Goal: Information Seeking & Learning: Compare options

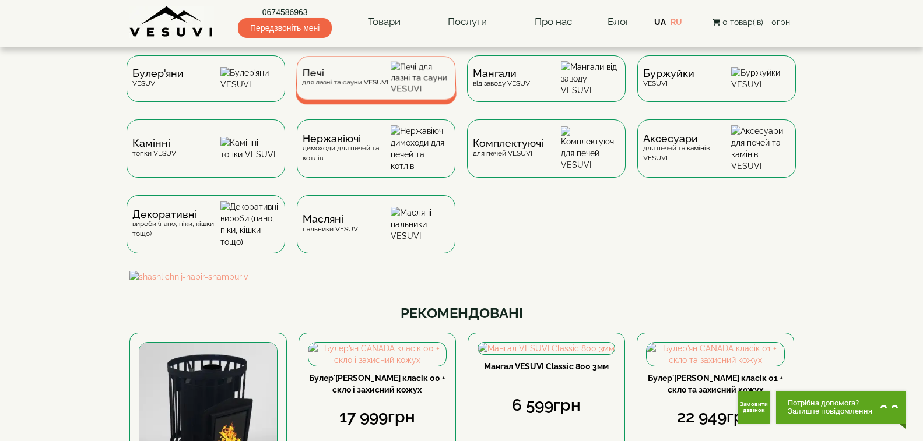
click at [358, 86] on div "Печі для лазні та сауни VESUVI" at bounding box center [344, 78] width 86 height 18
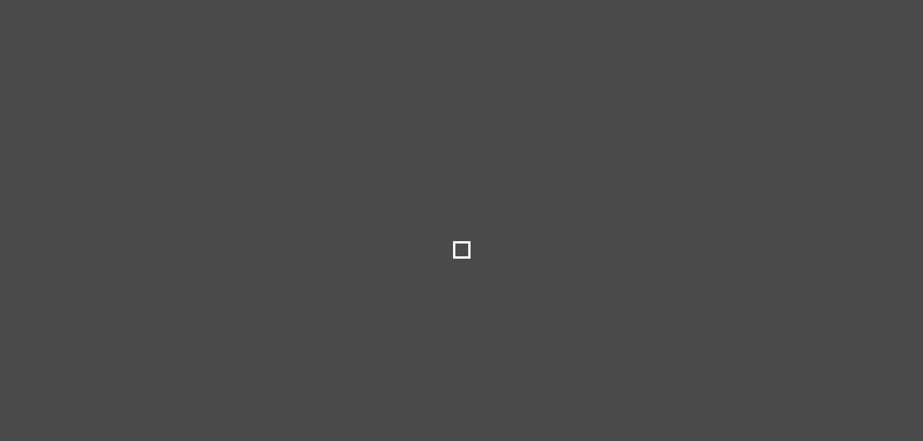
type input "*****"
type input "******"
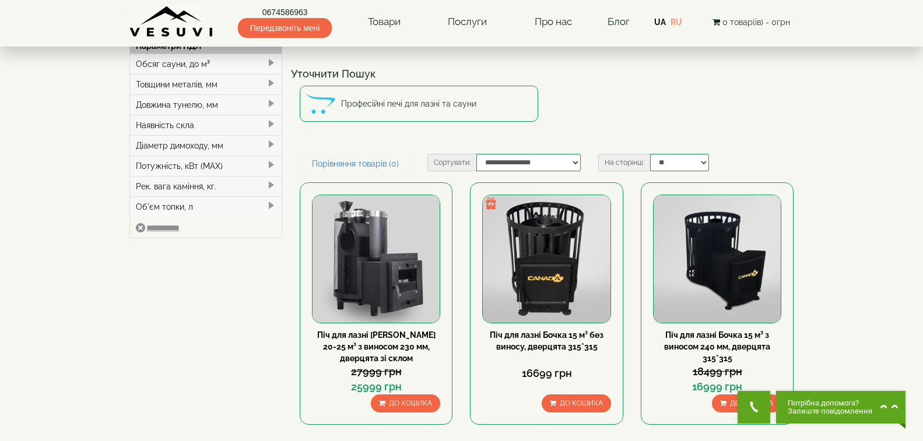
scroll to position [117, 0]
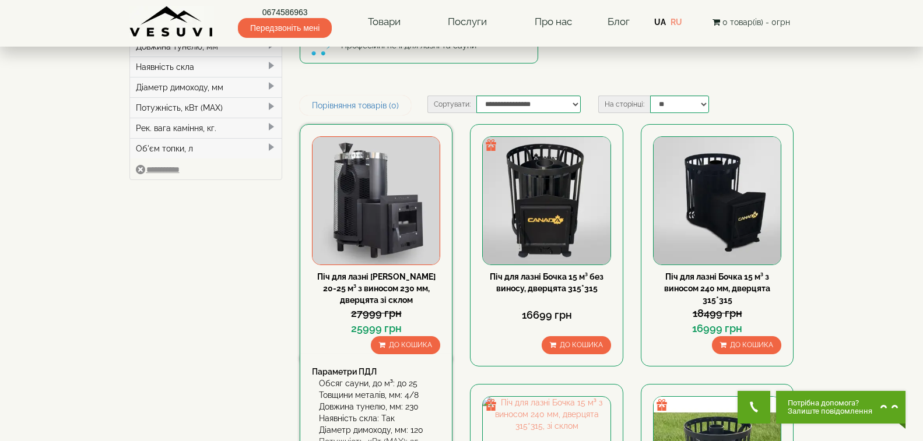
click at [415, 280] on link "Піч для лазні Venera 20-25 м³ з виносом 230 мм, дверцята зі склом" at bounding box center [376, 288] width 118 height 33
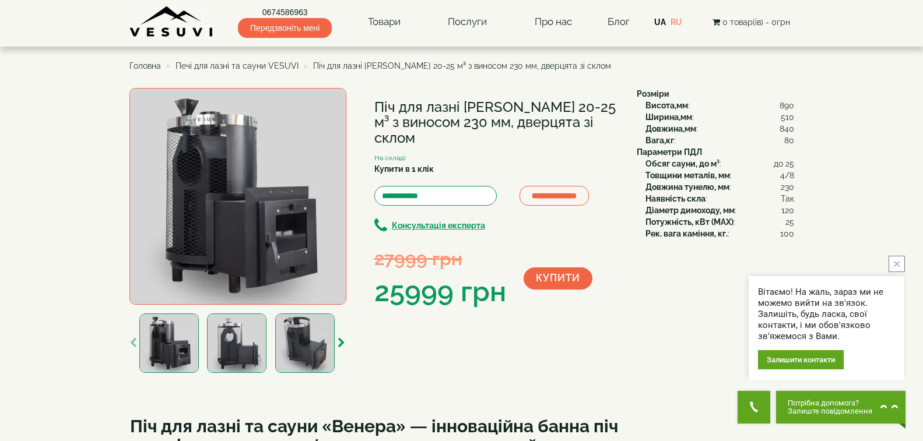
drag, startPoint x: 374, startPoint y: 102, endPoint x: 607, endPoint y: 117, distance: 233.1
click at [607, 117] on h1 "Піч для лазні [PERSON_NAME] 20-25 м³ з виносом 230 мм, дверцята зі склом" at bounding box center [496, 123] width 245 height 46
copy h1 "Піч для лазні [PERSON_NAME] 20-25 м³ з виносом 230 мм, дверцята зі склом"
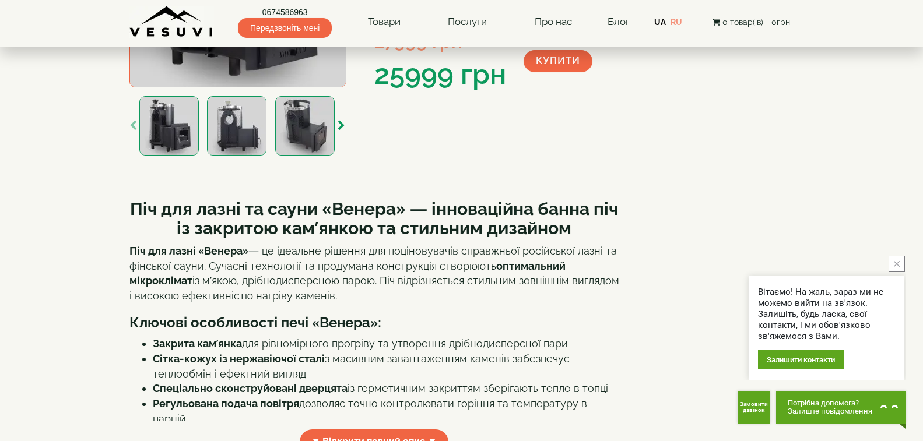
scroll to position [233, 0]
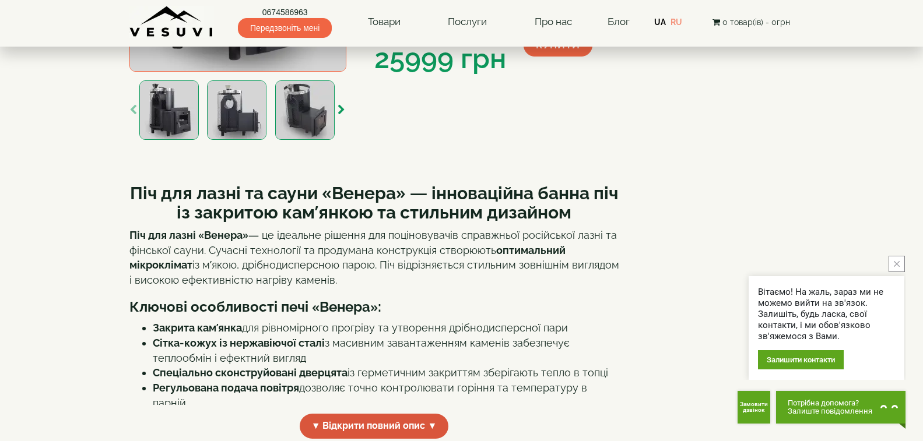
click at [414, 424] on span "▼ Відкрити повний опис ▼" at bounding box center [374, 426] width 149 height 25
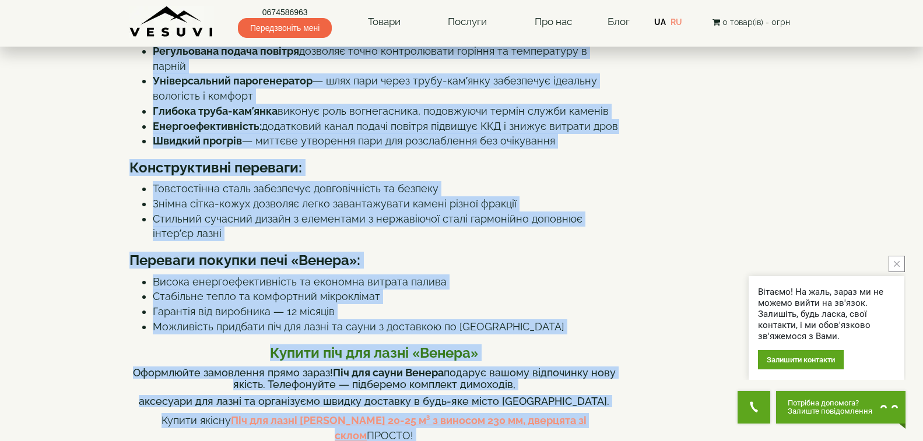
scroll to position [583, 0]
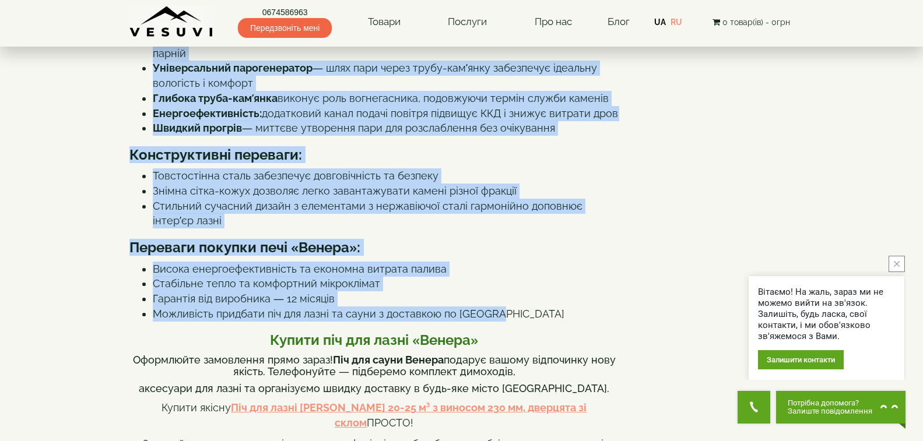
drag, startPoint x: 131, startPoint y: 131, endPoint x: 493, endPoint y: 295, distance: 396.8
click at [493, 295] on div "Піч для лазні та сауни «Венера» — інноваційна банна піч із закритою кам’янкою т…" at bounding box center [374, 304] width 490 height 964
copy div "Піч для лазні та сауни «Венера» — інноваційна банна піч із закритою кам’янкою т…"
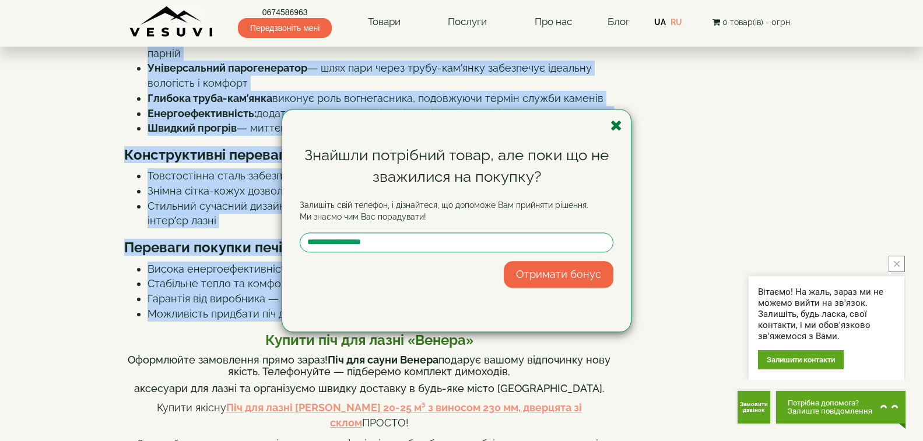
click at [618, 119] on icon "button" at bounding box center [616, 125] width 12 height 15
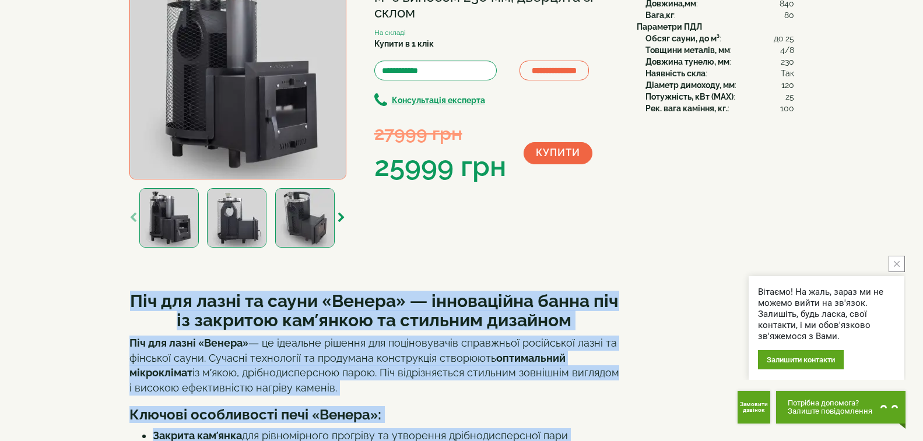
scroll to position [0, 0]
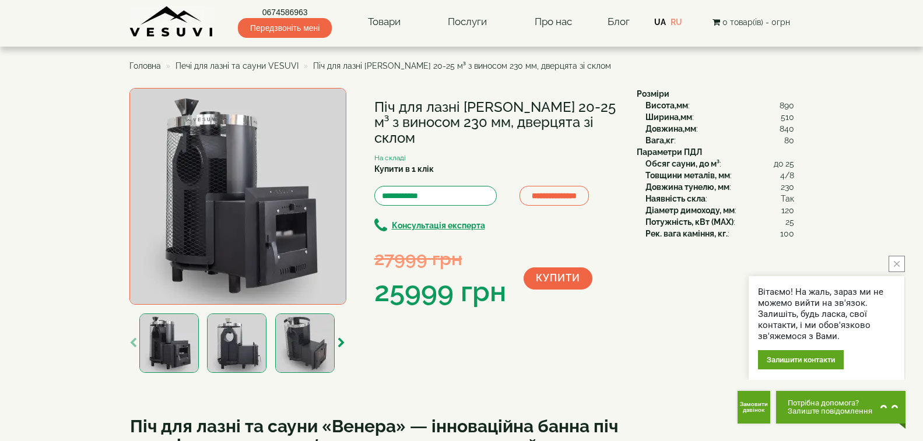
click at [650, 141] on b "Вага,кг" at bounding box center [659, 140] width 29 height 9
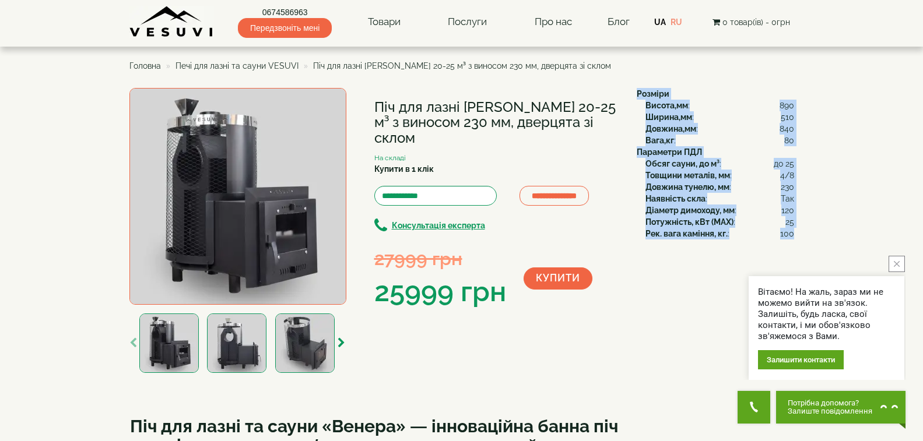
drag, startPoint x: 638, startPoint y: 89, endPoint x: 793, endPoint y: 229, distance: 208.8
click at [793, 229] on div "Розміри Висота,мм : 890 Ширина,мм : 510 Довжина,мм : 840 Вага,кг : 80 Параметри…" at bounding box center [711, 164] width 166 height 152
copy div "Розміри Висота,мм : 890 Ширина,мм : 510 Довжина,мм : 840 Вага,кг : 80 Параметри…"
click at [217, 198] on img at bounding box center [237, 196] width 217 height 217
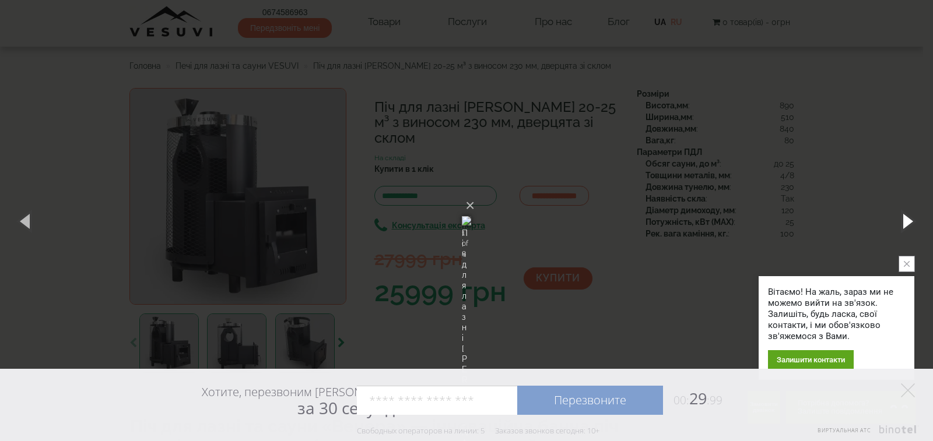
click at [905, 228] on button "button" at bounding box center [906, 221] width 52 height 64
click at [908, 213] on button "button" at bounding box center [906, 221] width 52 height 64
click at [906, 388] on icon at bounding box center [908, 391] width 14 height 14
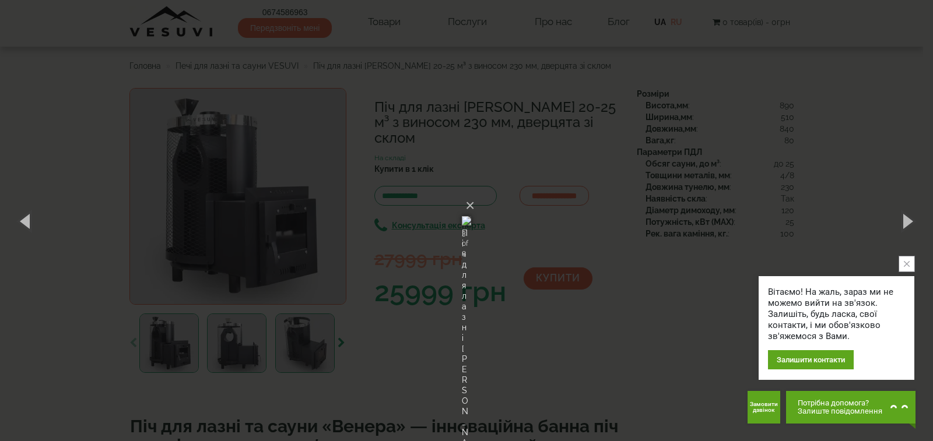
click at [906, 265] on icon "close button" at bounding box center [906, 264] width 6 height 6
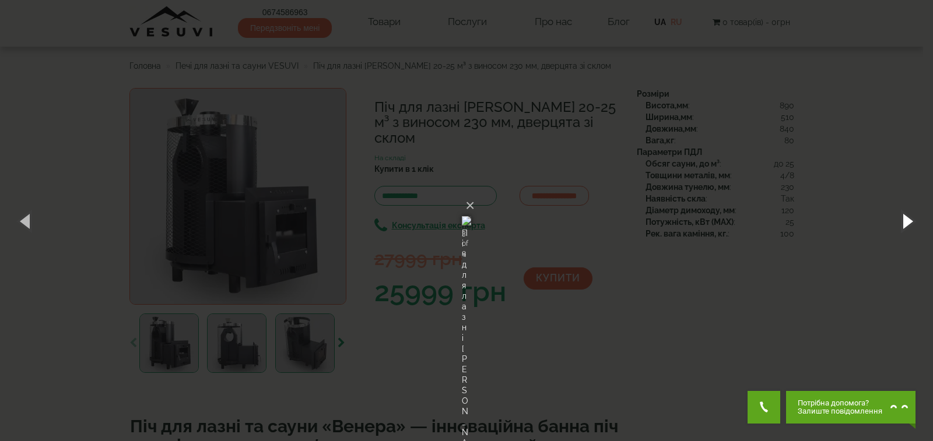
click at [906, 221] on button "button" at bounding box center [906, 221] width 52 height 64
click at [898, 216] on button "button" at bounding box center [906, 221] width 52 height 64
click at [905, 223] on button "button" at bounding box center [906, 221] width 52 height 64
click at [903, 229] on button "button" at bounding box center [906, 221] width 52 height 64
click at [903, 228] on button "button" at bounding box center [906, 221] width 52 height 64
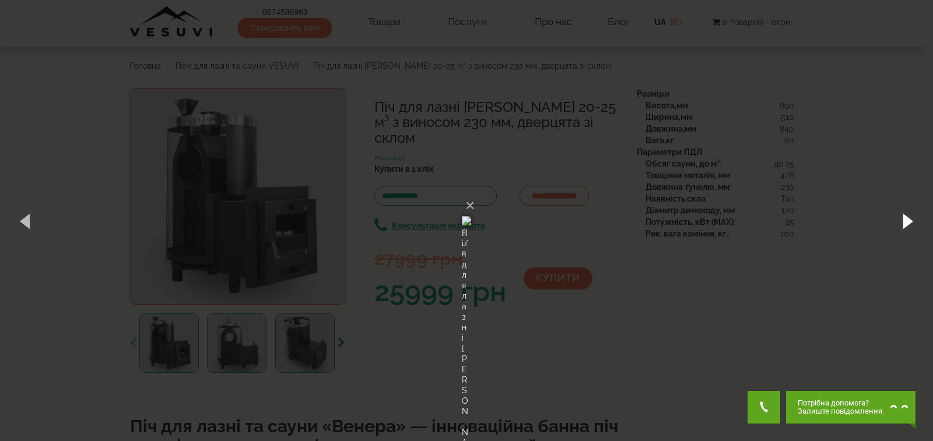
click at [903, 228] on button "button" at bounding box center [906, 221] width 52 height 64
click at [474, 193] on button "×" at bounding box center [469, 206] width 9 height 26
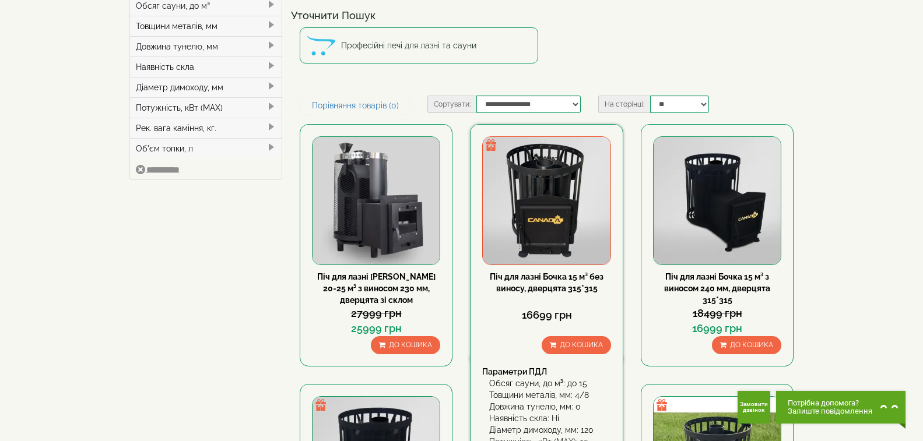
click at [532, 277] on link "Піч для лазні Бочка 15 м³ без виносу, дверцята 315*315" at bounding box center [547, 282] width 114 height 21
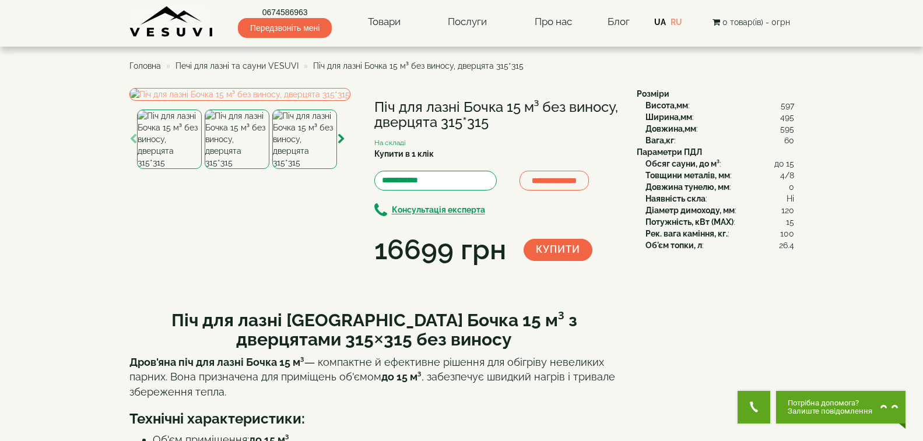
drag, startPoint x: 375, startPoint y: 101, endPoint x: 494, endPoint y: 119, distance: 119.7
click at [494, 119] on h1 "Піч для лазні Бочка 15 м³ без виносу, дверцята 315*315" at bounding box center [496, 115] width 245 height 31
copy h1 "Піч для лазні Бочка 15 м³ без виносу, дверцята 315*315"
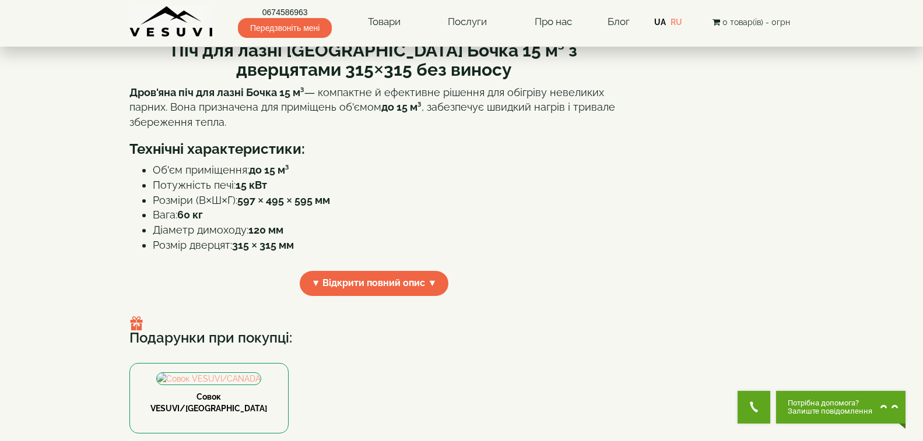
scroll to position [291, 0]
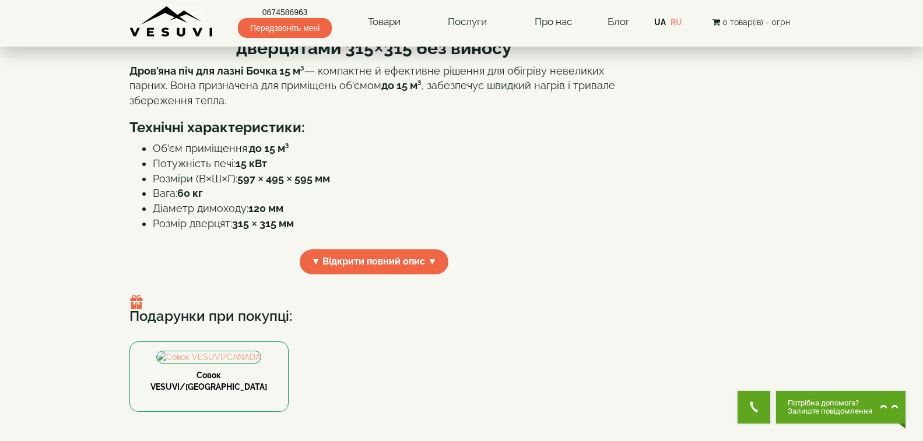
drag, startPoint x: 339, startPoint y: 372, endPoint x: 347, endPoint y: 354, distance: 20.4
click at [339, 275] on span "▼ Відкрити повний опис ▼" at bounding box center [374, 261] width 149 height 25
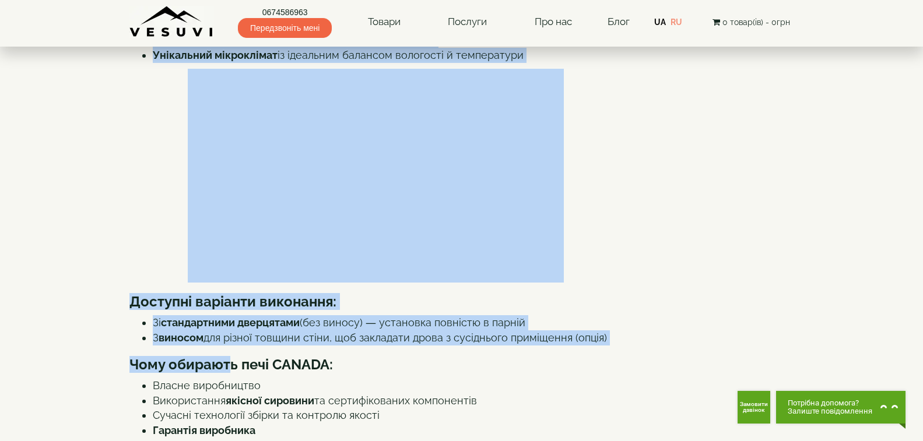
scroll to position [627, 0]
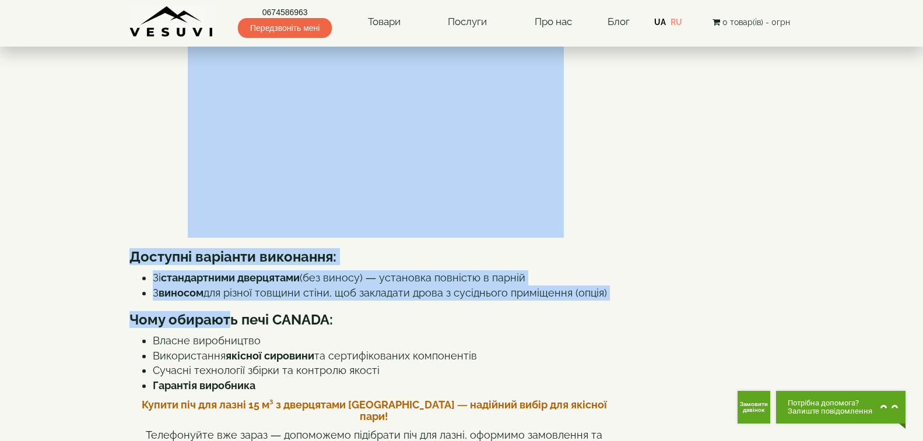
drag, startPoint x: 134, startPoint y: 135, endPoint x: 541, endPoint y: 114, distance: 408.0
click at [541, 114] on div "Піч для лазні CANADA Бочка 15 м³ з дверцятами 315×315 без виносу Дров'яна піч д…" at bounding box center [374, 363] width 490 height 1383
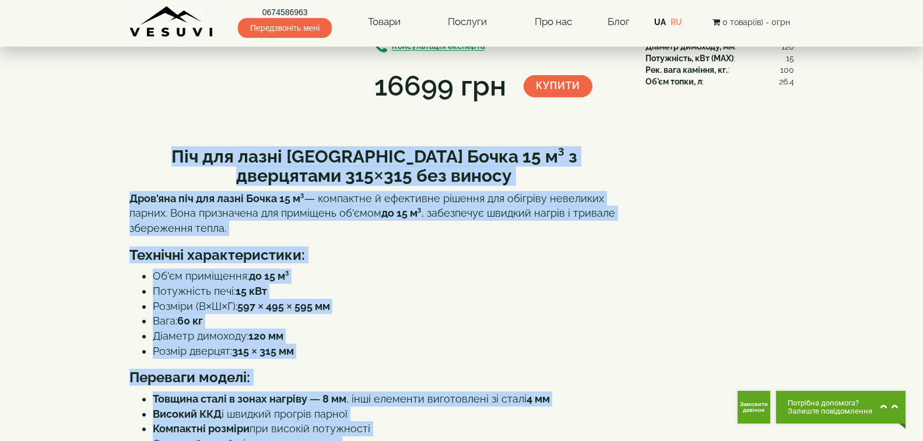
scroll to position [175, 0]
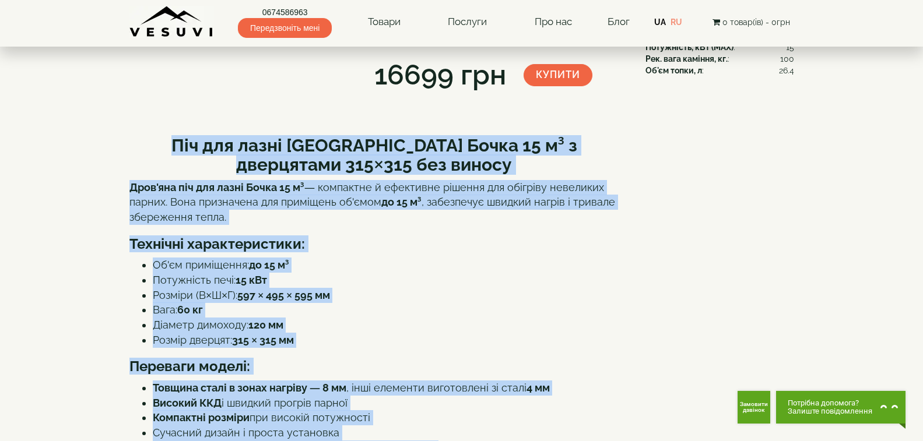
copy div "Піч для лазні CANADA Бочка 15 м³ з дверцятами 315×315 без виносу Дров'яна піч д…"
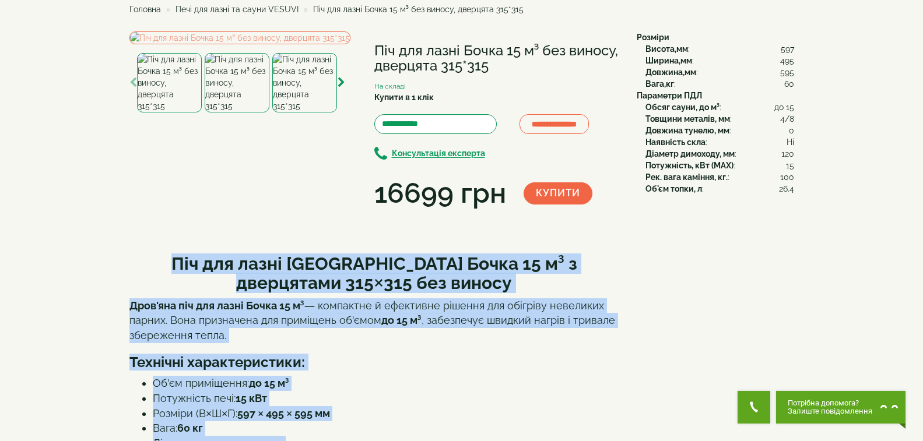
scroll to position [0, 0]
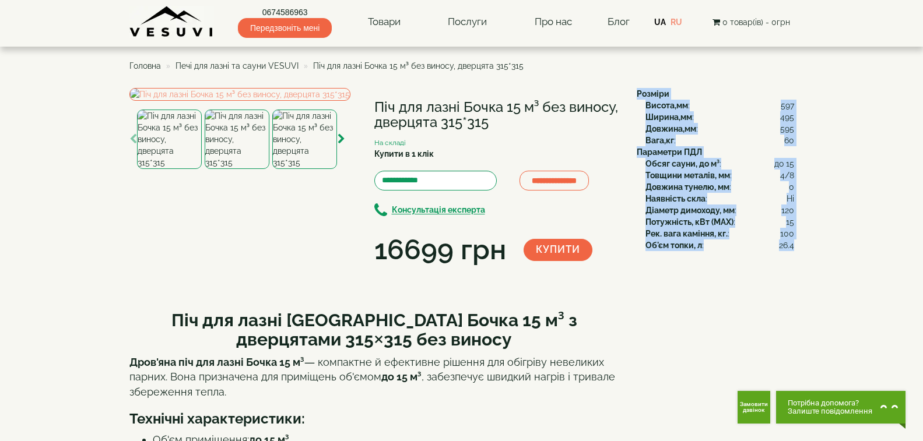
drag, startPoint x: 638, startPoint y: 91, endPoint x: 793, endPoint y: 253, distance: 224.7
copy div "Розміри Висота,мм : 597 Ширина,мм : 495 Довжина,мм : 595 Вага,кг : 60 Параметри…"
click at [277, 101] on img at bounding box center [239, 94] width 221 height 13
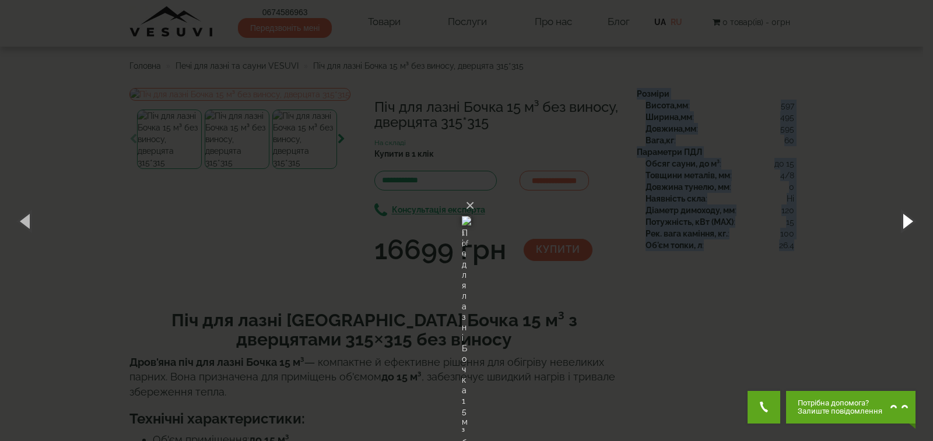
click at [908, 212] on button "button" at bounding box center [906, 221] width 52 height 64
click at [906, 218] on button "button" at bounding box center [906, 221] width 52 height 64
click at [913, 212] on button "button" at bounding box center [906, 221] width 52 height 64
click at [909, 222] on button "button" at bounding box center [906, 221] width 52 height 64
click at [910, 214] on button "button" at bounding box center [906, 221] width 52 height 64
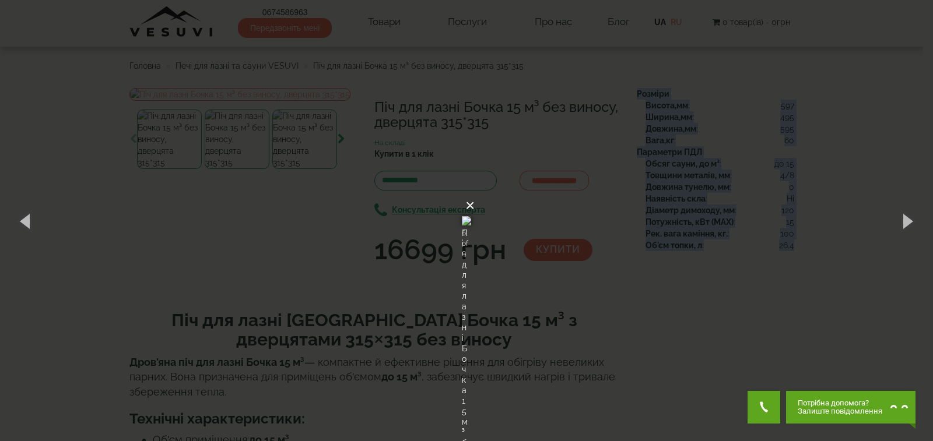
click at [474, 193] on button "×" at bounding box center [469, 206] width 9 height 26
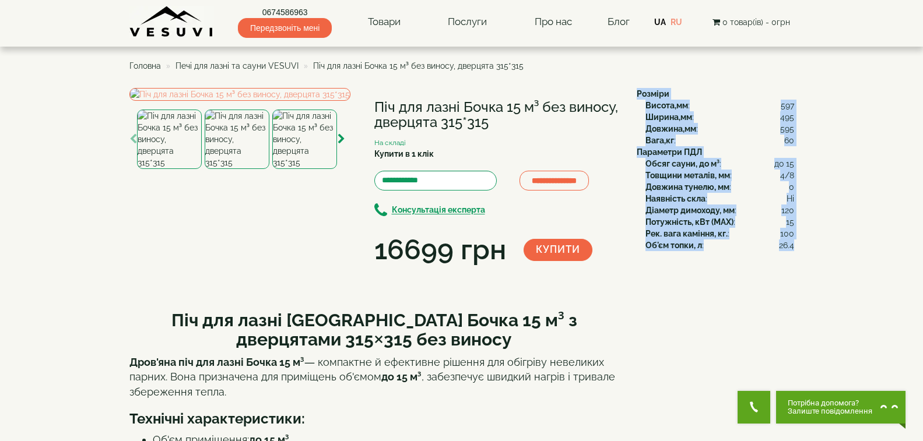
click at [251, 66] on span "Печі для лазні та сауни VESUVI" at bounding box center [236, 65] width 123 height 9
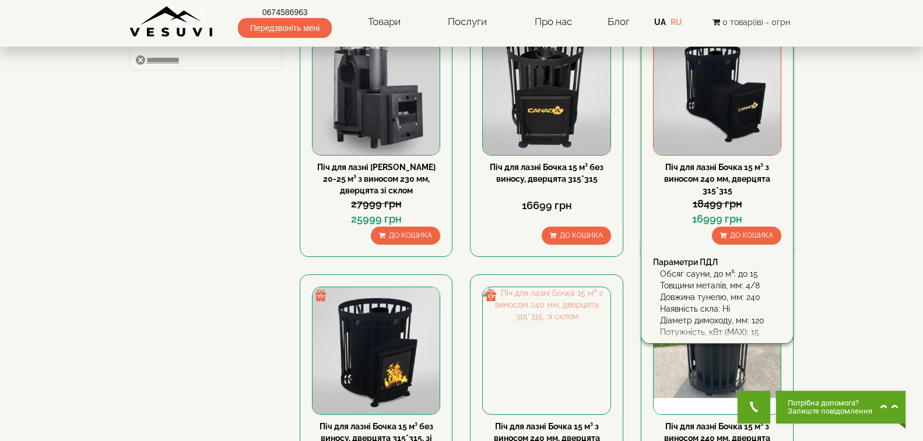
scroll to position [233, 0]
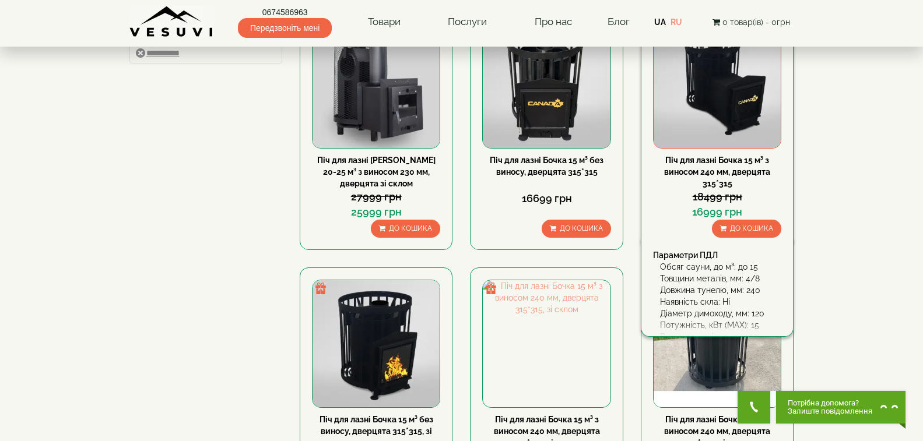
click at [705, 126] on img at bounding box center [716, 83] width 127 height 127
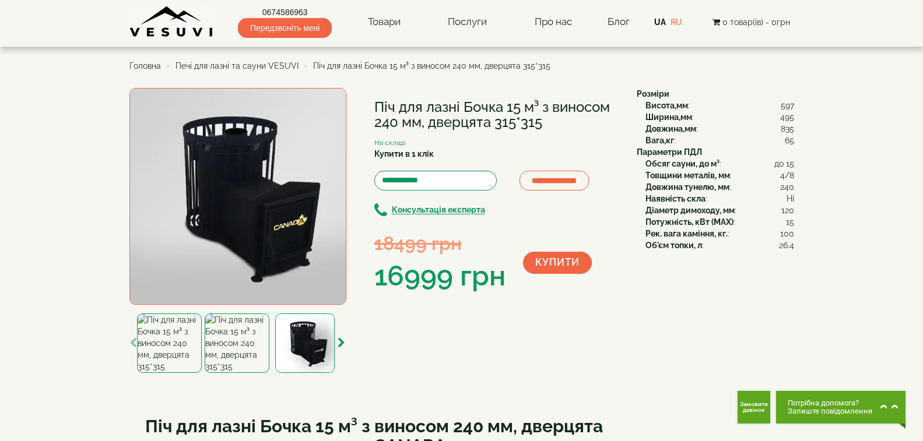
drag, startPoint x: 373, startPoint y: 99, endPoint x: 545, endPoint y: 128, distance: 174.4
click at [545, 128] on div "**********" at bounding box center [378, 232] width 498 height 288
copy div "Піч для лазні Бочка 15 м³ з виносом 240 мм, дверцята 315*315"
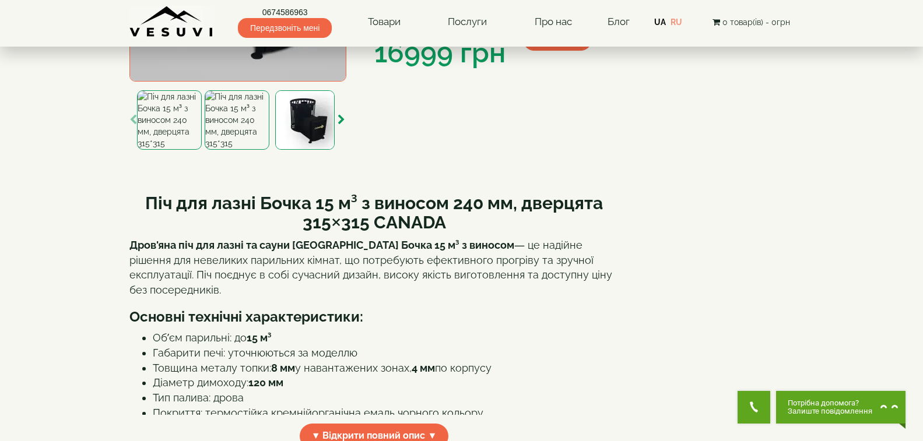
scroll to position [233, 0]
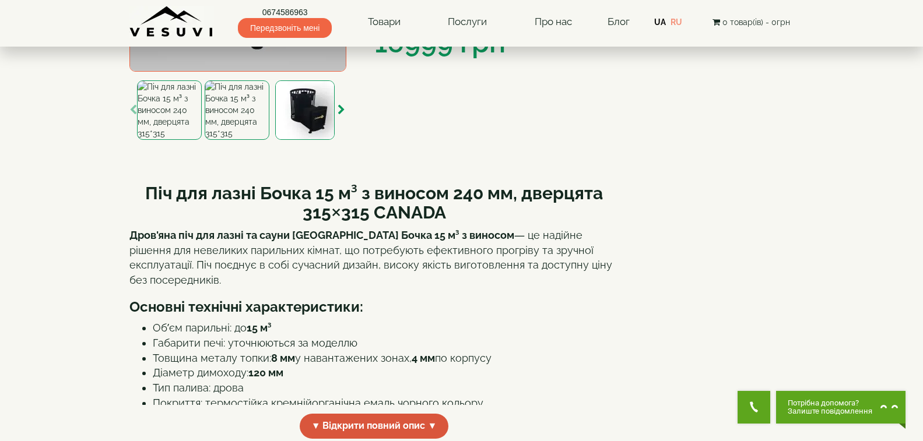
click at [332, 425] on span "▼ Відкрити повний опис ▼" at bounding box center [374, 426] width 149 height 25
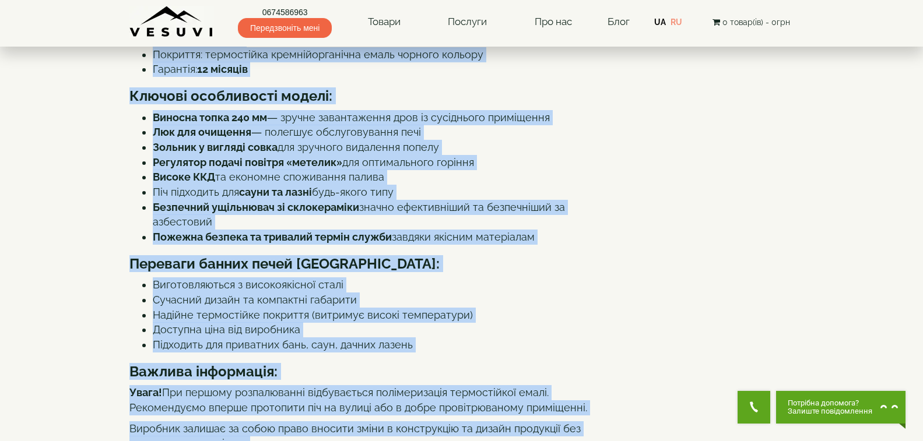
scroll to position [625, 0]
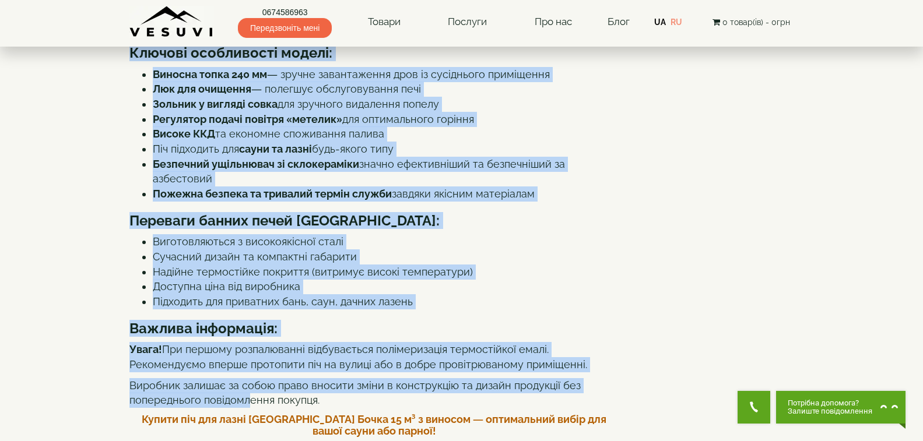
drag, startPoint x: 145, startPoint y: 76, endPoint x: 600, endPoint y: 348, distance: 530.9
click at [600, 348] on div "Піч для лазні Бочка 15 м³ з виносом 240 мм, дверцята 315×315 CANADA Дров'яна пі…" at bounding box center [374, 432] width 490 height 1304
copy div "Піч для лазні Бочка 15 м³ з виносом 240 мм, дверцята 315×315 CANADA Дров'яна пі…"
click at [490, 249] on li "Сучасний дизайн та компактні габарити" at bounding box center [386, 256] width 466 height 15
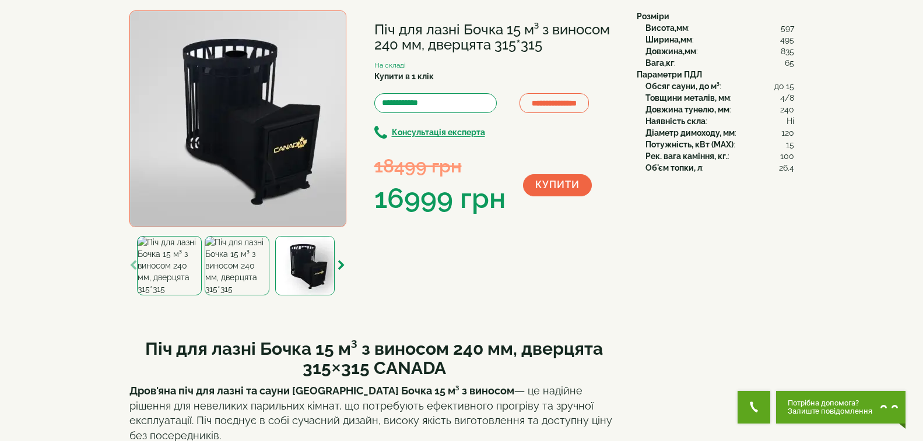
scroll to position [0, 0]
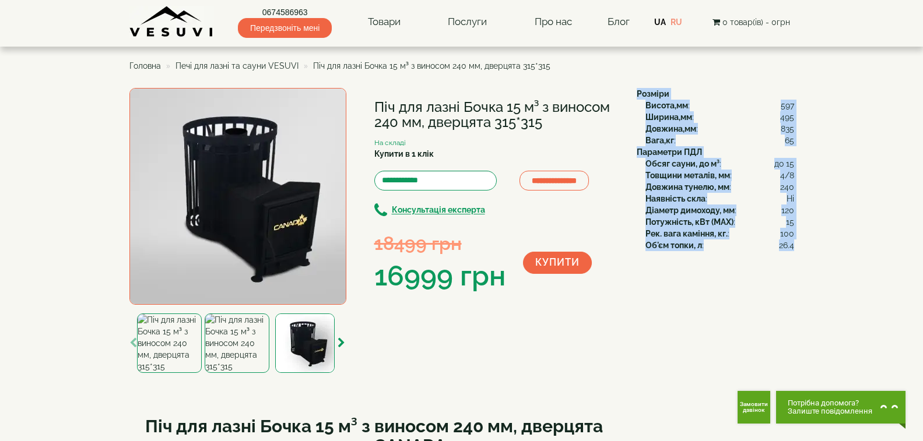
drag, startPoint x: 638, startPoint y: 92, endPoint x: 793, endPoint y: 254, distance: 224.3
copy div "Розміри Висота,мм : 597 Ширина,мм : 495 Довжина,мм : 835 Вага,кг : 65 Параметри…"
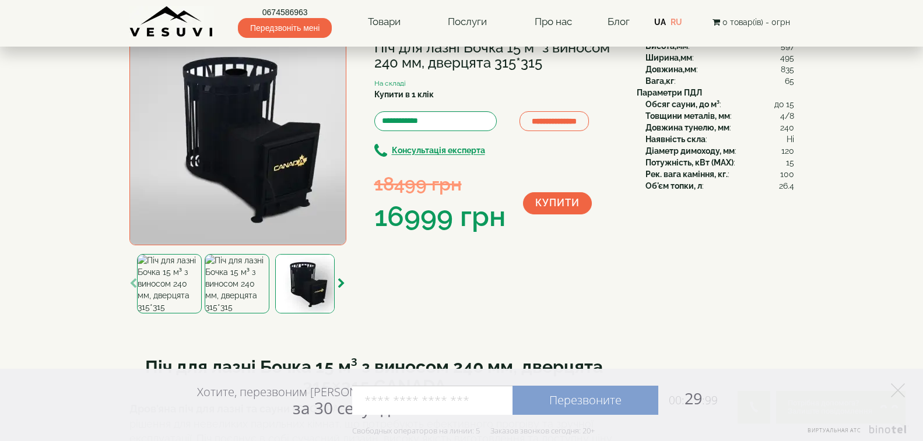
scroll to position [58, 0]
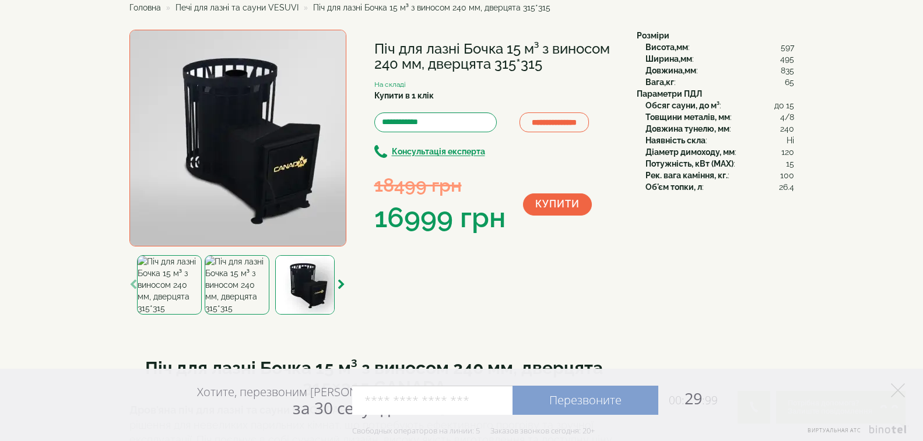
click at [252, 111] on img at bounding box center [237, 138] width 217 height 217
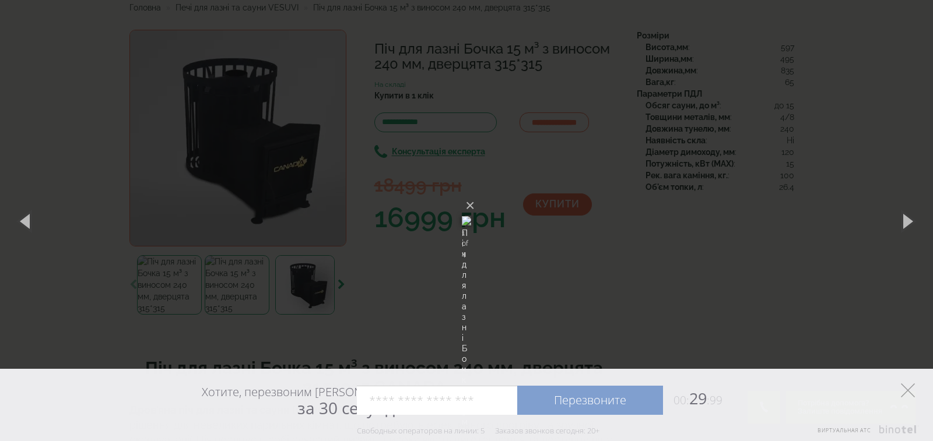
click at [905, 394] on icon at bounding box center [908, 391] width 14 height 14
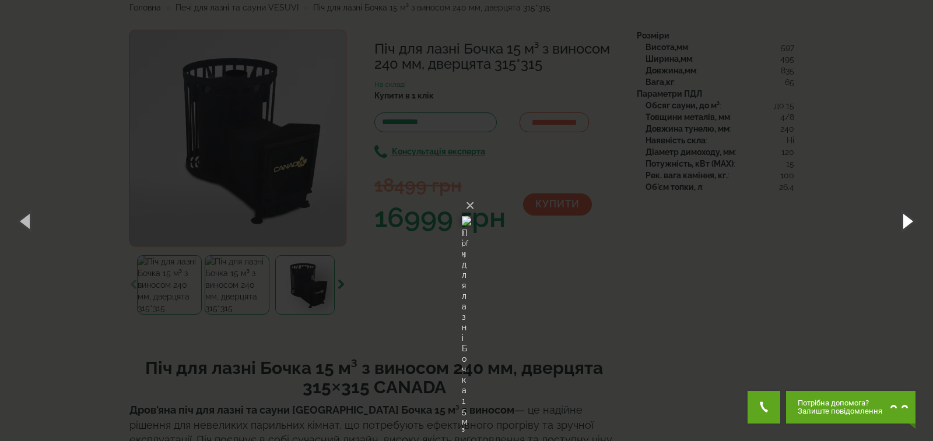
click at [913, 221] on button "button" at bounding box center [906, 221] width 52 height 64
click at [905, 210] on button "button" at bounding box center [906, 221] width 52 height 64
click at [910, 225] on button "button" at bounding box center [906, 221] width 52 height 64
click at [474, 193] on button "×" at bounding box center [469, 206] width 9 height 26
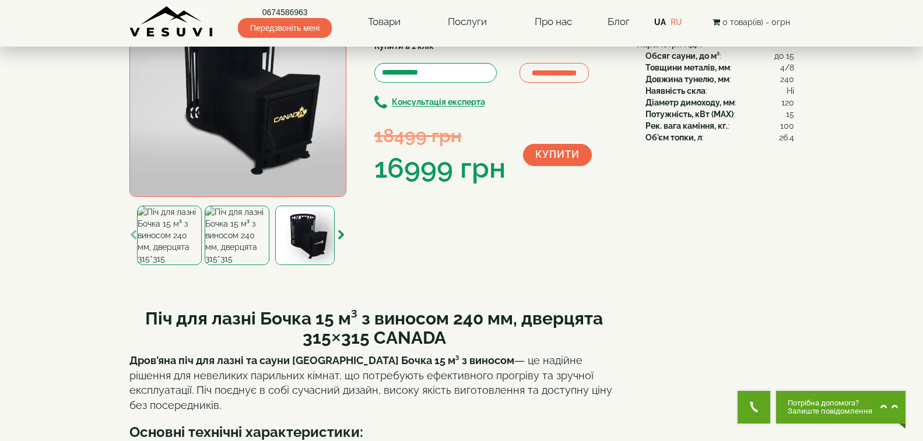
scroll to position [0, 0]
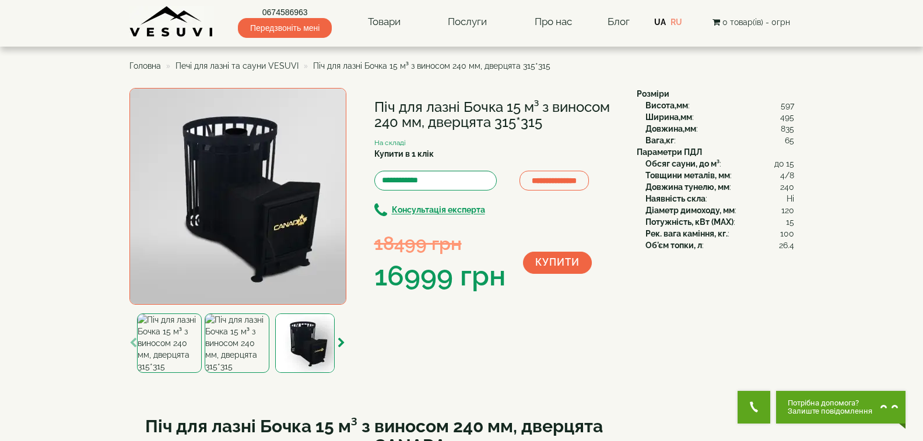
click at [226, 66] on span "Печі для лазні та сауни VESUVI" at bounding box center [236, 65] width 123 height 9
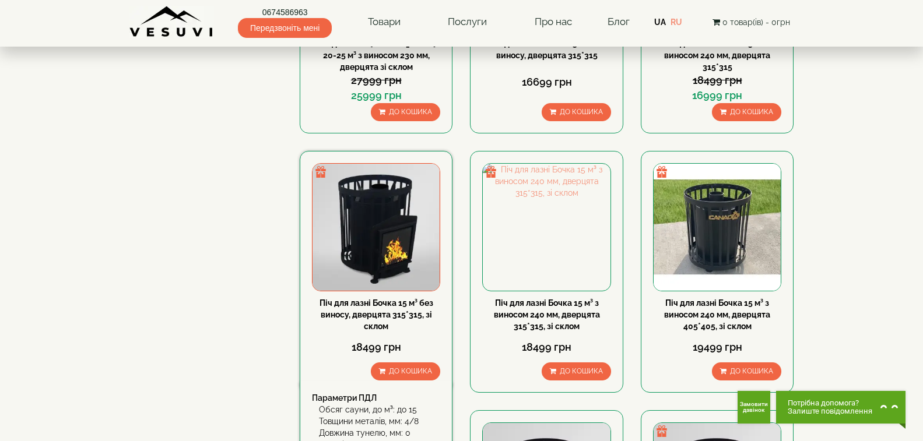
click at [379, 272] on img at bounding box center [375, 227] width 127 height 127
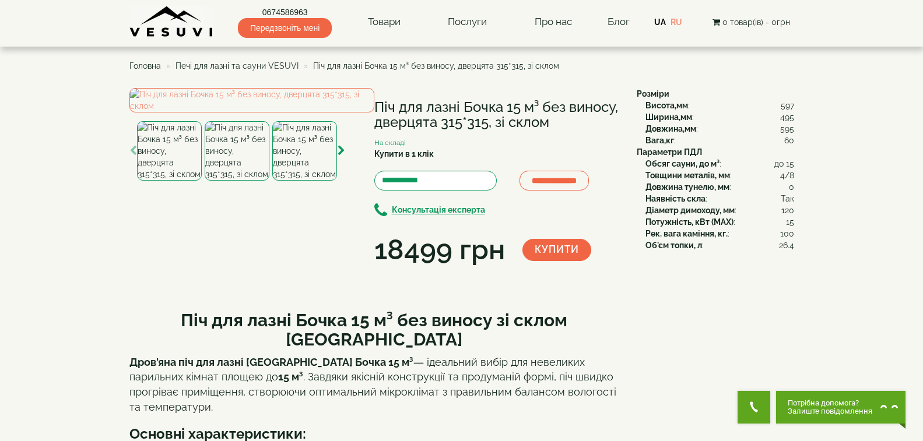
drag, startPoint x: 374, startPoint y: 107, endPoint x: 553, endPoint y: 120, distance: 180.0
click at [553, 120] on h1 "Піч для лазні Бочка 15 м³ без виносу, дверцята 315*315, зі склом" at bounding box center [496, 115] width 245 height 31
copy h1 "Піч для лазні Бочка 15 м³ без виносу, дверцята 315*315, зі склом"
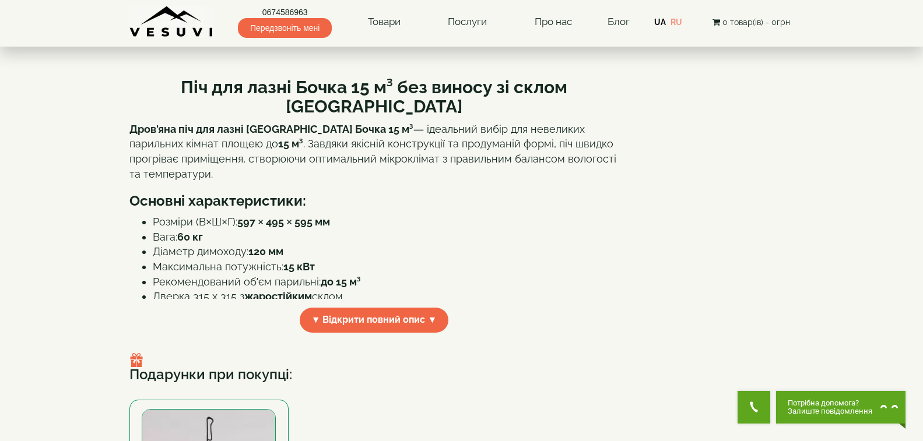
scroll to position [291, 0]
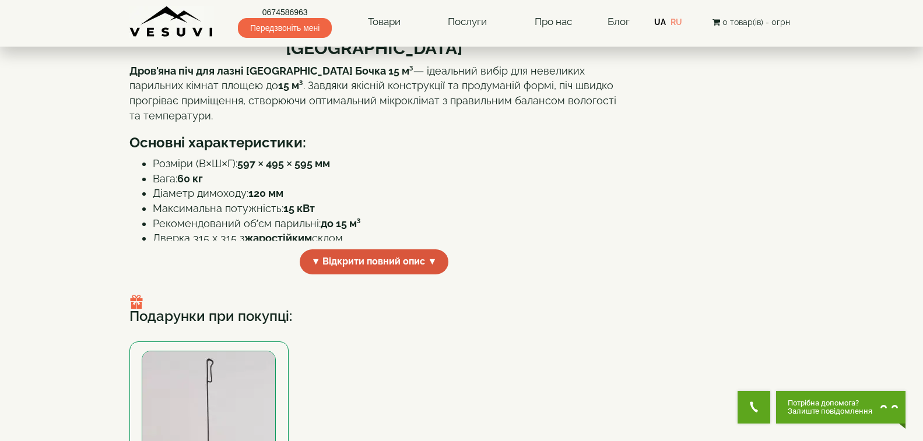
click at [365, 275] on span "▼ Відкрити повний опис ▼" at bounding box center [374, 261] width 149 height 25
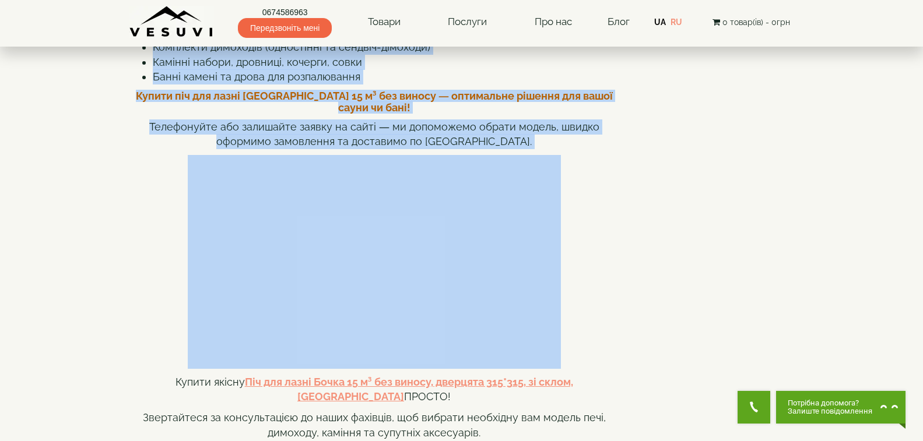
scroll to position [832, 0]
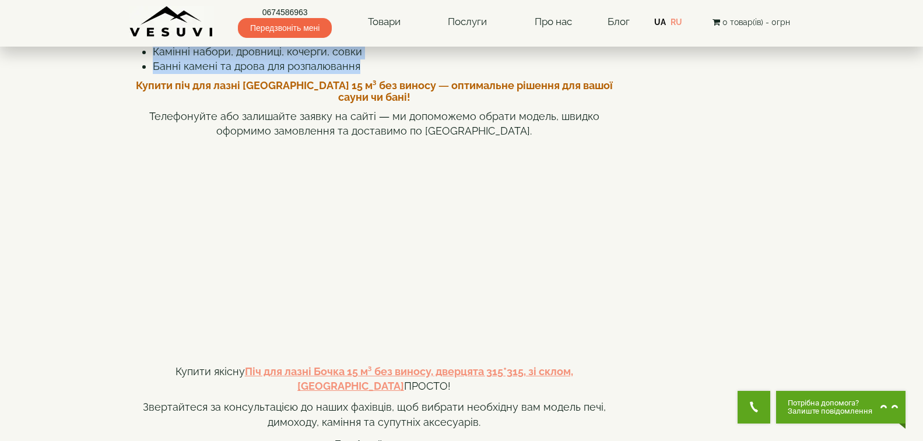
drag, startPoint x: 142, startPoint y: 135, endPoint x: 480, endPoint y: 154, distance: 338.6
click at [480, 154] on div "Піч для лазні Бочка 15 м³ без виносу зі склом [GEOGRAPHIC_DATA] Дров'яна піч дл…" at bounding box center [374, 108] width 490 height 1283
copy div "Lor ips dolor Sitam 83 c³ adi elitse do eiusm TEMPOR Inci'utl etd mag aliqu ENI…"
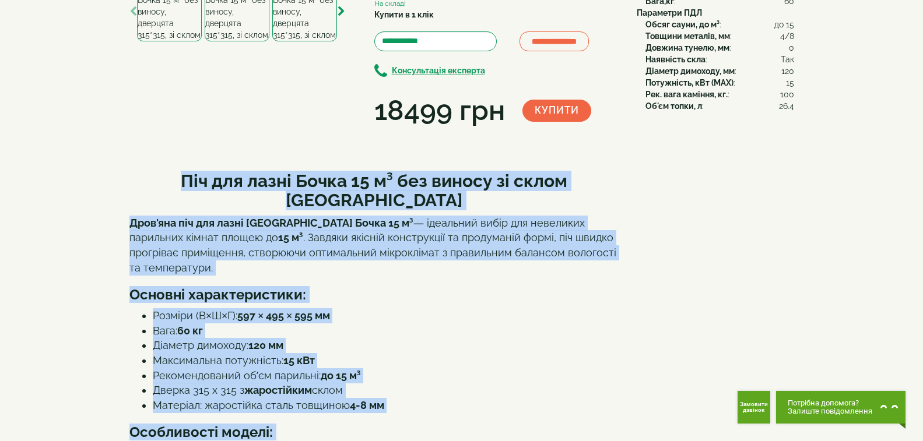
scroll to position [0, 0]
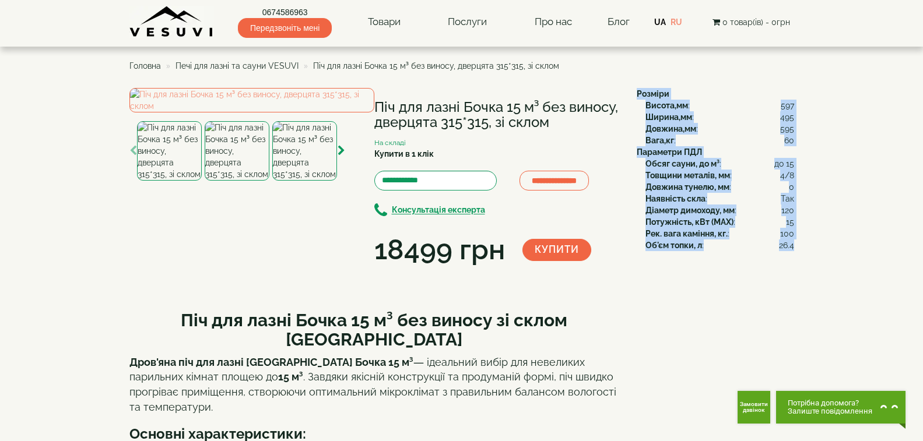
drag, startPoint x: 638, startPoint y: 90, endPoint x: 793, endPoint y: 252, distance: 223.8
copy div "Розміри Висота,мм : 597 Ширина,мм : 495 Довжина,мм : 595 Вага,кг : 60 Параметри…"
click at [286, 112] on img at bounding box center [251, 100] width 245 height 24
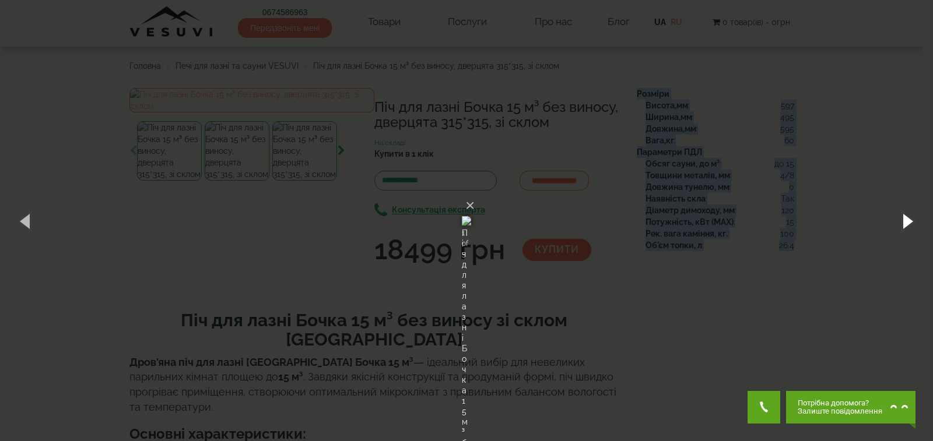
click at [905, 214] on button "button" at bounding box center [906, 221] width 52 height 64
click at [909, 212] on button "button" at bounding box center [906, 221] width 52 height 64
click at [901, 223] on button "button" at bounding box center [906, 221] width 52 height 64
drag, startPoint x: 903, startPoint y: 220, endPoint x: 877, endPoint y: 221, distance: 26.3
click at [903, 220] on button "button" at bounding box center [906, 221] width 52 height 64
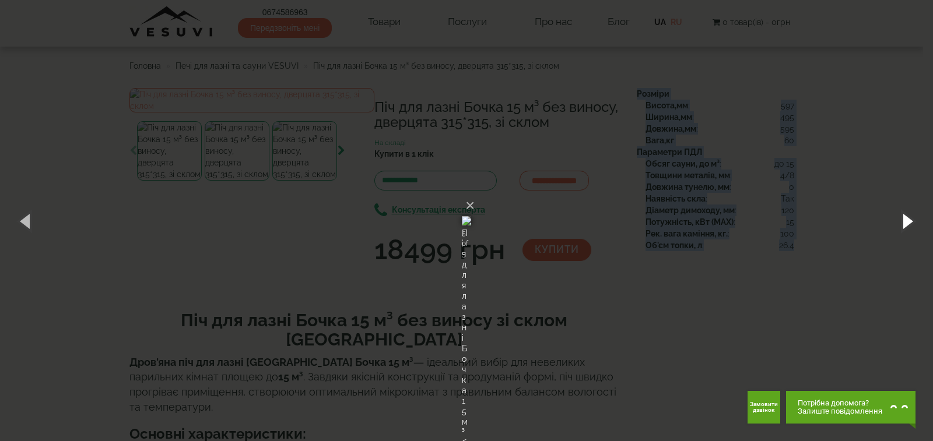
click at [899, 214] on button "button" at bounding box center [906, 221] width 52 height 64
click at [474, 193] on button "×" at bounding box center [469, 206] width 9 height 26
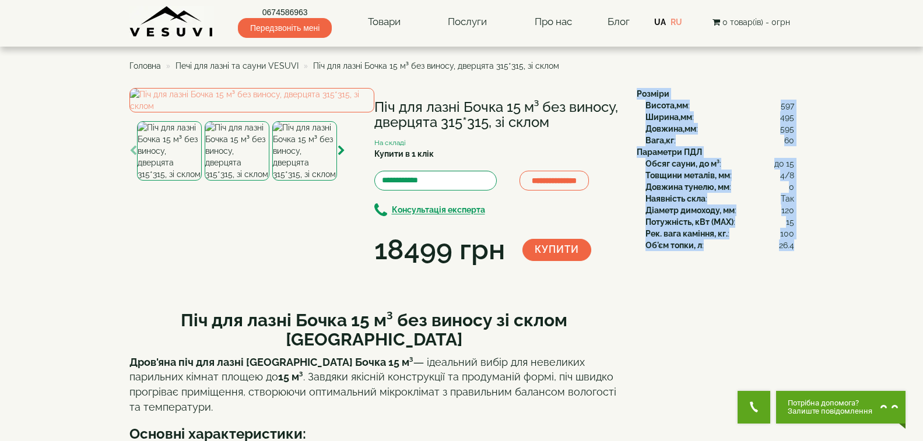
click at [251, 62] on span "Печі для лазні та сауни VESUVI" at bounding box center [236, 65] width 123 height 9
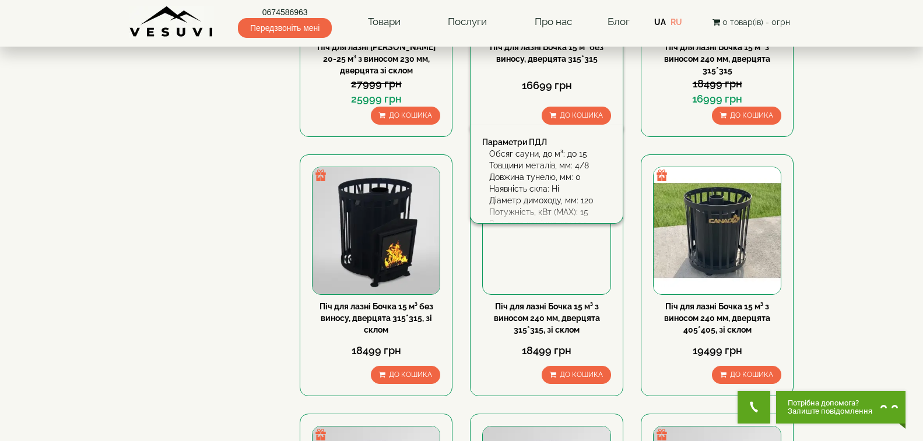
scroll to position [350, 0]
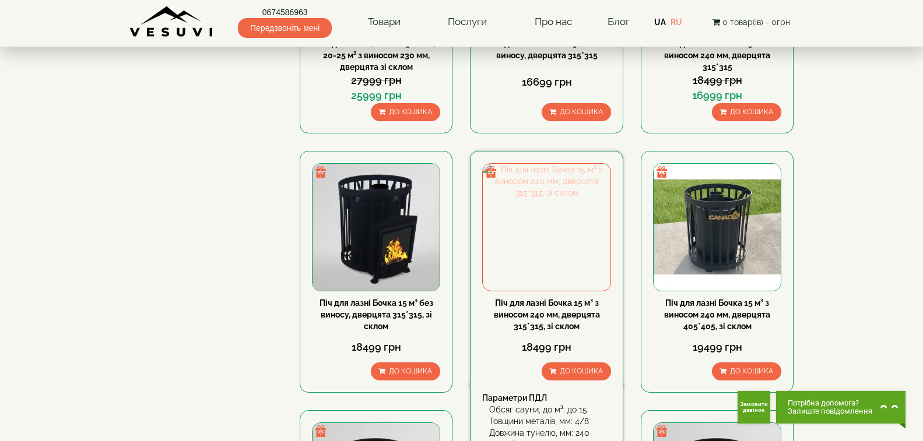
click at [551, 279] on img at bounding box center [546, 227] width 127 height 127
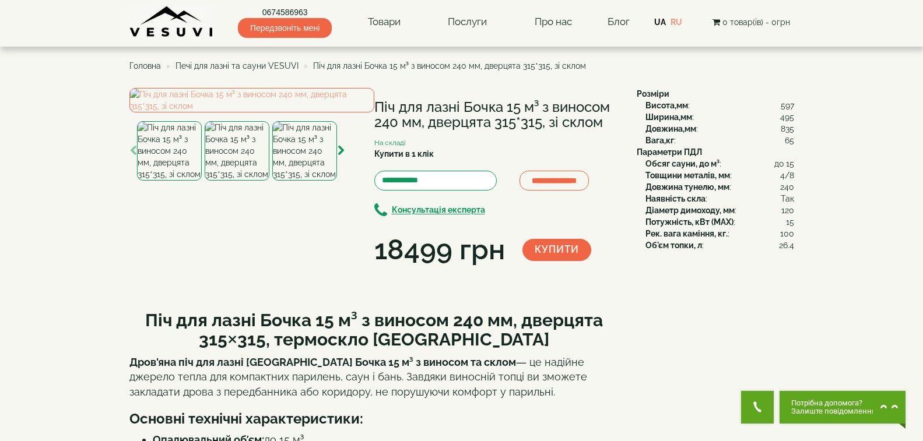
drag, startPoint x: 375, startPoint y: 106, endPoint x: 604, endPoint y: 120, distance: 230.1
click at [604, 120] on h1 "Піч для лазні Бочка 15 м³ з виносом 240 мм, дверцята 315*315, зі склом" at bounding box center [496, 115] width 245 height 31
copy h1 "Піч для лазні Бочка 15 м³ з виносом 240 мм, дверцята 315*315, зі склом"
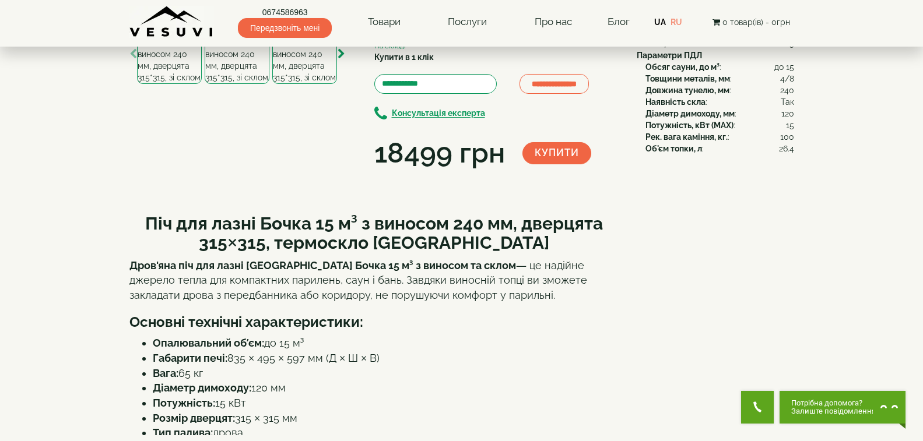
scroll to position [233, 0]
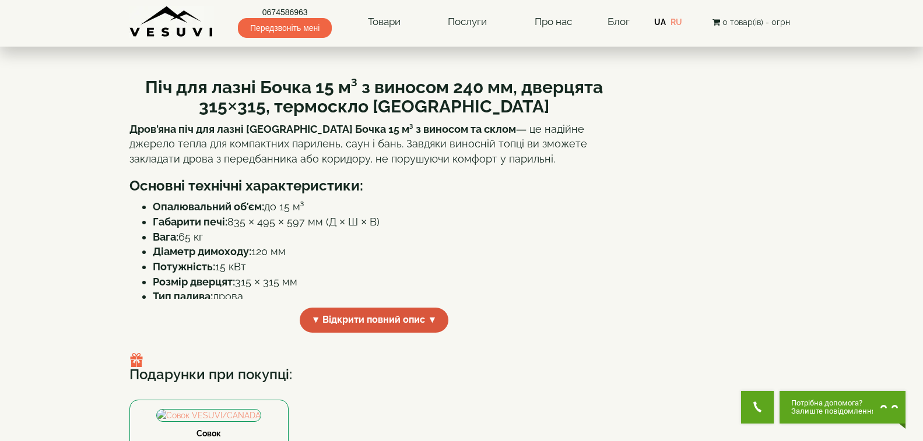
click at [364, 333] on span "▼ Відкрити повний опис ▼" at bounding box center [374, 320] width 149 height 25
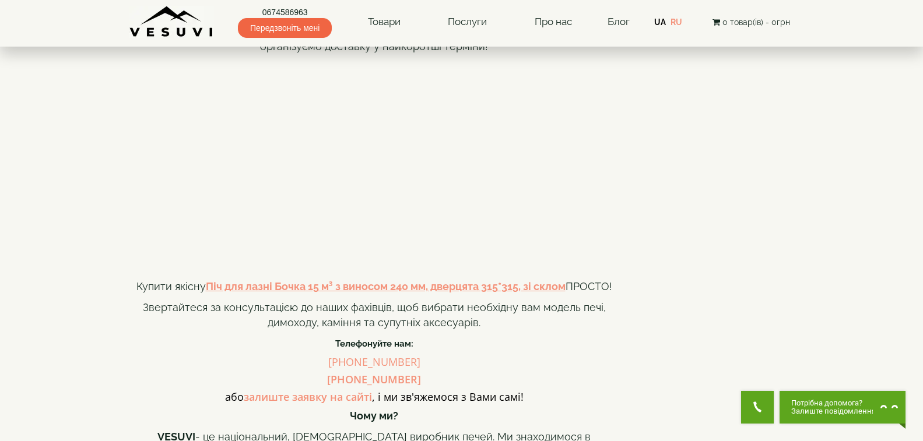
scroll to position [876, 0]
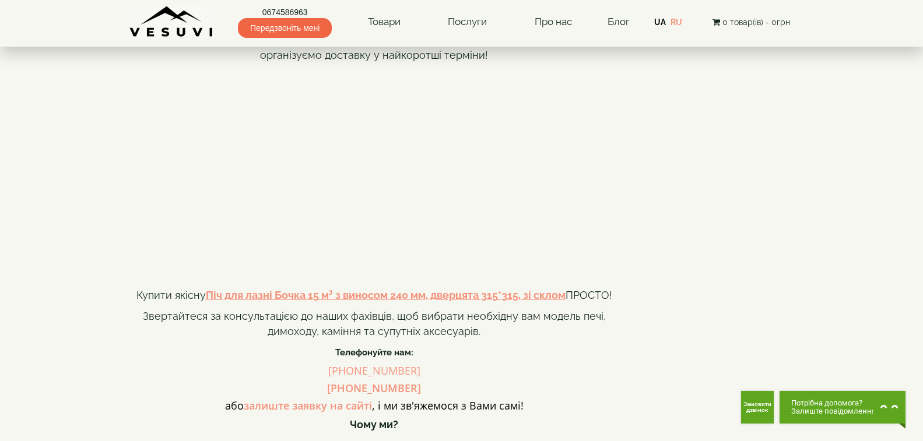
drag, startPoint x: 145, startPoint y: 188, endPoint x: 523, endPoint y: 97, distance: 389.1
click at [523, 97] on div "Піч для лазні Бочка 15 м³ з виносом 240 мм, дверцята 315×315, термоскло CANADA …" at bounding box center [374, 41] width 490 height 1236
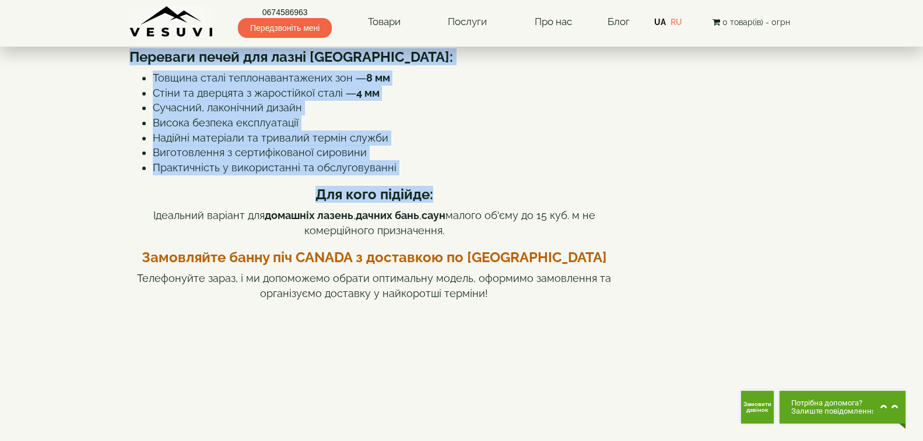
scroll to position [585, 0]
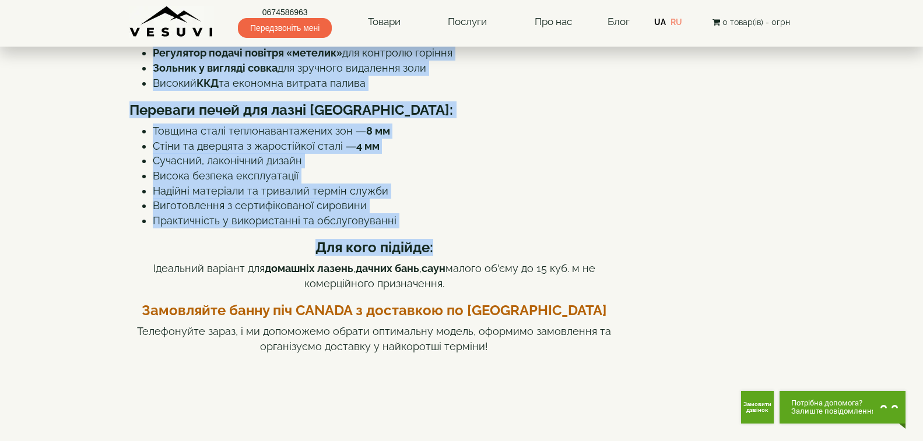
copy div "Піч для лазні Бочка 15 м³ з виносом 240 мм, дверцята 315×315, термоскло CANADA …"
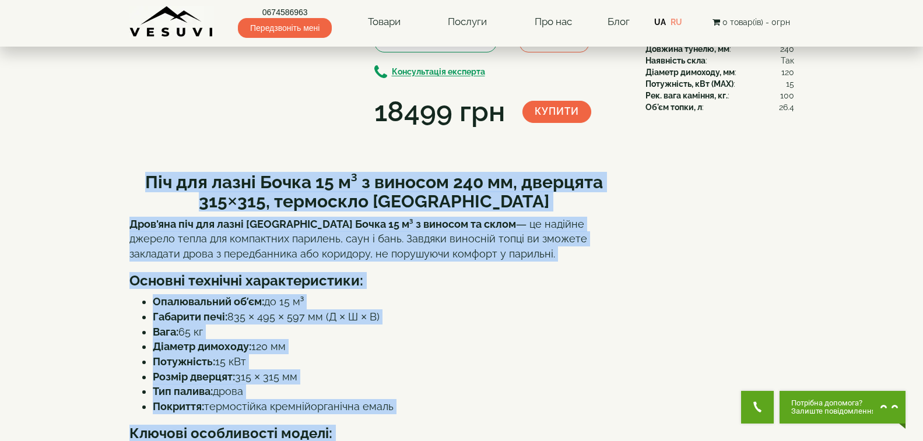
scroll to position [0, 0]
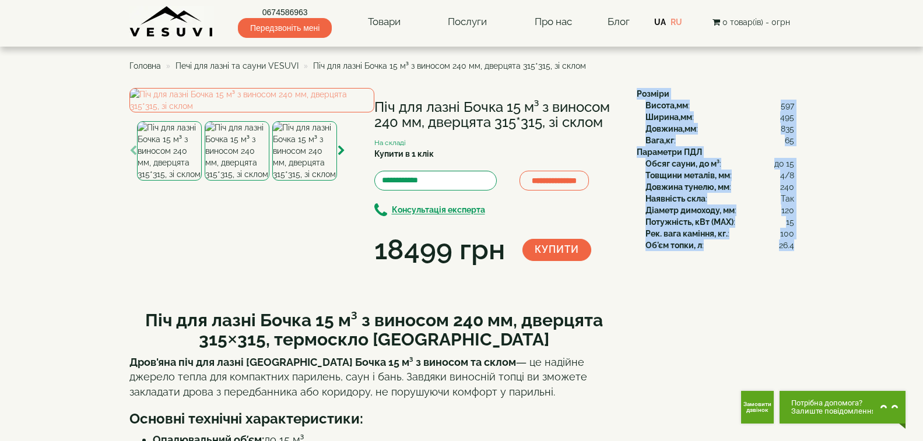
drag, startPoint x: 636, startPoint y: 90, endPoint x: 792, endPoint y: 255, distance: 227.2
copy div "Розміри Висота,мм : 597 Ширина,мм : 495 Довжина,мм : 835 Вага,кг : 65 Параметри…"
click at [268, 112] on img at bounding box center [251, 100] width 245 height 24
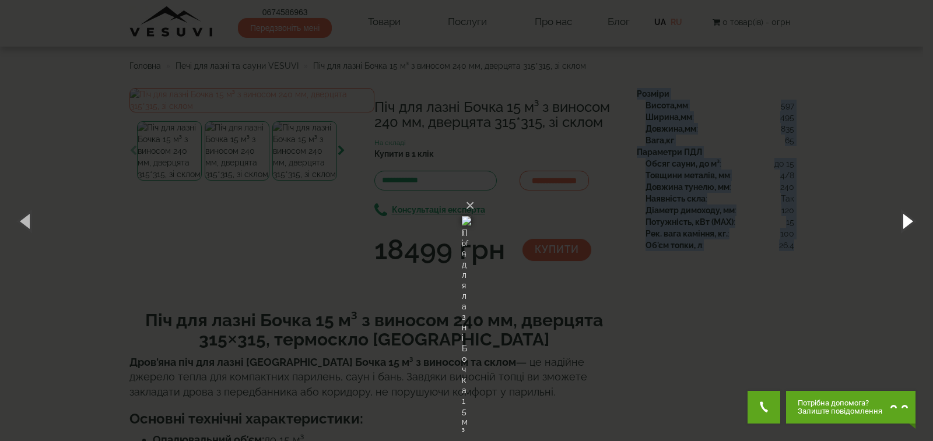
click at [900, 220] on button "button" at bounding box center [906, 221] width 52 height 64
click at [912, 226] on button "button" at bounding box center [906, 221] width 52 height 64
click at [906, 216] on button "button" at bounding box center [906, 221] width 52 height 64
click at [899, 222] on button "button" at bounding box center [906, 221] width 52 height 64
drag, startPoint x: 900, startPoint y: 218, endPoint x: 885, endPoint y: 223, distance: 15.9
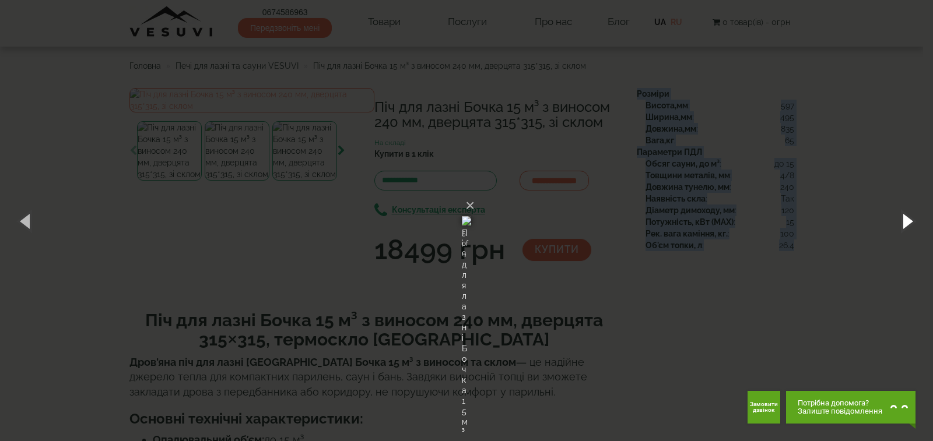
click at [899, 218] on button "button" at bounding box center [906, 221] width 52 height 64
click at [474, 193] on button "×" at bounding box center [469, 206] width 9 height 26
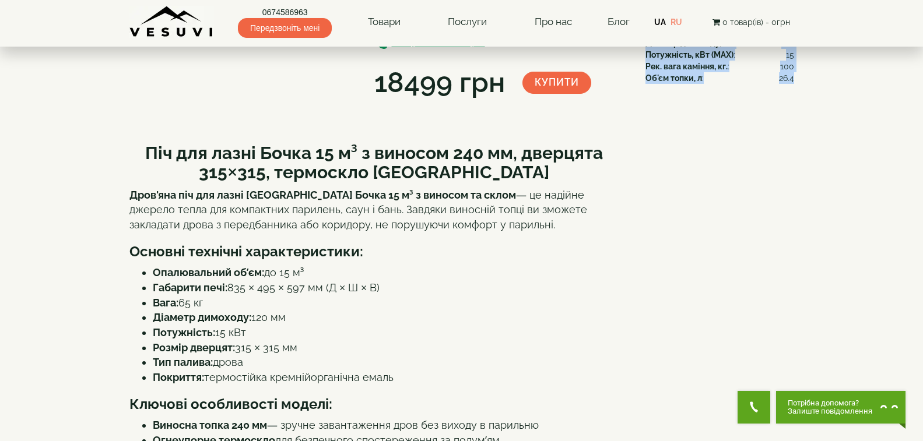
scroll to position [233, 0]
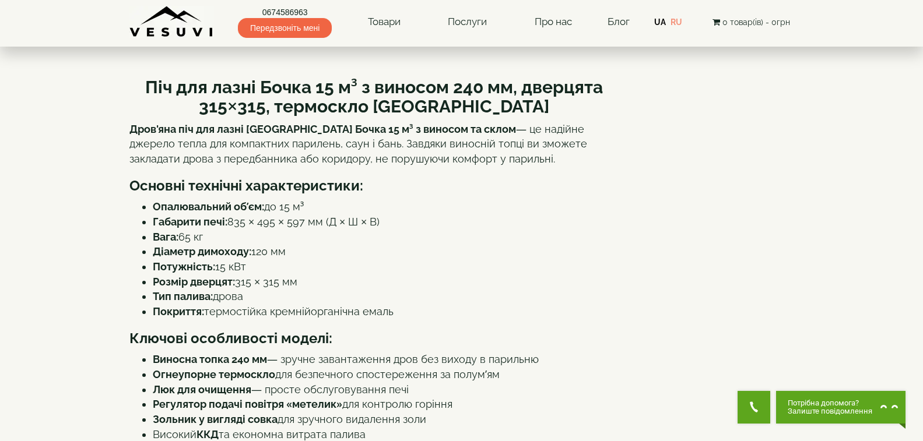
click at [492, 167] on p "Дров'яна піч для лазні CANADA Бочка 15 м³ з виносом та склом — це надійне джере…" at bounding box center [374, 144] width 490 height 45
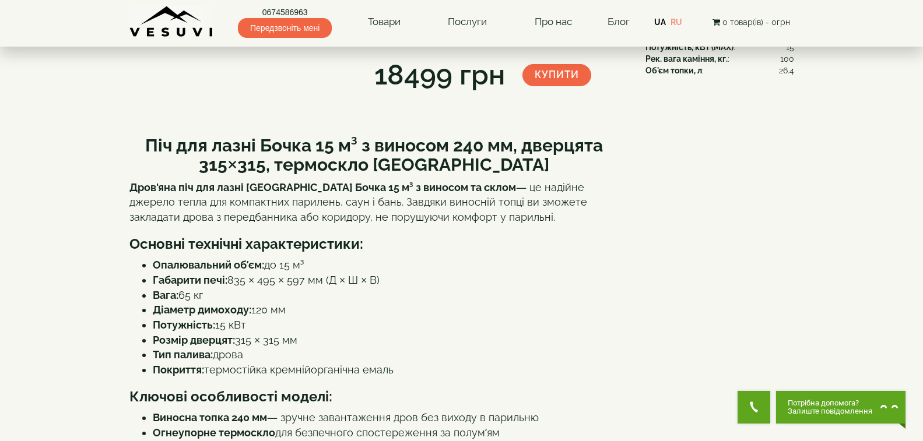
scroll to position [0, 0]
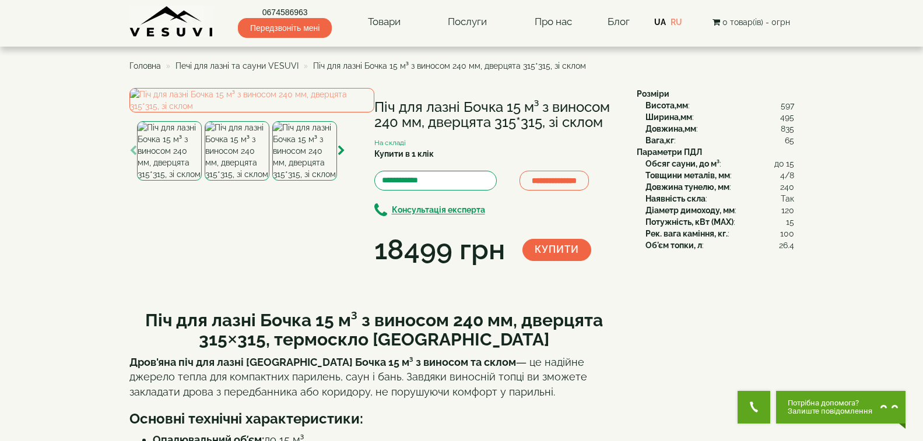
click at [247, 64] on span "Печі для лазні та сауни VESUVI" at bounding box center [236, 65] width 123 height 9
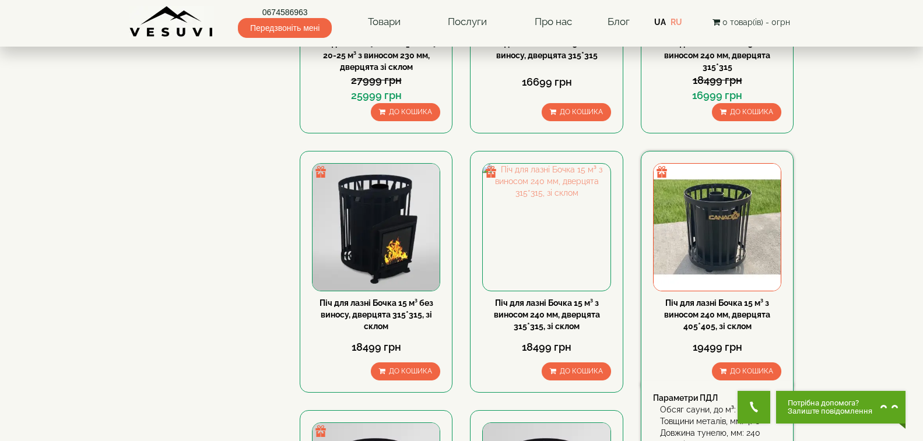
scroll to position [408, 0]
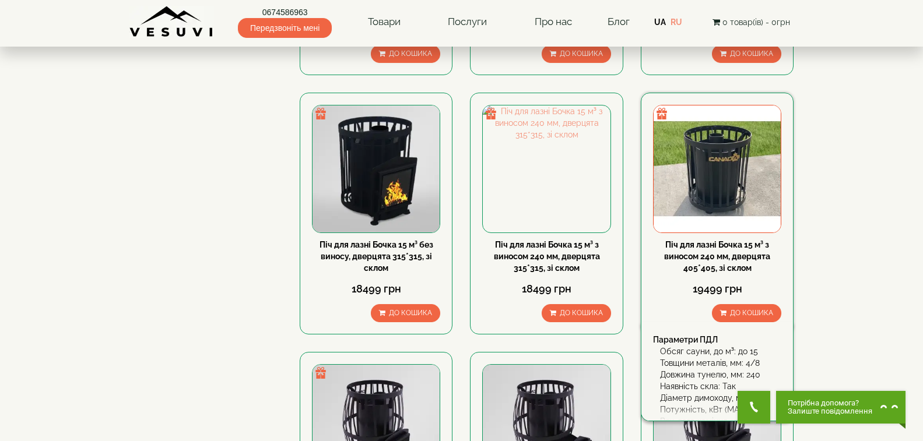
drag, startPoint x: 717, startPoint y: 216, endPoint x: 700, endPoint y: 263, distance: 50.1
click at [700, 263] on link "Піч для лазні Бочка 15 м³ з виносом 240 мм, дверцята 405*405, зі склом" at bounding box center [717, 256] width 106 height 33
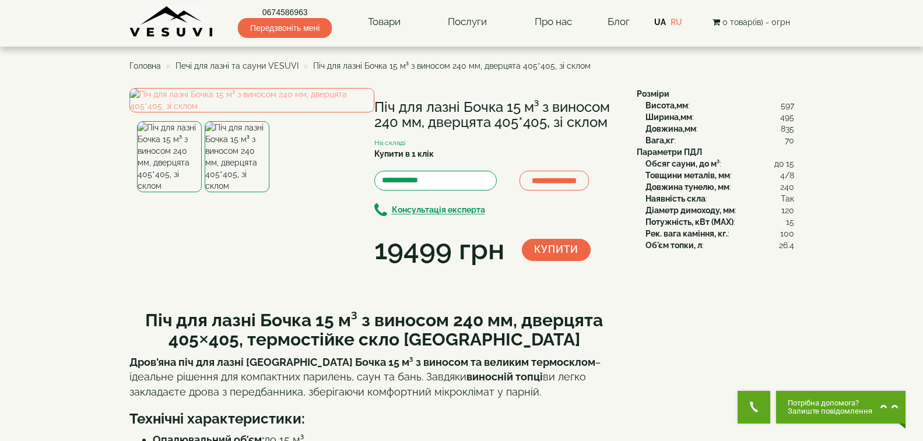
drag, startPoint x: 371, startPoint y: 104, endPoint x: 607, endPoint y: 118, distance: 236.4
click at [607, 118] on div "**********" at bounding box center [378, 179] width 498 height 182
copy div "Піч для лазні Бочка 15 м³ з виносом 240 мм, дверцята 405*405, зі склом"
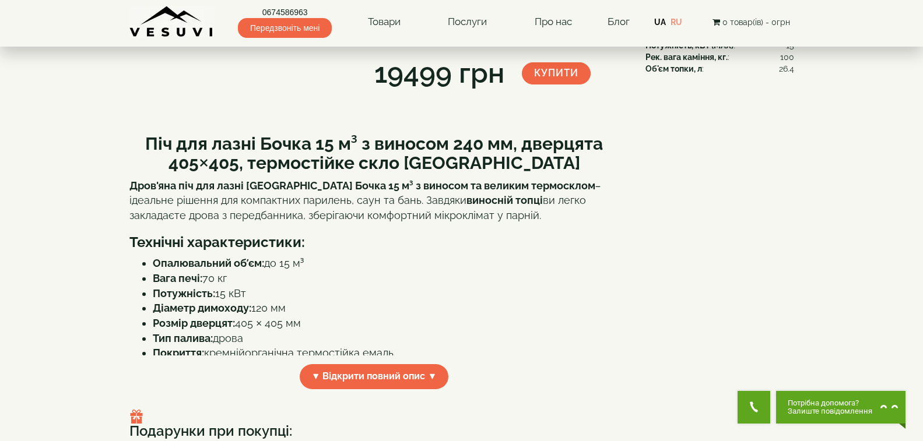
scroll to position [233, 0]
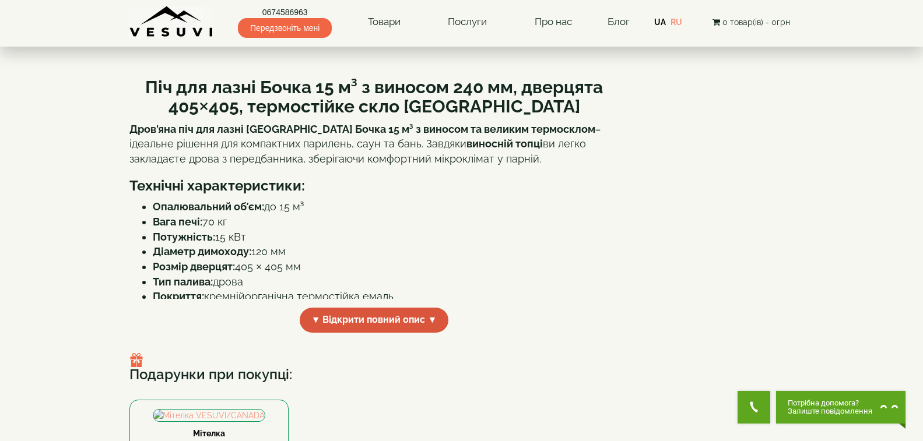
click at [379, 333] on span "▼ Відкрити повний опис ▼" at bounding box center [374, 320] width 149 height 25
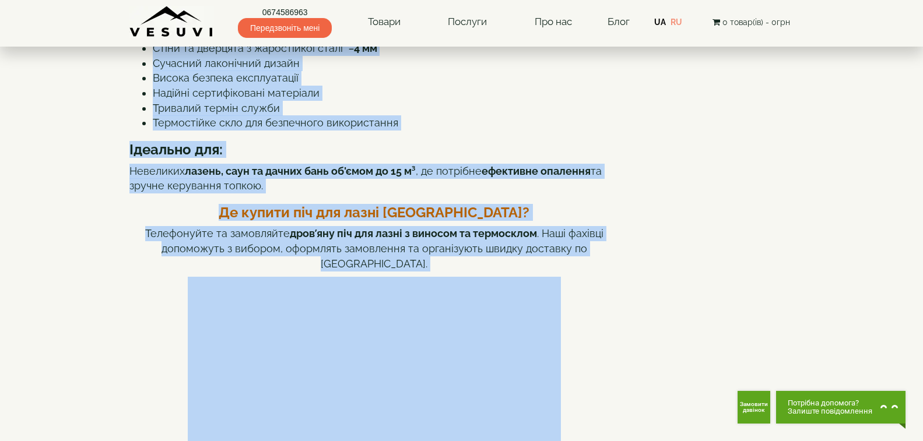
scroll to position [730, 0]
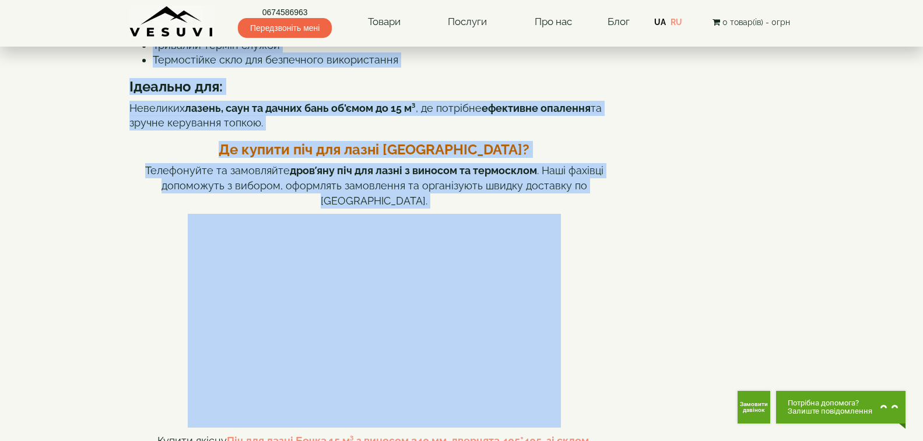
drag, startPoint x: 149, startPoint y: 190, endPoint x: 315, endPoint y: 228, distance: 170.5
click at [315, 228] on div "Піч для лазні Бочка 15 м³ з виносом 240 мм, дверцята 405×405, термостійке скло …" at bounding box center [374, 194] width 490 height 1251
copy div "Піч для лазні Бочка 15 м³ з виносом 240 мм, дверцята 405×405, термостійке скло …"
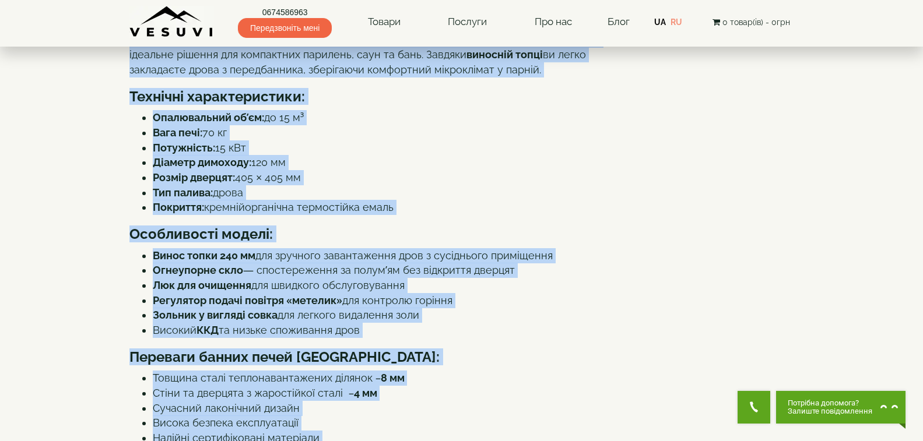
scroll to position [31, 0]
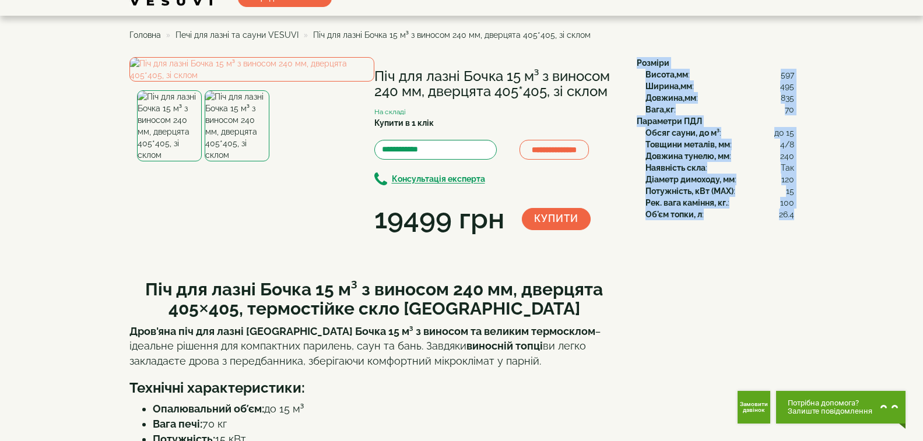
drag, startPoint x: 636, startPoint y: 60, endPoint x: 793, endPoint y: 225, distance: 227.6
copy div "Розміри Висота,мм : 597 Ширина,мм : 495 Довжина,мм : 835 Вага,кг : 70 Параметри…"
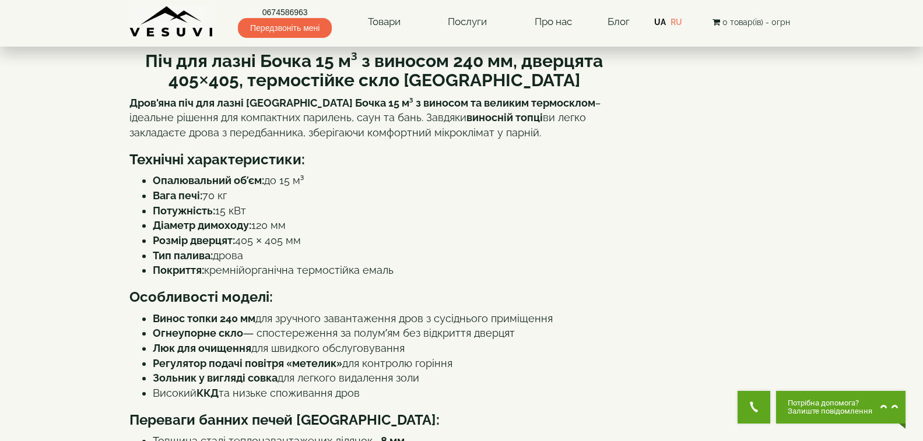
scroll to position [0, 0]
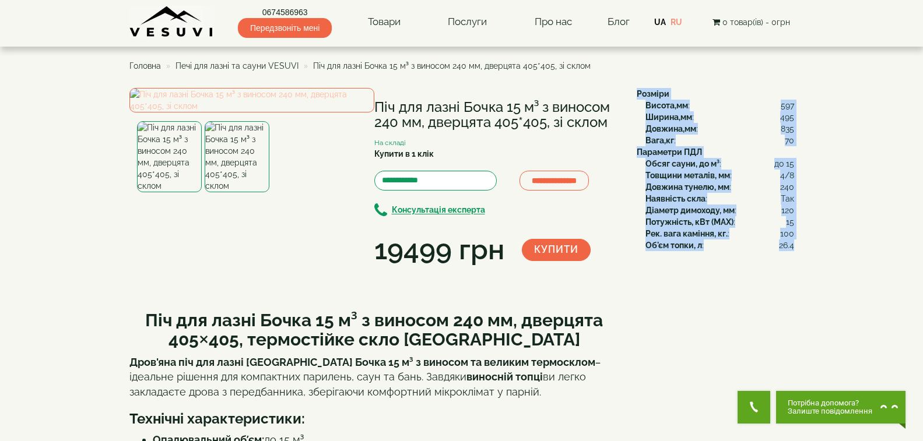
click at [245, 112] on img at bounding box center [251, 100] width 245 height 24
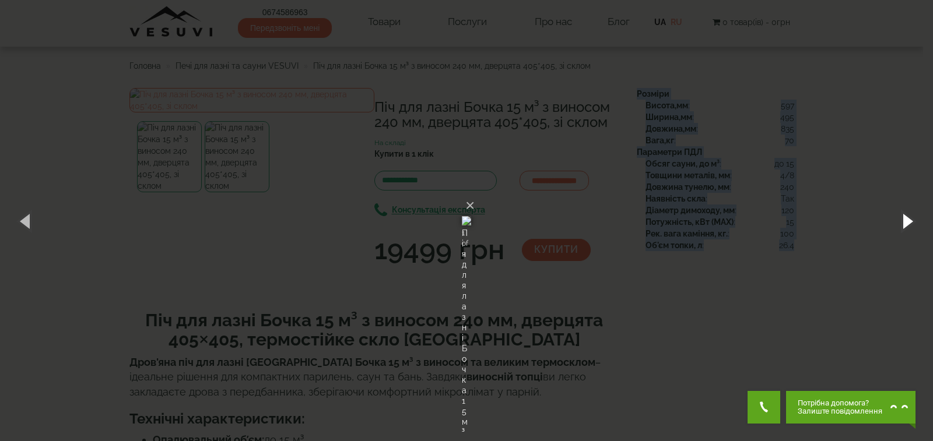
click at [909, 221] on button "button" at bounding box center [906, 221] width 52 height 64
click at [474, 193] on button "×" at bounding box center [469, 206] width 9 height 26
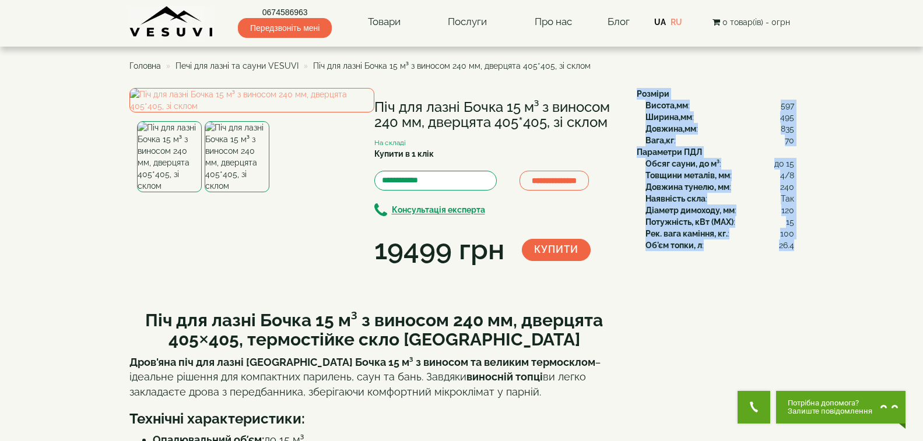
click at [251, 68] on span "Печі для лазні та сауни VESUVI" at bounding box center [236, 65] width 123 height 9
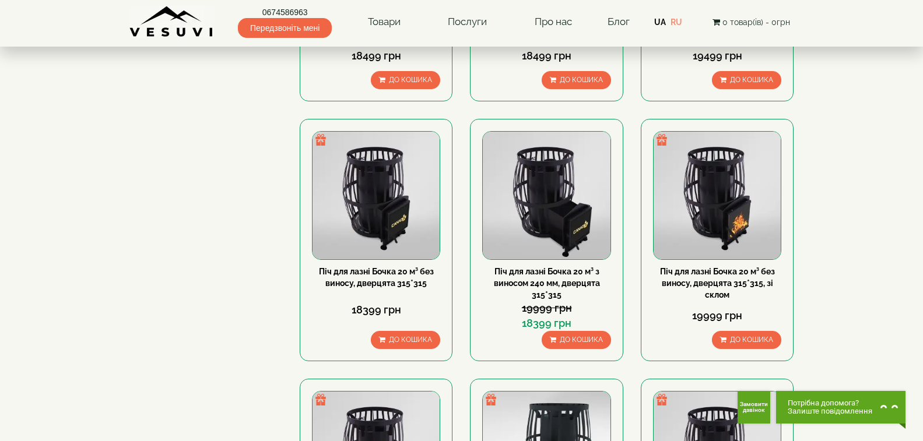
scroll to position [699, 0]
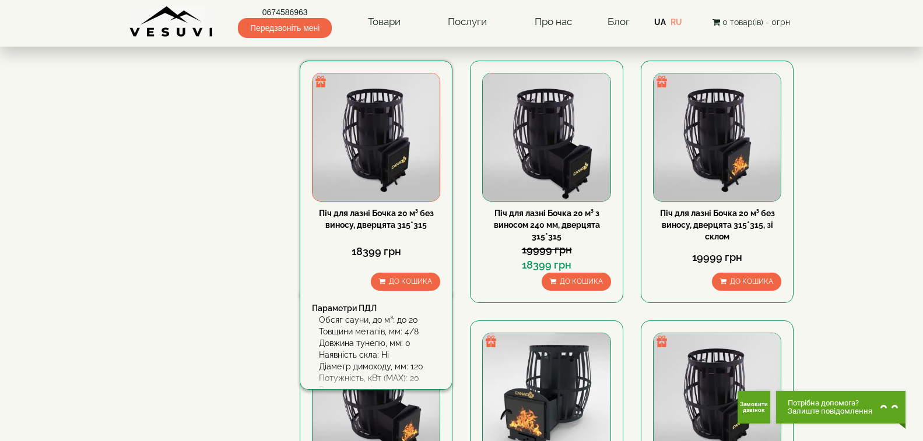
click at [377, 210] on link "Піч для лазні Бочка 20 м³ без виносу, дверцята 315*315" at bounding box center [376, 219] width 115 height 21
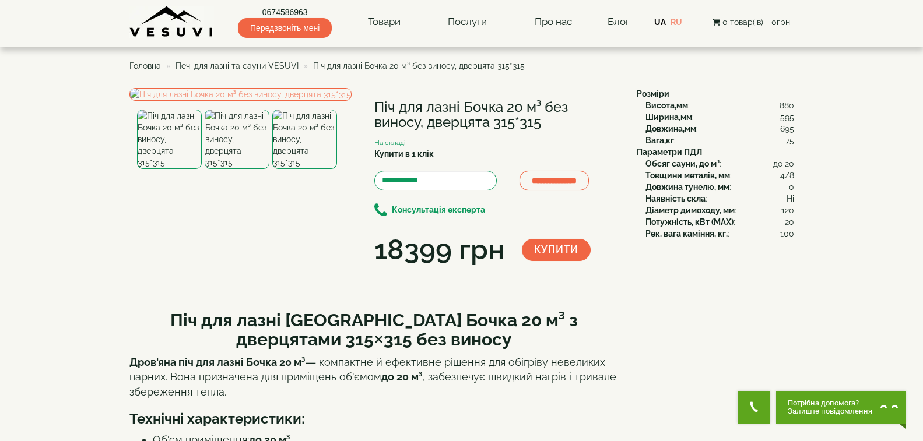
drag, startPoint x: 375, startPoint y: 106, endPoint x: 543, endPoint y: 119, distance: 169.0
click at [543, 119] on h1 "Піч для лазні Бочка 20 м³ без виносу, дверцята 315*315" at bounding box center [496, 115] width 245 height 31
copy h1 "Піч для лазні Бочка 20 м³ без виносу, дверцята 315*315"
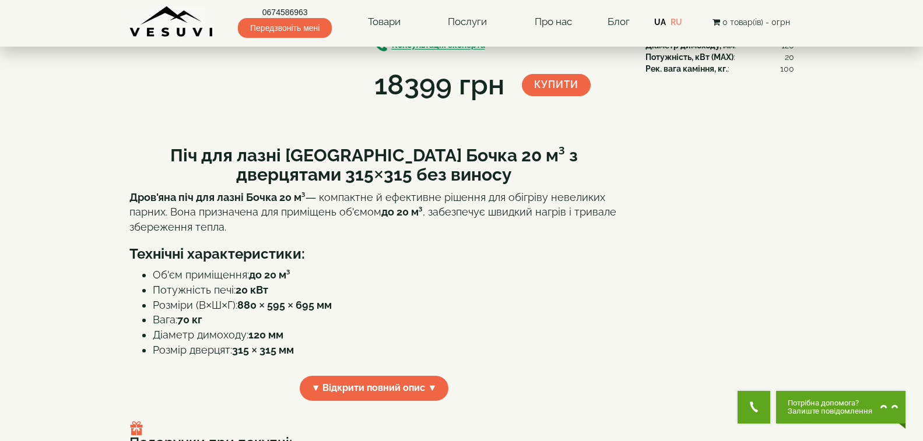
scroll to position [233, 0]
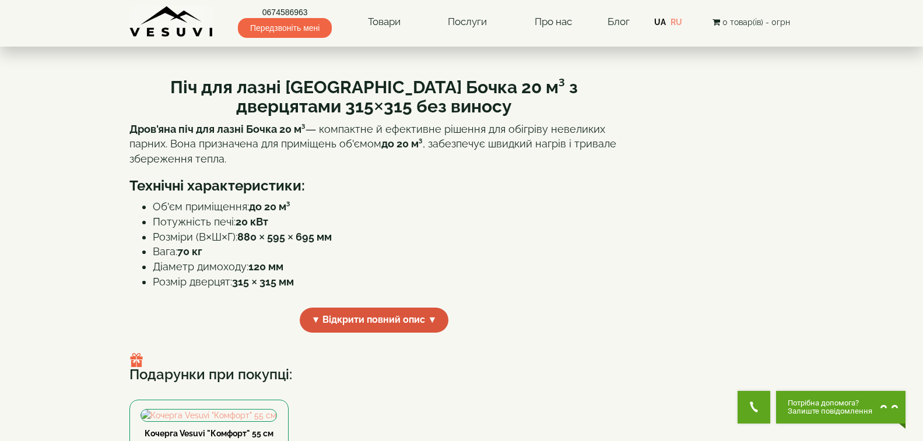
click at [427, 333] on span "▼ Відкрити повний опис ▼" at bounding box center [374, 320] width 149 height 25
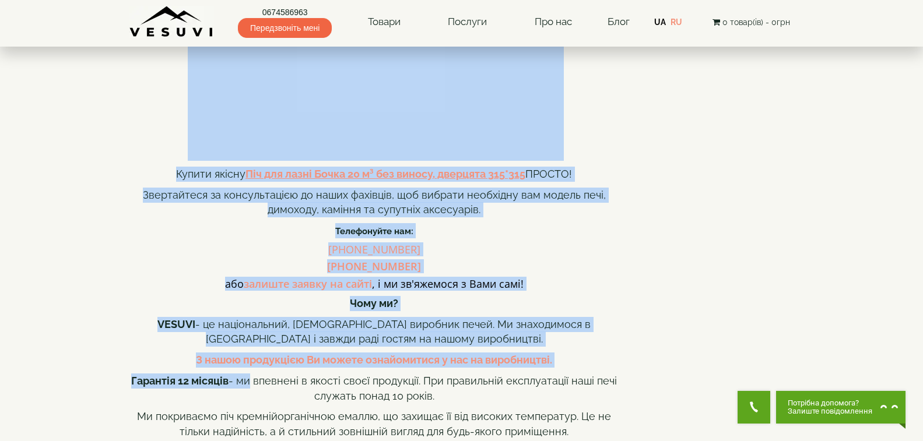
scroll to position [994, 0]
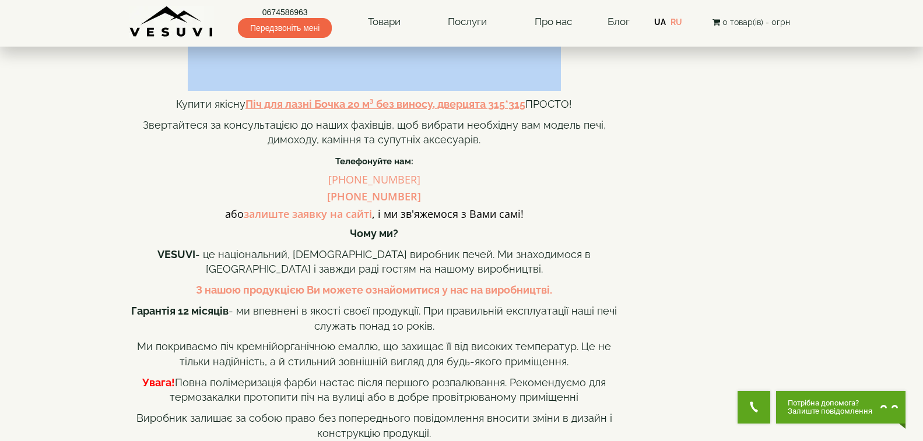
drag, startPoint x: 132, startPoint y: 191, endPoint x: 287, endPoint y: 213, distance: 156.5
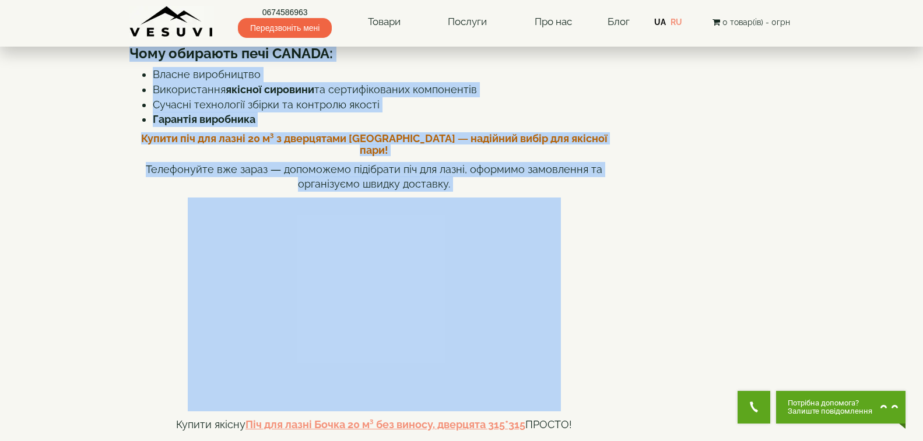
scroll to position [645, 0]
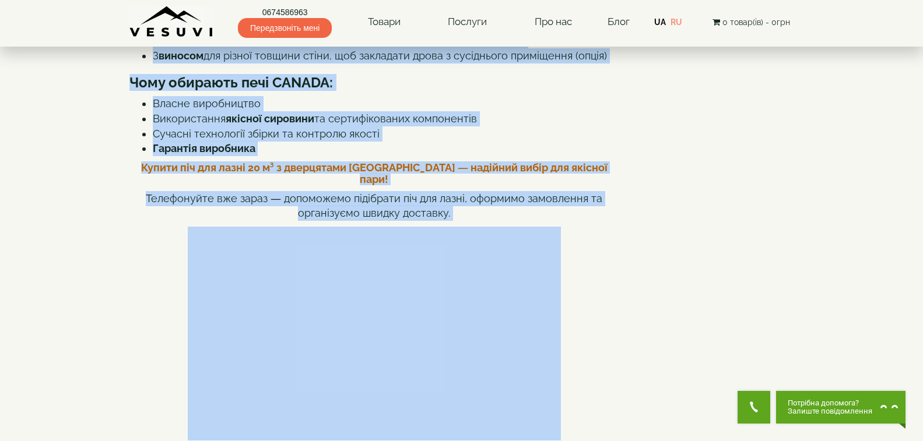
click at [395, 221] on p "Телефонуйте вже зараз — допоможемо підібрати піч для лазні, оформимо замовлення…" at bounding box center [374, 206] width 490 height 30
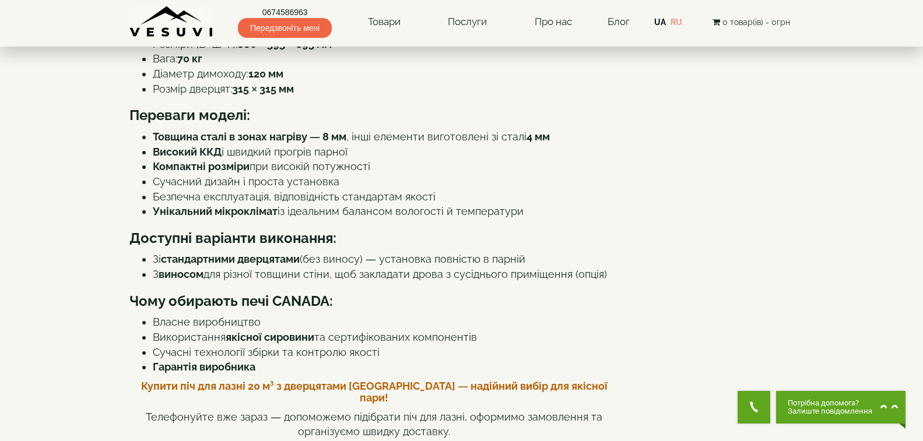
scroll to position [412, 0]
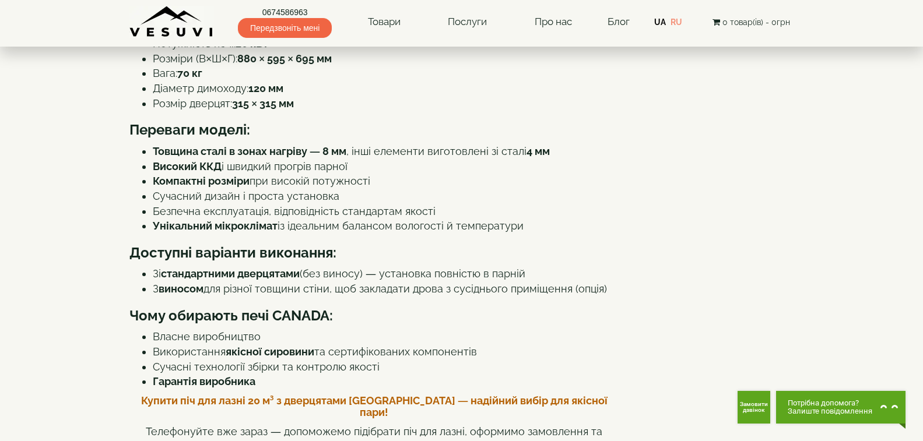
drag, startPoint x: 543, startPoint y: 332, endPoint x: 82, endPoint y: 106, distance: 513.0
click at [487, 159] on li "Товщина сталі в зонах нагріву — 8 мм , інші елементи виготовлені зі сталі 4 мм" at bounding box center [386, 151] width 466 height 15
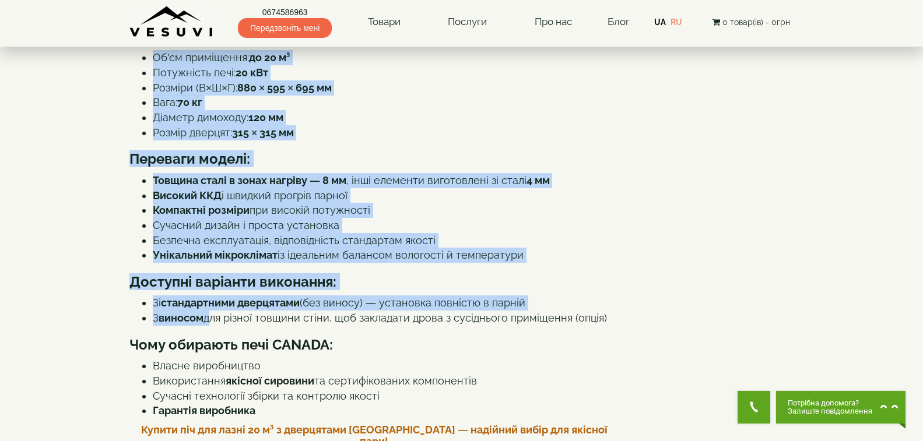
scroll to position [416, 0]
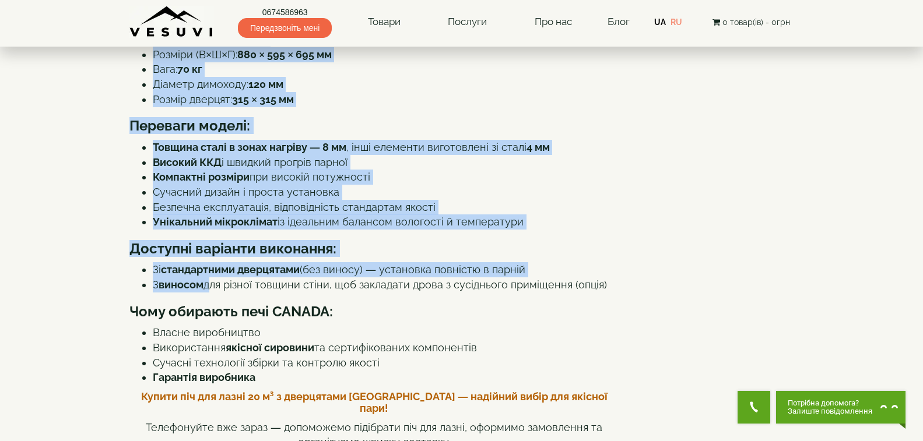
drag, startPoint x: 131, startPoint y: 303, endPoint x: 534, endPoint y: 329, distance: 404.8
copy div "Lor ips dolor SITAME Conse 83 a³ e seddoeiusm 546×940 tem incidi Utla'etd mag a…"
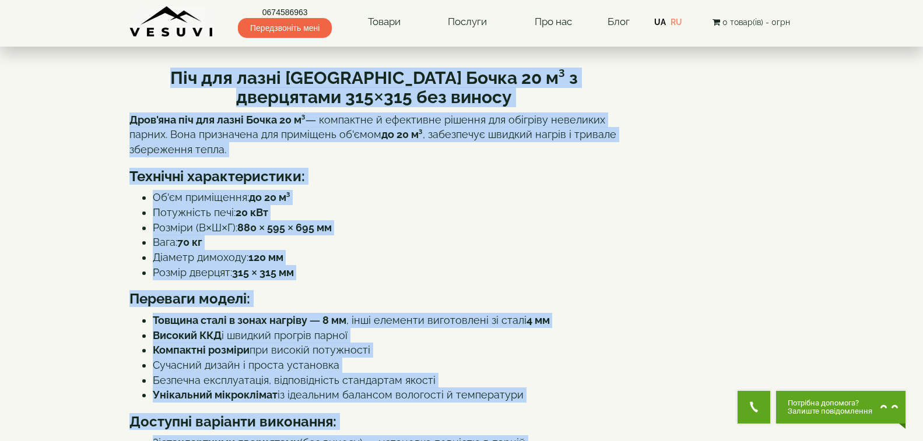
scroll to position [0, 0]
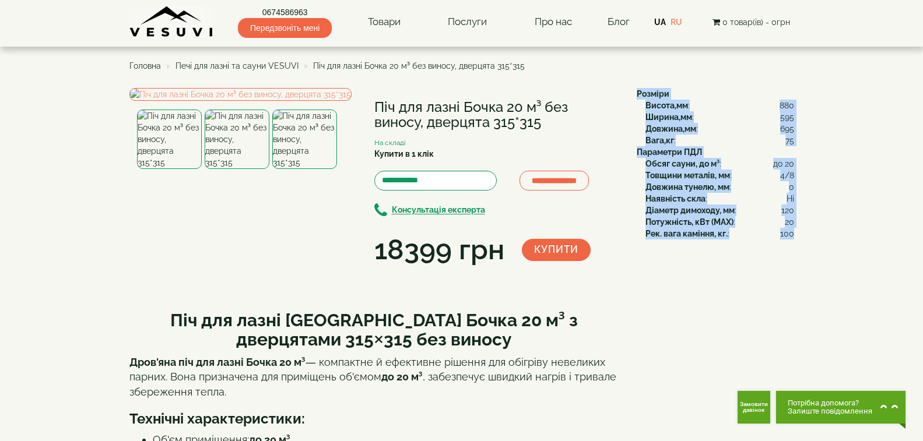
drag, startPoint x: 637, startPoint y: 91, endPoint x: 793, endPoint y: 244, distance: 218.5
copy div "Розміри Висота,мм : 880 Ширина,мм : 595 Довжина,мм : 695 Вага,кг : 75 Параметри…"
click at [289, 101] on img at bounding box center [240, 94] width 222 height 13
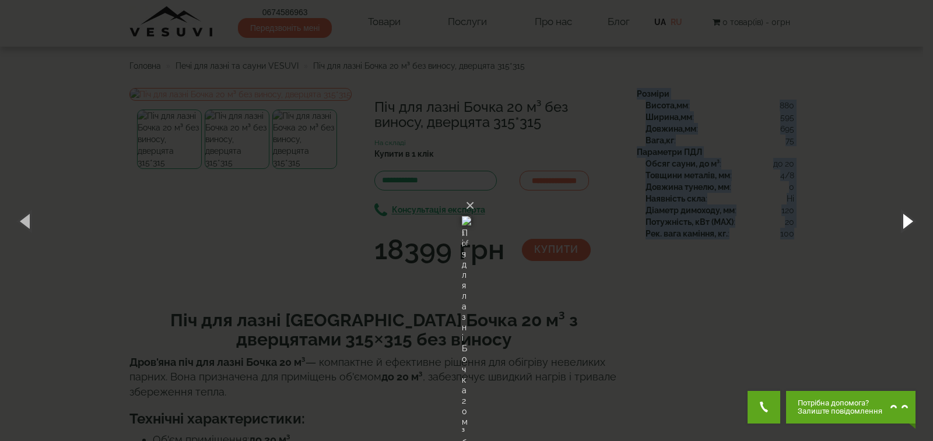
click at [913, 221] on button "button" at bounding box center [906, 221] width 52 height 64
click at [899, 216] on button "button" at bounding box center [906, 221] width 52 height 64
click at [910, 214] on button "button" at bounding box center [906, 221] width 52 height 64
click at [474, 193] on button "×" at bounding box center [469, 206] width 9 height 26
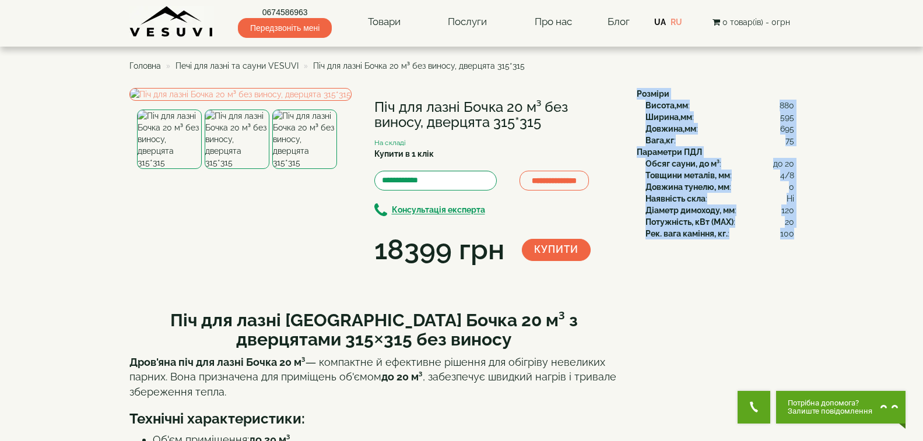
click at [227, 66] on span "Печі для лазні та сауни VESUVI" at bounding box center [236, 65] width 123 height 9
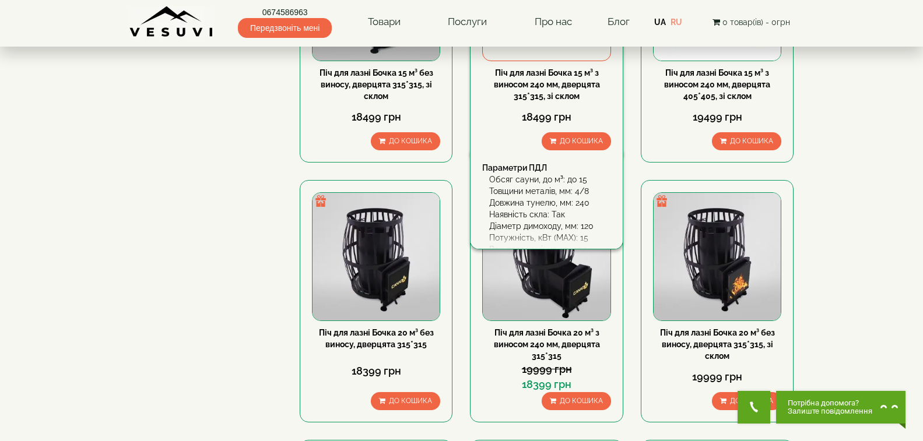
scroll to position [583, 0]
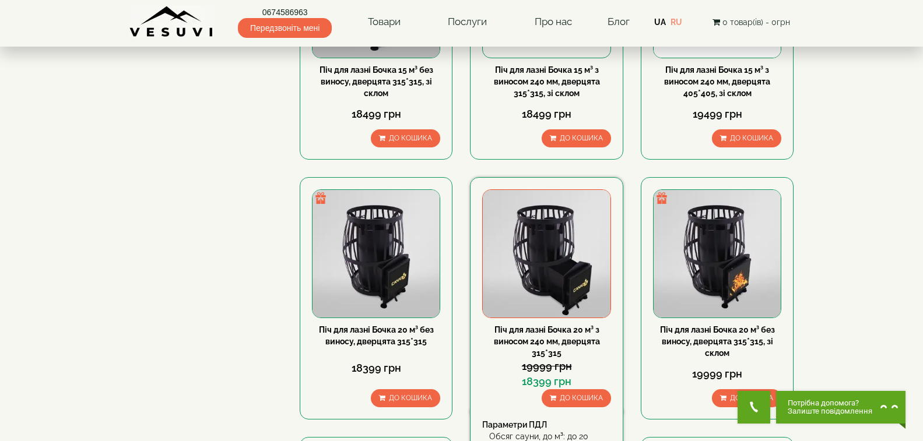
click at [578, 333] on link "Піч для лазні Бочка 20 м³ з виносом 240 мм, дверцята 315*315" at bounding box center [547, 341] width 106 height 33
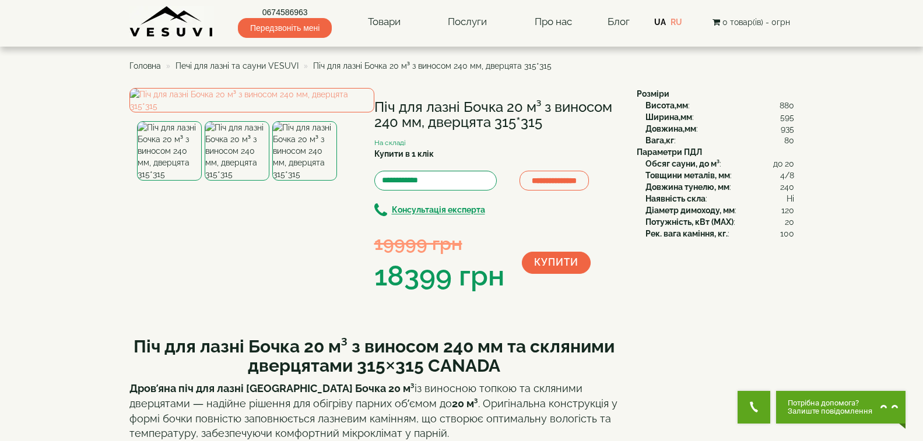
drag, startPoint x: 375, startPoint y: 108, endPoint x: 548, endPoint y: 126, distance: 174.1
click at [548, 126] on h1 "Піч для лазні Бочка 20 м³ з виносом 240 мм, дверцята 315*315" at bounding box center [496, 115] width 245 height 31
copy h1 "Піч для лазні Бочка 20 м³ з виносом 240 мм, дверцята 315*315"
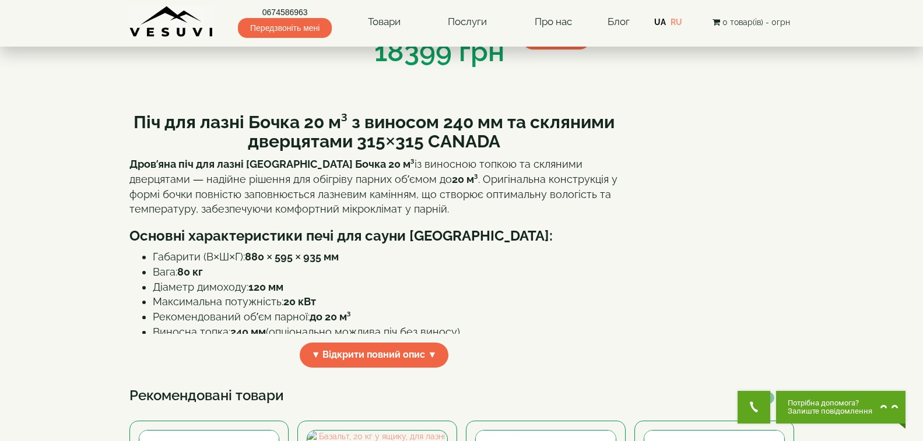
scroll to position [233, 0]
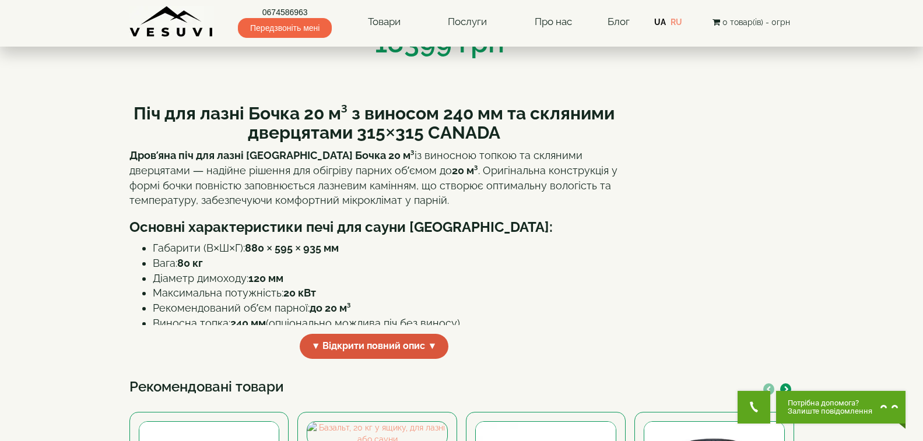
click at [401, 359] on span "▼ Відкрити повний опис ▼" at bounding box center [374, 346] width 149 height 25
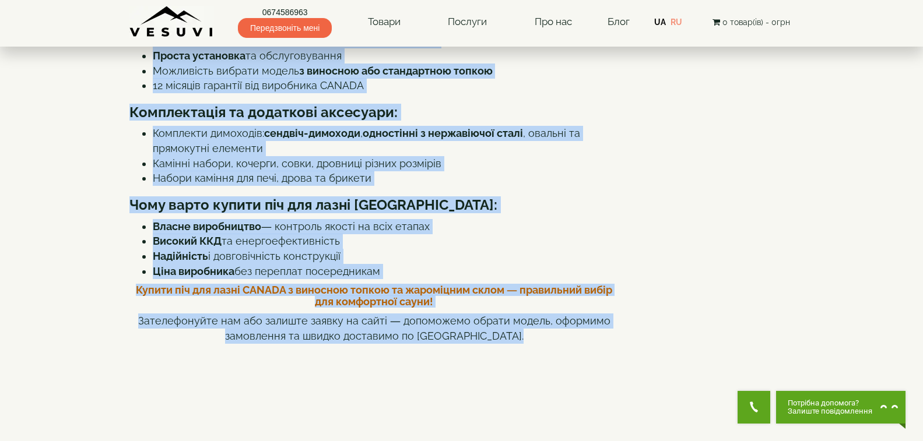
scroll to position [702, 0]
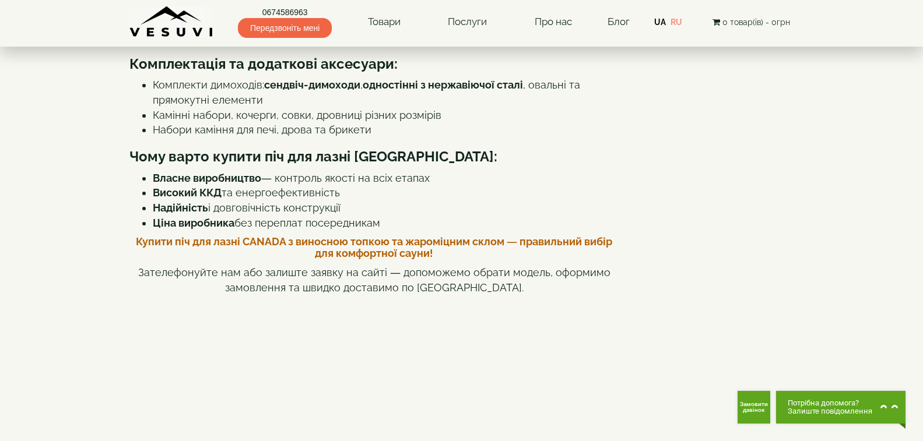
drag, startPoint x: 135, startPoint y: 189, endPoint x: 444, endPoint y: 119, distance: 316.2
click at [444, 119] on div "Піч для лазні Бочка 20 м³ з виносом 240 мм та скляними дверцятами 315×315 CANAD…" at bounding box center [374, 264] width 490 height 1283
copy div "Lor ips dolor Sitam 04 c³ a elitsed 282 do ei temporin utlaboreet 366×603 DOLOR…"
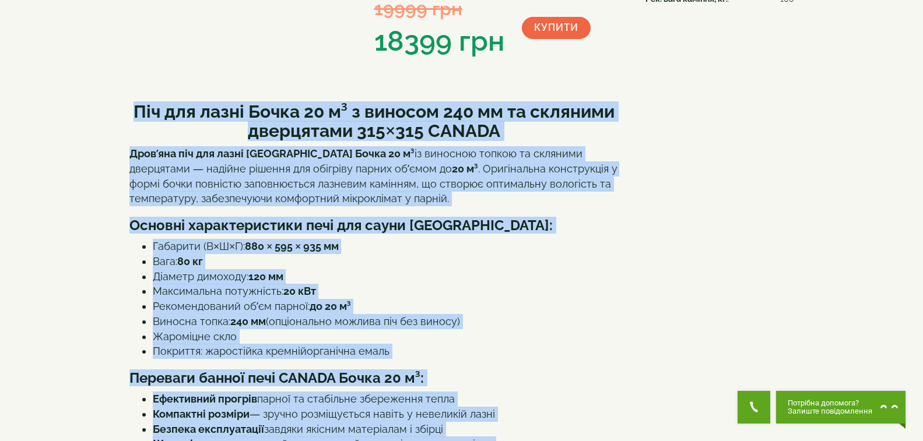
scroll to position [2, 0]
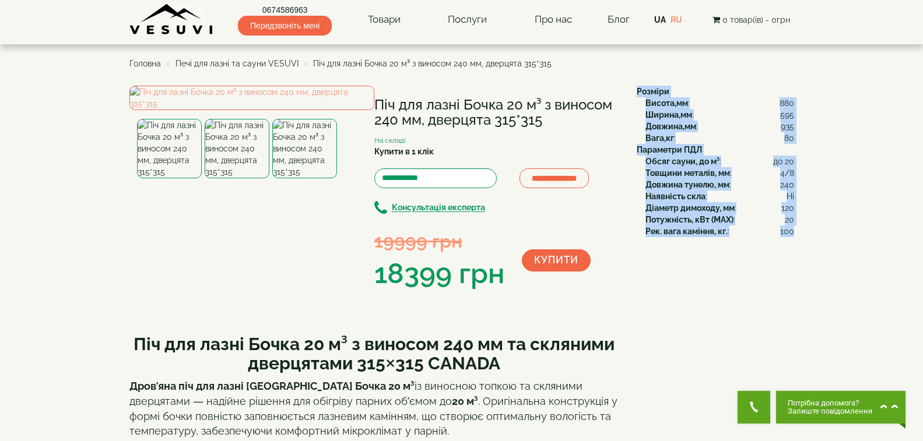
drag, startPoint x: 637, startPoint y: 91, endPoint x: 792, endPoint y: 234, distance: 210.8
click at [792, 234] on div "Розміри Висота,мм : 880 Ширина,мм : 595 Довжина,мм : 935 Вага,кг : 80 Параметри…" at bounding box center [711, 162] width 166 height 152
copy div "Розміри Висота,мм : 880 Ширина,мм : 595 Довжина,мм : 935 Вага,кг : 80 Параметри…"
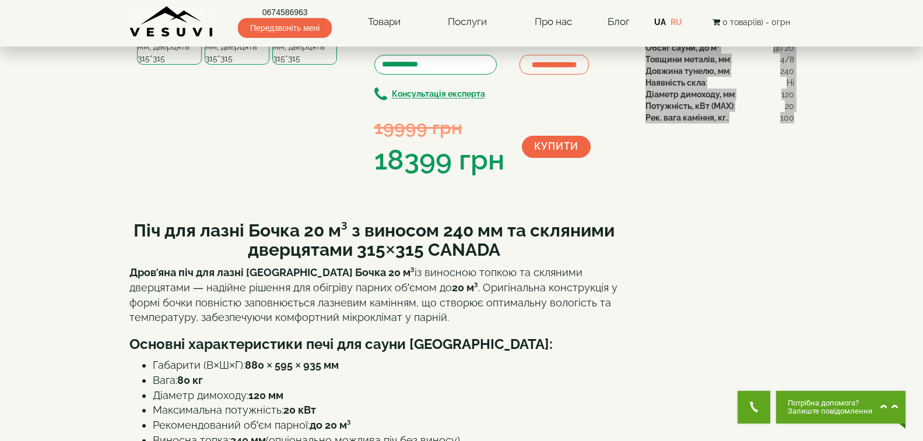
scroll to position [0, 0]
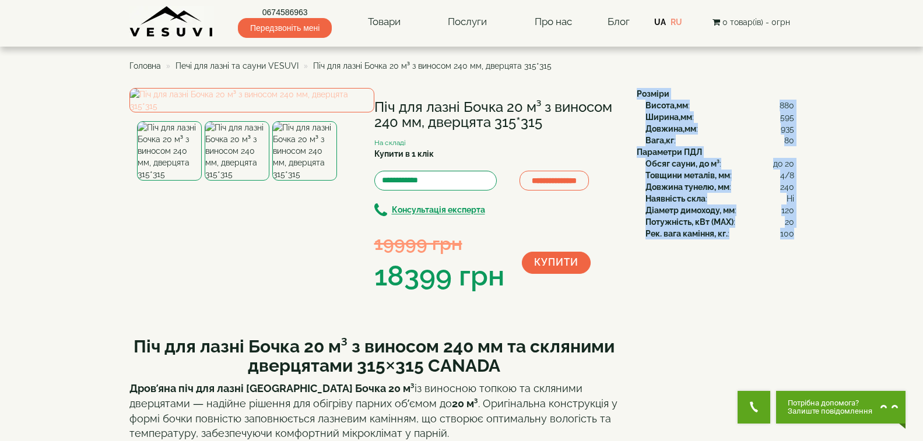
click at [269, 112] on img at bounding box center [251, 100] width 245 height 24
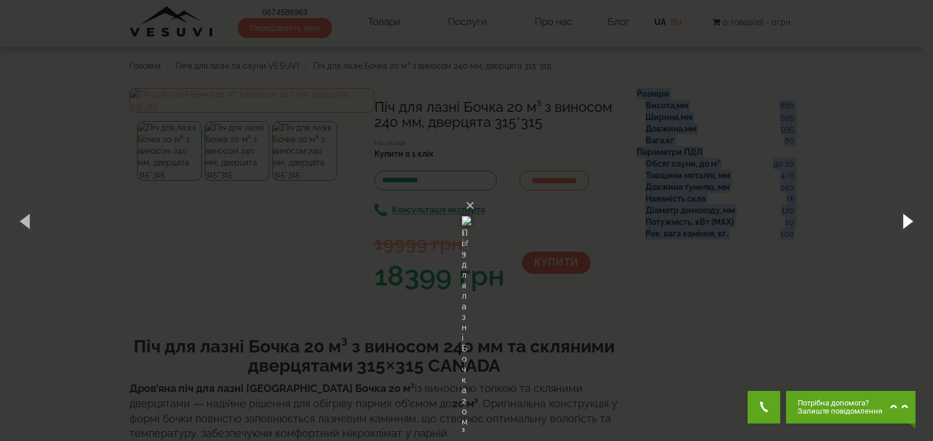
click at [902, 216] on button "button" at bounding box center [906, 221] width 52 height 64
click at [906, 219] on button "button" at bounding box center [906, 221] width 52 height 64
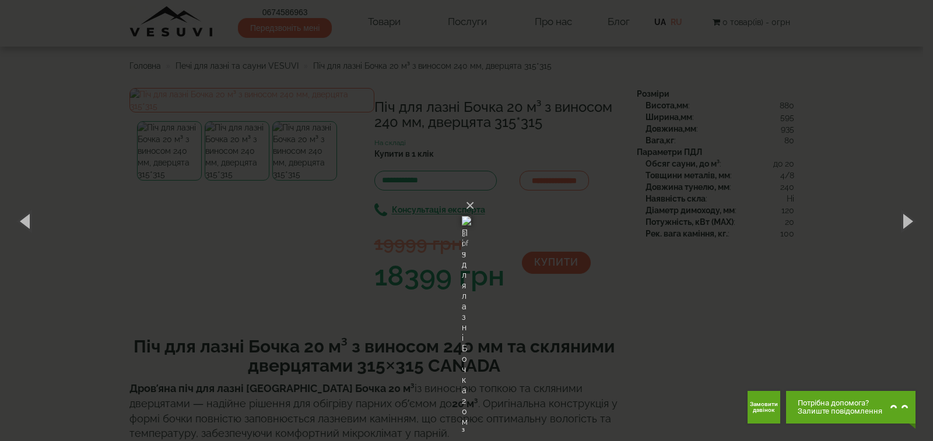
drag, startPoint x: 303, startPoint y: 217, endPoint x: 434, endPoint y: 161, distance: 143.1
click at [916, 221] on button "button" at bounding box center [906, 221] width 52 height 64
drag, startPoint x: 609, startPoint y: 64, endPoint x: 597, endPoint y: 73, distance: 15.4
click at [474, 193] on button "×" at bounding box center [469, 206] width 9 height 26
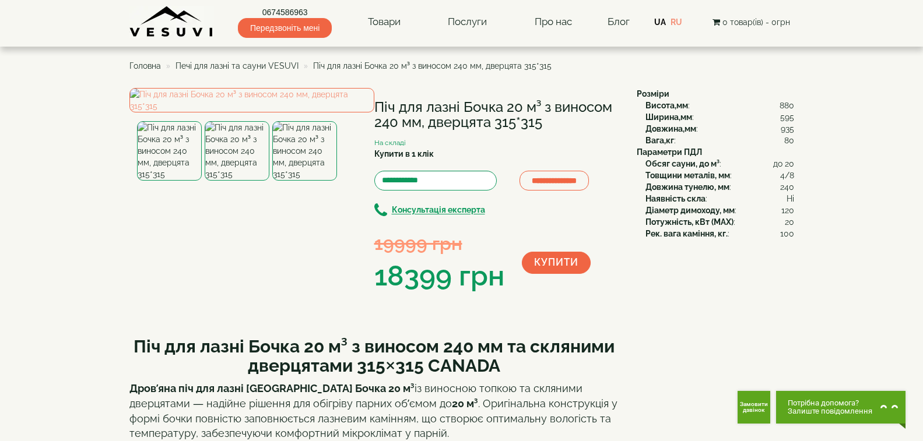
click at [184, 67] on span "Печі для лазні та сауни VESUVI" at bounding box center [236, 65] width 123 height 9
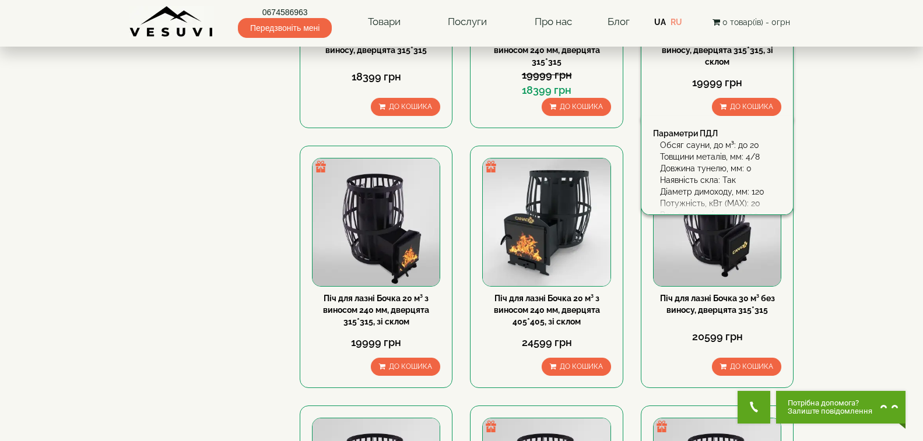
scroll to position [816, 0]
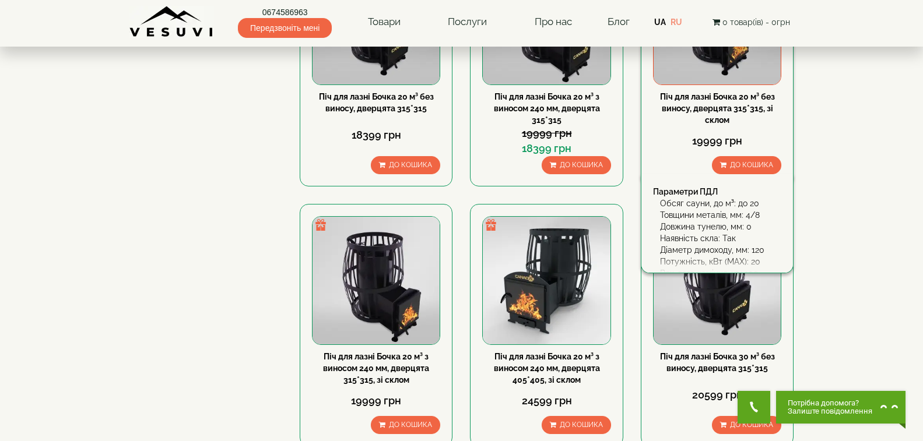
click at [720, 108] on link "Піч для лазні Бочка 20 м³ без виносу, дверцята 315*315, зі склом" at bounding box center [717, 108] width 115 height 33
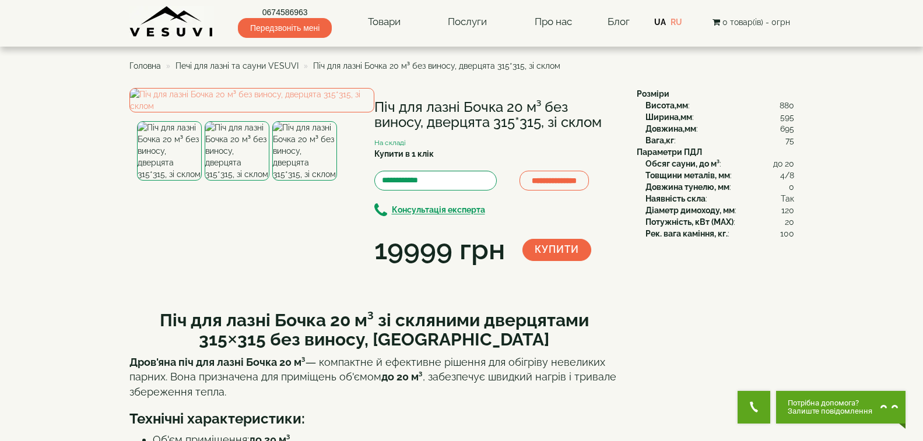
drag, startPoint x: 377, startPoint y: 103, endPoint x: 599, endPoint y: 127, distance: 223.4
click at [599, 127] on h1 "Піч для лазні Бочка 20 м³ без виносу, дверцята 315*315, зі склом" at bounding box center [496, 115] width 245 height 31
copy h1 "Піч для лазні Бочка 20 м³ без виносу, дверцята 315*315, зі склом"
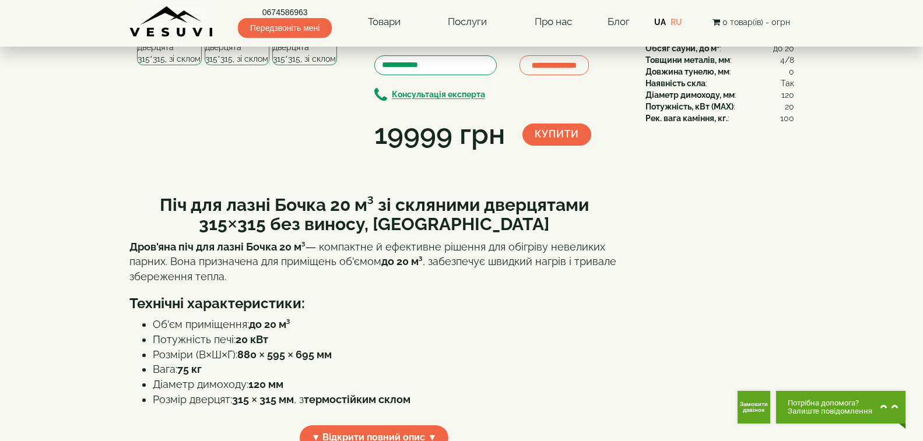
scroll to position [233, 0]
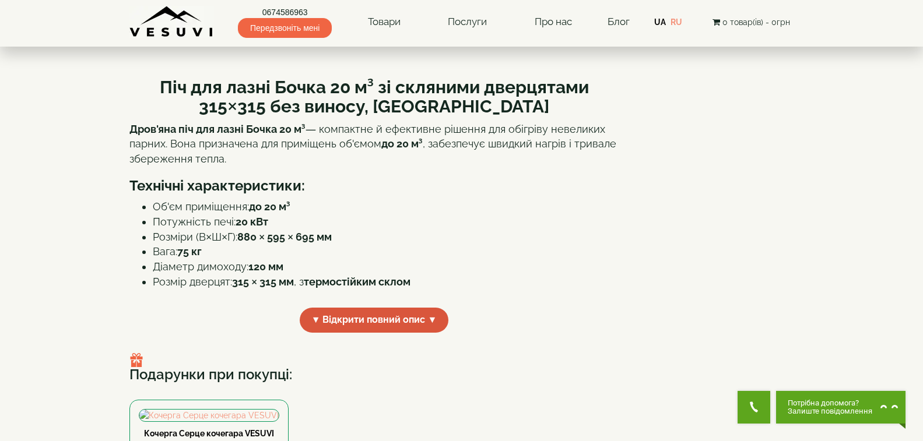
click at [337, 333] on span "▼ Відкрити повний опис ▼" at bounding box center [374, 320] width 149 height 25
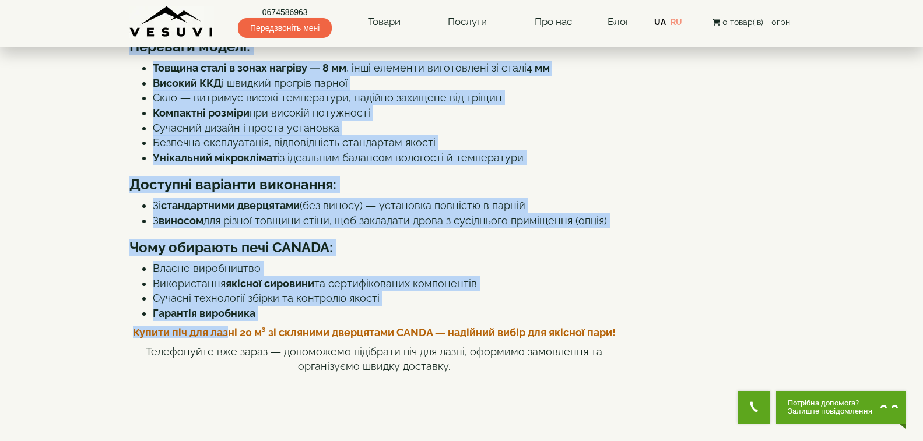
scroll to position [496, 0]
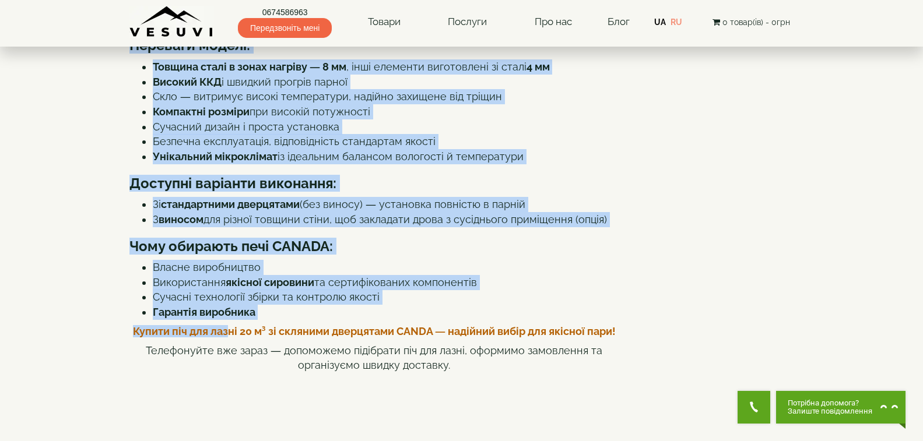
drag, startPoint x: 171, startPoint y: 210, endPoint x: 528, endPoint y: 261, distance: 360.8
click at [528, 261] on div "Піч для лазні Бочка 20 м³ зі скляними дверцятами 315×315 без виносу, CANADA Дро…" at bounding box center [374, 393] width 490 height 1181
copy div "Lor ips dolor Sitam 30 c³ ad elitsedd eiusmodtem 104×660 inc utlabo, ETDOLO Mag…"
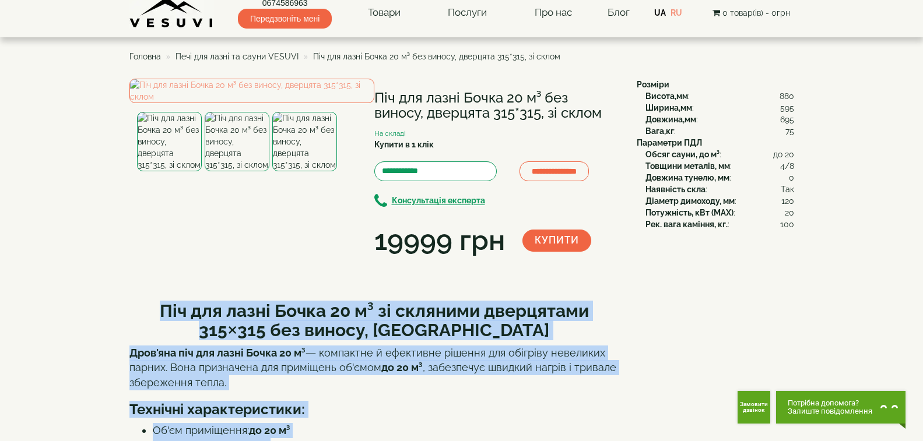
scroll to position [0, 0]
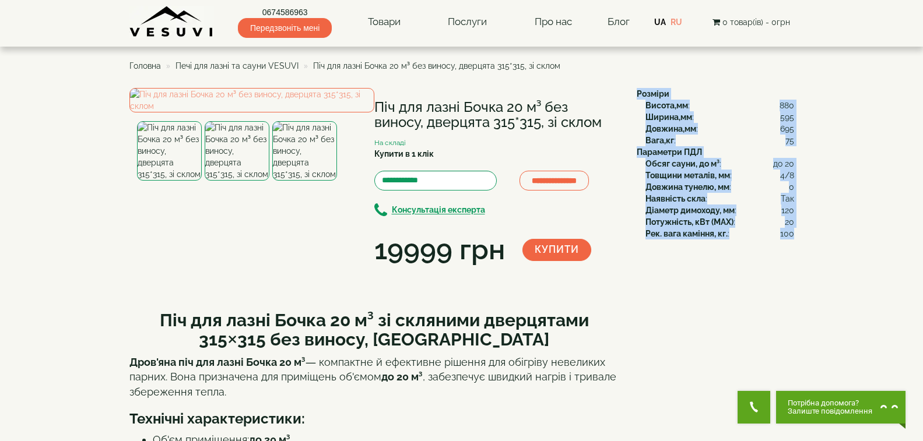
drag, startPoint x: 636, startPoint y: 94, endPoint x: 792, endPoint y: 237, distance: 211.6
click at [792, 237] on div "Розміри Висота,мм : 880 Ширина,мм : 595 Довжина,мм : 695 Вага,кг : 75 Параметри…" at bounding box center [711, 164] width 166 height 152
copy div "Розміри Висота,мм : 880 Ширина,мм : 595 Довжина,мм : 695 Вага,кг : 75 Параметри…"
click at [296, 112] on img at bounding box center [251, 100] width 245 height 24
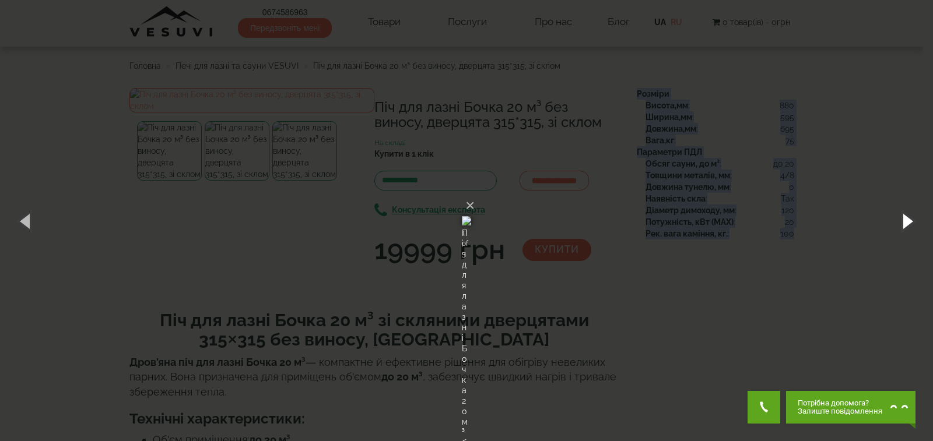
click at [914, 225] on button "button" at bounding box center [906, 221] width 52 height 64
click at [899, 225] on button "button" at bounding box center [906, 221] width 52 height 64
click at [474, 193] on button "×" at bounding box center [469, 206] width 9 height 26
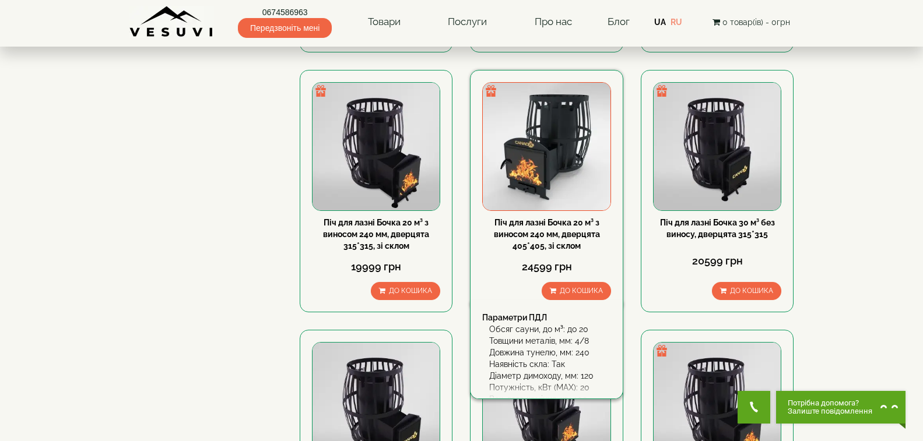
scroll to position [942, 0]
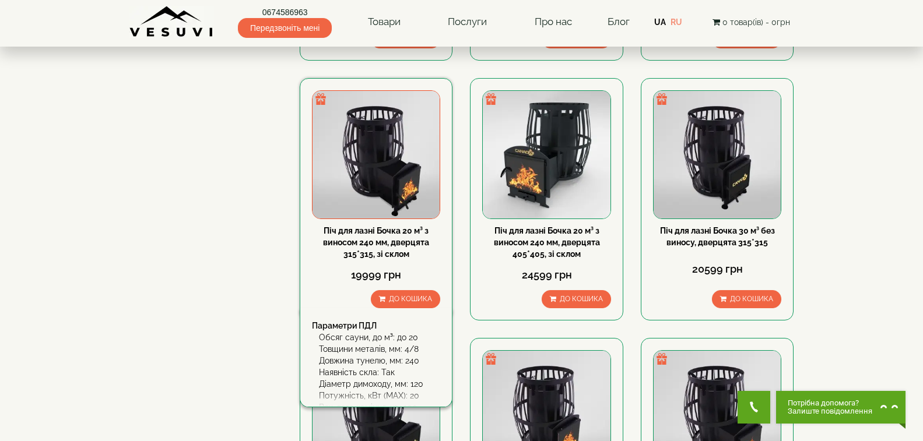
click at [396, 241] on link "Піч для лазні Бочка 20 м³ з виносом 240 мм, дверцята 315*315, зі склом" at bounding box center [376, 242] width 106 height 33
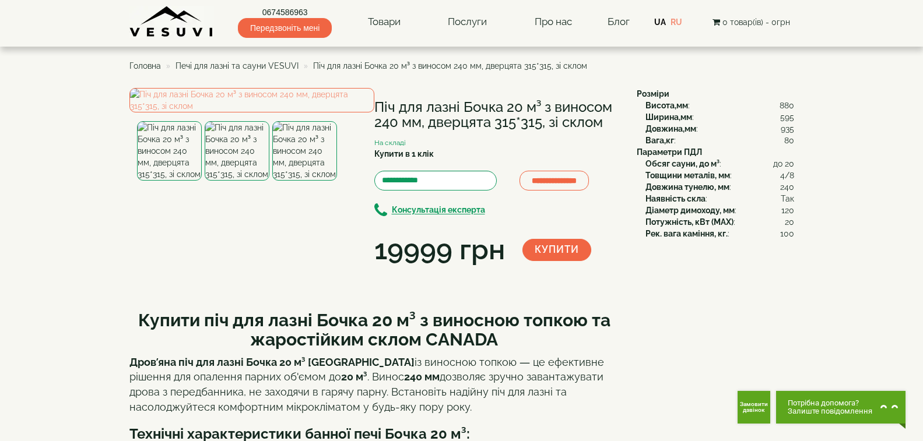
drag, startPoint x: 377, startPoint y: 107, endPoint x: 616, endPoint y: 121, distance: 238.8
click at [616, 121] on h1 "Піч для лазні Бочка 20 м³ з виносом 240 мм, дверцята 315*315, зі склом" at bounding box center [496, 115] width 245 height 31
copy h1 "Піч для лазні Бочка 20 м³ з виносом 240 мм, дверцята 315*315, зі склом"
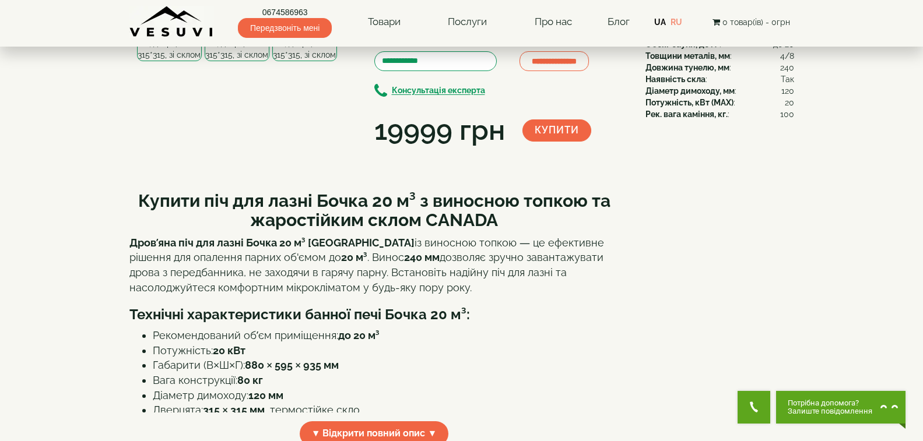
scroll to position [291, 0]
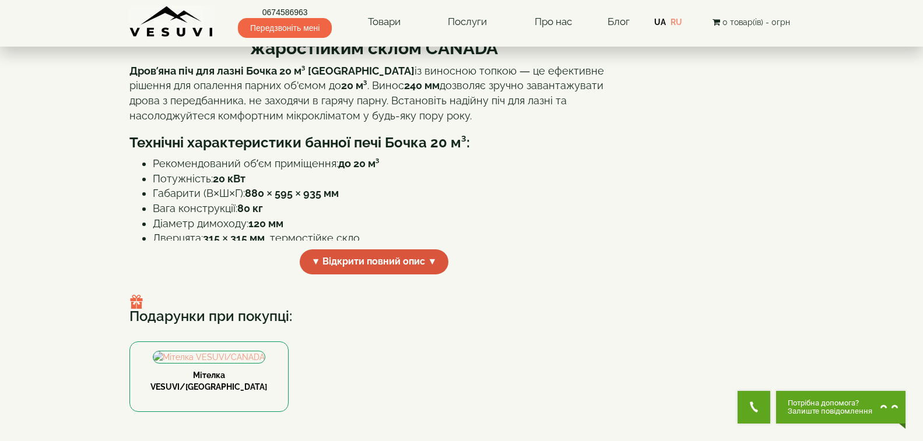
click at [333, 275] on span "▼ Відкрити повний опис ▼" at bounding box center [374, 261] width 149 height 25
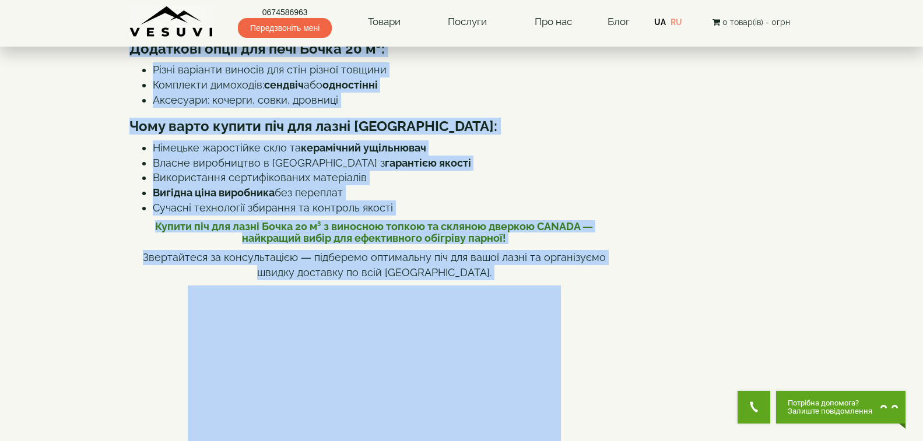
scroll to position [687, 0]
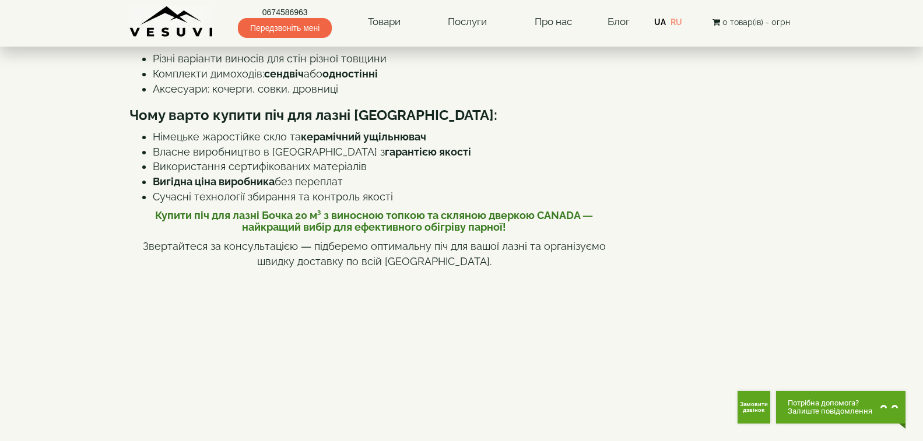
drag, startPoint x: 136, startPoint y: 136, endPoint x: 498, endPoint y: 115, distance: 362.6
click at [498, 115] on div "Купити піч для лазні Бочка 20 м³ з виносною топкою та жаростійким склом CANADA …" at bounding box center [374, 238] width 490 height 1253
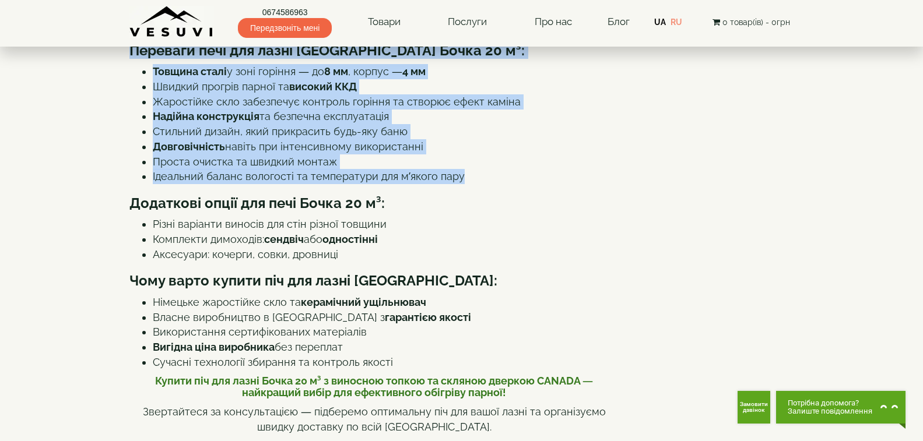
scroll to position [453, 0]
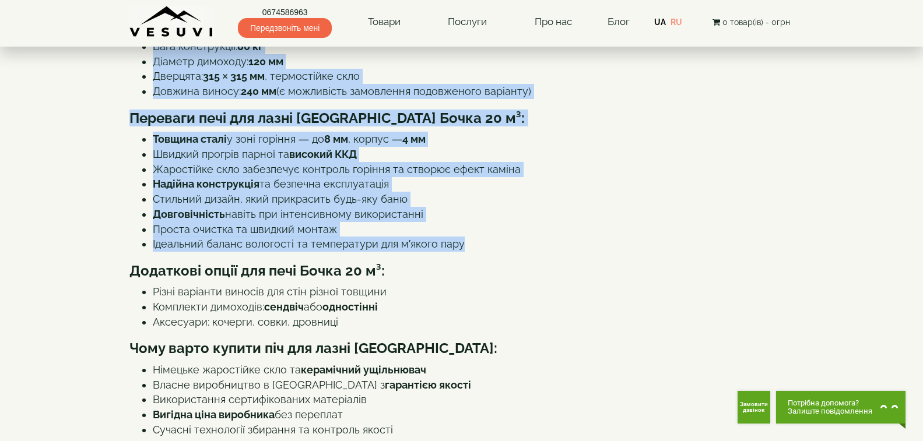
copy div "Купити піч для лазні Бочка 20 м³ з виносною топкою та жаростійким склом CANADA …"
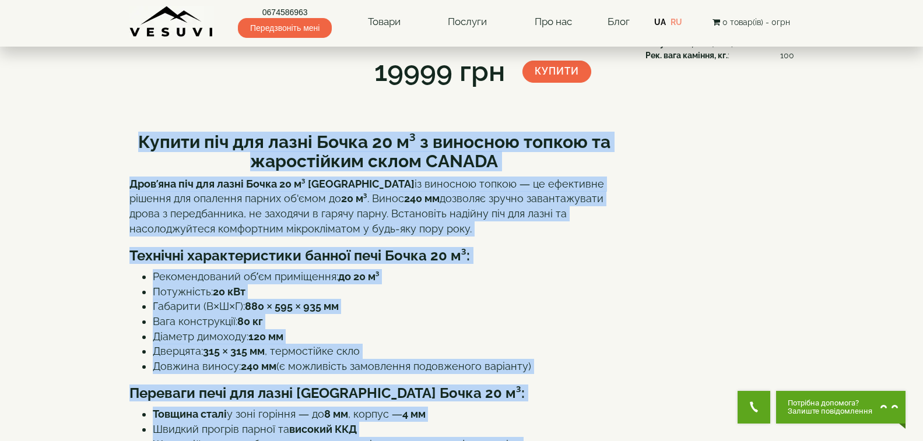
scroll to position [0, 0]
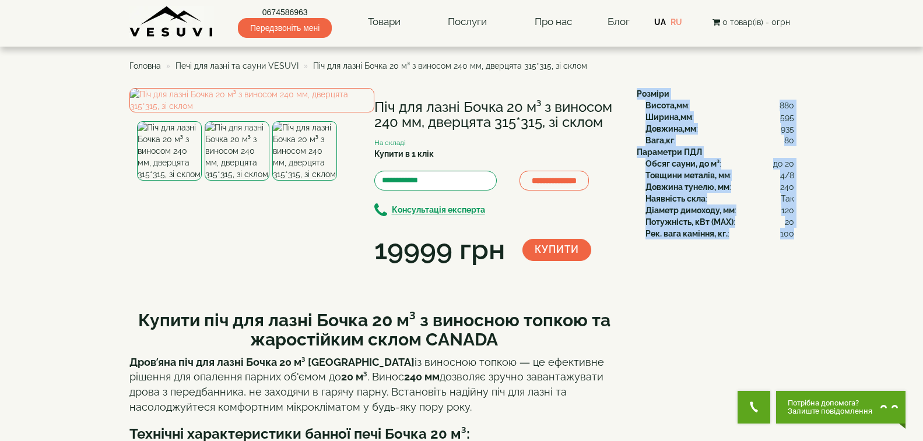
drag, startPoint x: 636, startPoint y: 90, endPoint x: 792, endPoint y: 238, distance: 215.2
click at [792, 238] on div "Розміри Висота,мм : 880 Ширина,мм : 595 Довжина,мм : 935 Вага,кг : 80 Параметри…" at bounding box center [711, 164] width 166 height 152
copy div "Розміри Висота,мм : 880 Ширина,мм : 595 Довжина,мм : 935 Вага,кг : 80 Параметри…"
click at [279, 112] on img at bounding box center [251, 100] width 245 height 24
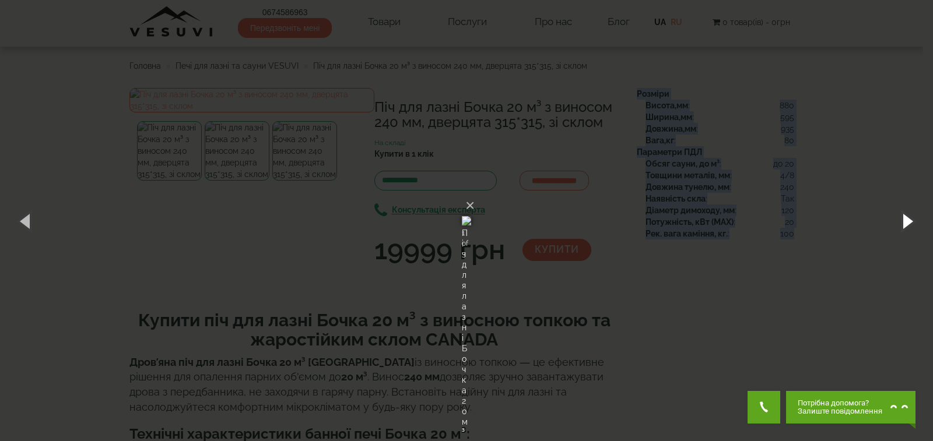
click at [901, 213] on button "button" at bounding box center [906, 221] width 52 height 64
drag, startPoint x: 909, startPoint y: 211, endPoint x: 880, endPoint y: 217, distance: 29.7
click at [908, 212] on button "button" at bounding box center [906, 221] width 52 height 64
click at [910, 216] on button "button" at bounding box center [906, 221] width 52 height 64
click at [474, 193] on button "×" at bounding box center [469, 206] width 9 height 26
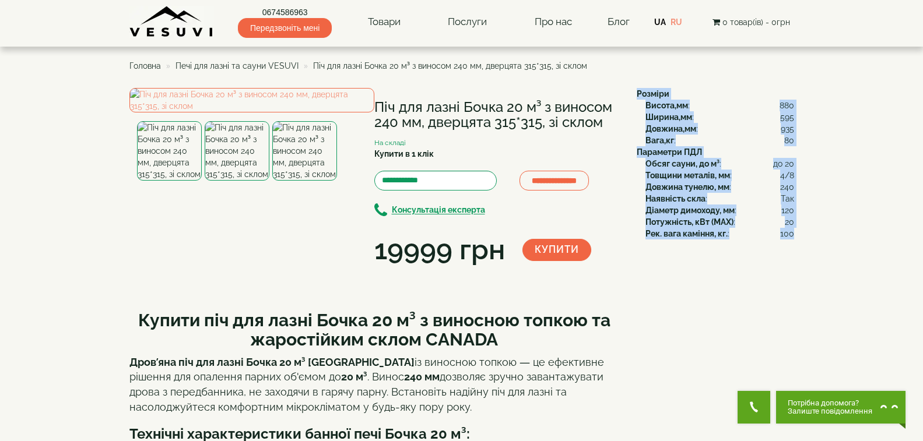
click at [226, 65] on span "Печі для лазні та сауни VESUVI" at bounding box center [236, 65] width 123 height 9
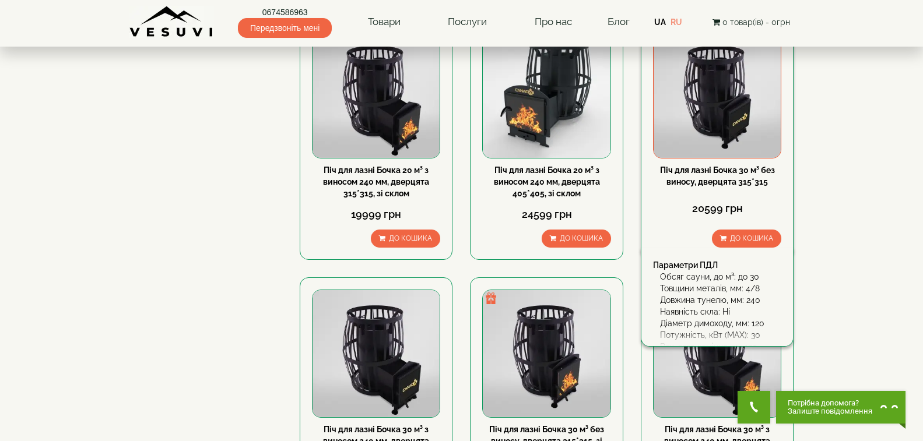
scroll to position [991, 0]
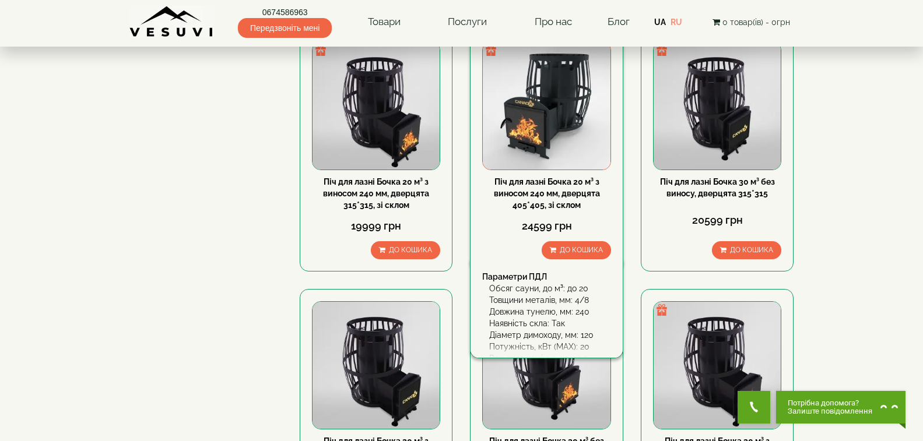
click at [558, 189] on link "Піч для лазні Бочка 20 м³ з виносом 240 мм, дверцята 405*405, зі склом" at bounding box center [547, 193] width 106 height 33
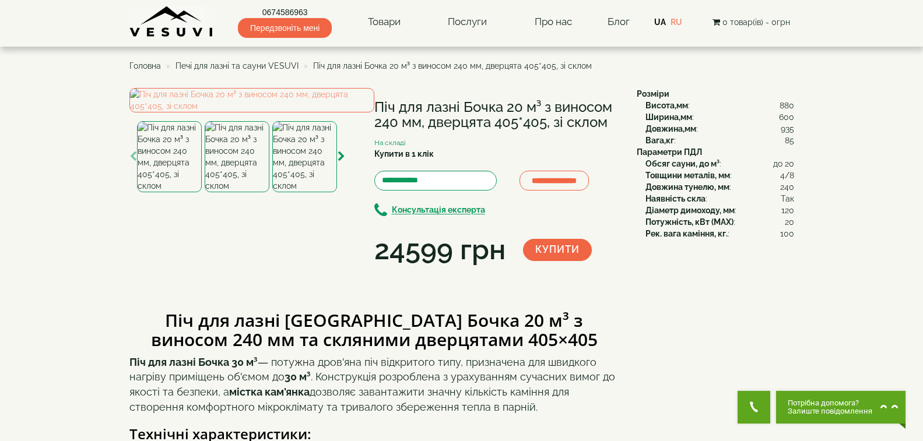
drag, startPoint x: 375, startPoint y: 100, endPoint x: 609, endPoint y: 121, distance: 234.1
click at [609, 121] on h1 "Піч для лазні Бочка 20 м³ з виносом 240 мм, дверцята 405*405, зі склом" at bounding box center [496, 115] width 245 height 31
copy h1 "Піч для лазні Бочка 20 м³ з виносом 240 мм, дверцята 405*405, зі склом"
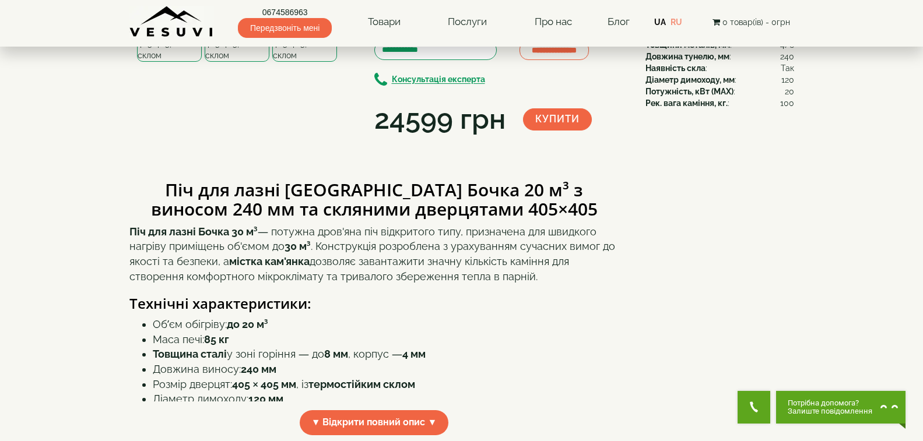
scroll to position [291, 0]
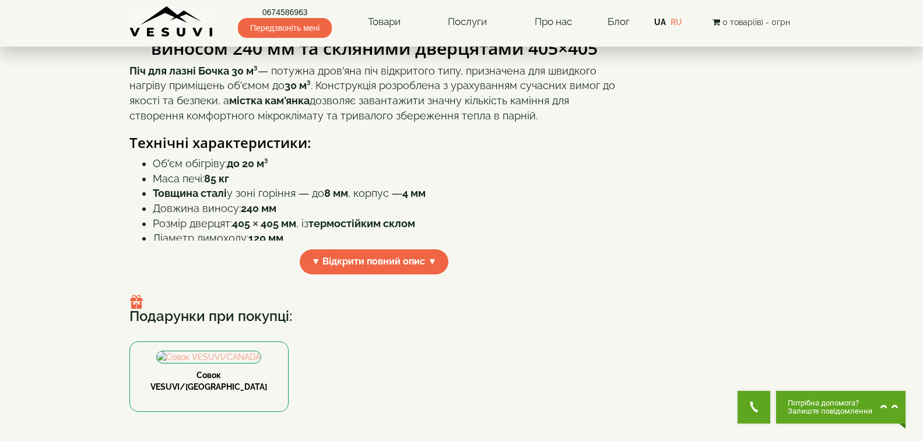
click at [358, 275] on span "▼ Відкрити повний опис ▼" at bounding box center [374, 261] width 149 height 25
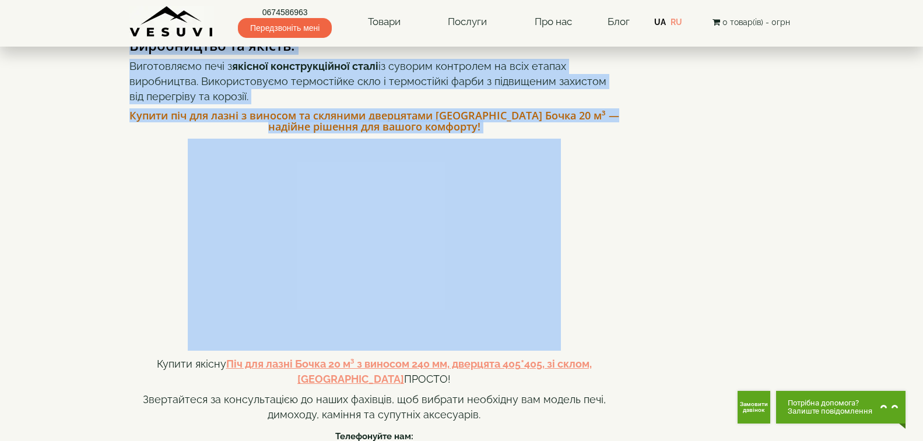
scroll to position [737, 0]
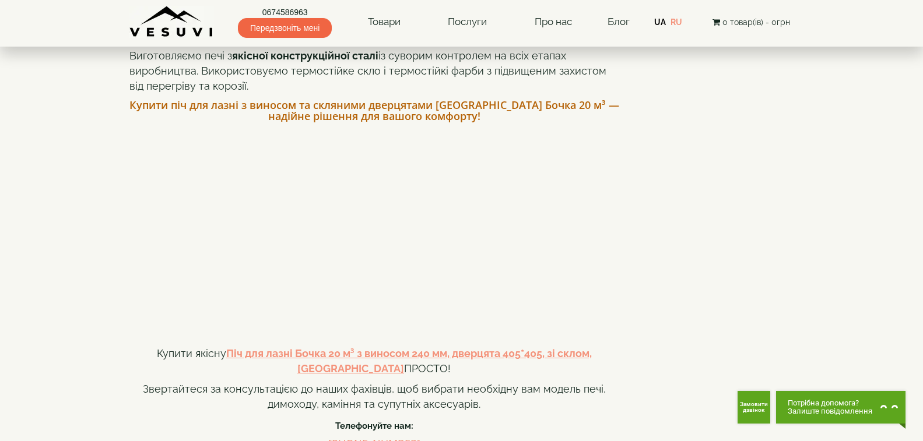
drag, startPoint x: 131, startPoint y: 130, endPoint x: 409, endPoint y: 111, distance: 278.7
click at [409, 111] on div "Піч для лазні CANADA Бочка 20 м³ з виносом 240 мм та скляними дверцятами 405×40…" at bounding box center [374, 147] width 490 height 1170
copy div "Піч для лазні CANADA Бочка 20 м³ з виносом 240 мм та скляними дверцятами 405×40…"
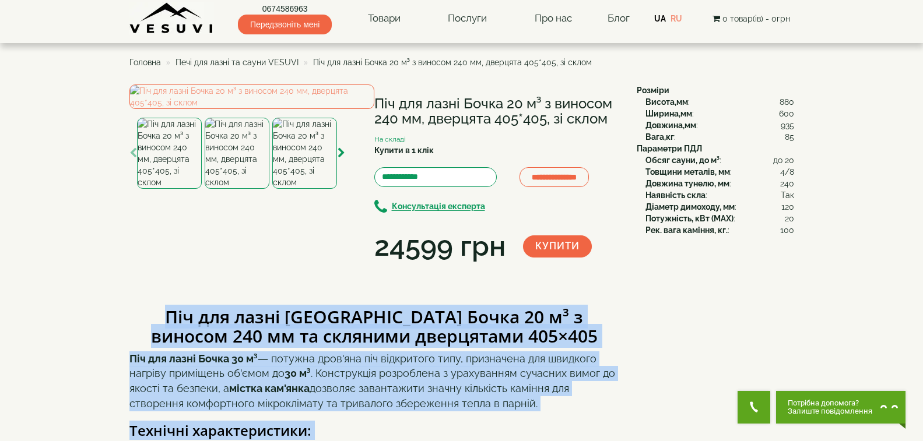
scroll to position [0, 0]
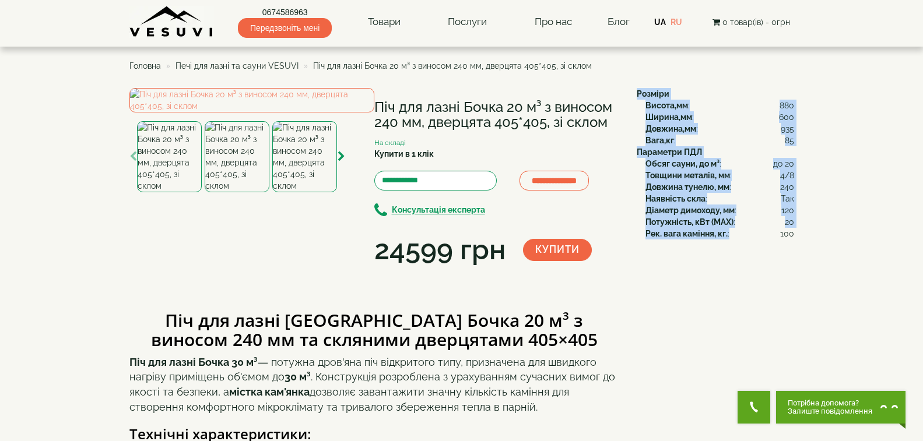
drag, startPoint x: 639, startPoint y: 94, endPoint x: 794, endPoint y: 235, distance: 209.6
click at [759, 215] on div "Діаметр димоходу, мм : 120" at bounding box center [719, 211] width 149 height 12
drag, startPoint x: 634, startPoint y: 93, endPoint x: 791, endPoint y: 235, distance: 211.7
click at [791, 235] on div "Розміри Висота,мм : 880 Ширина,мм : 600 Довжина,мм : 935 Вага,кг : 85 Параметри…" at bounding box center [711, 164] width 166 height 152
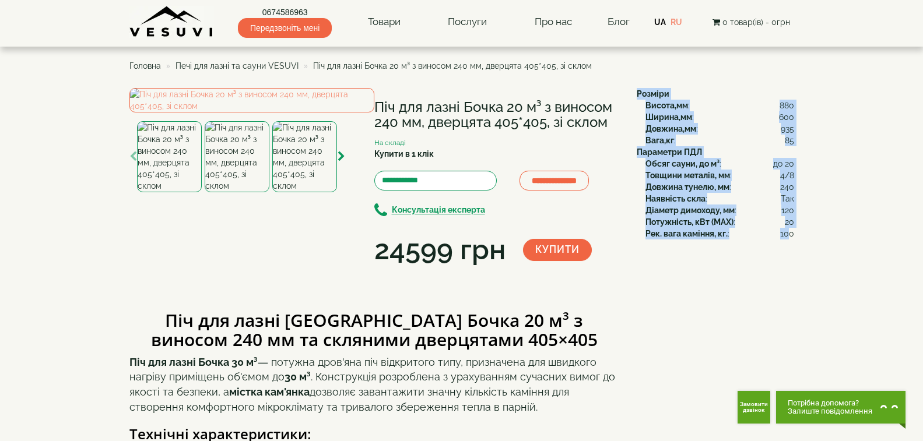
drag, startPoint x: 791, startPoint y: 235, endPoint x: 782, endPoint y: 228, distance: 11.7
click at [790, 235] on span "100" at bounding box center [787, 234] width 14 height 12
click at [648, 110] on b "Висота,мм" at bounding box center [666, 105] width 43 height 9
drag, startPoint x: 631, startPoint y: 89, endPoint x: 793, endPoint y: 234, distance: 216.7
click at [793, 234] on div "Розміри Висота,мм : 880 Ширина,мм : 600 Довжина,мм : 935 Вага,кг : 85 Параметри…" at bounding box center [711, 164] width 166 height 152
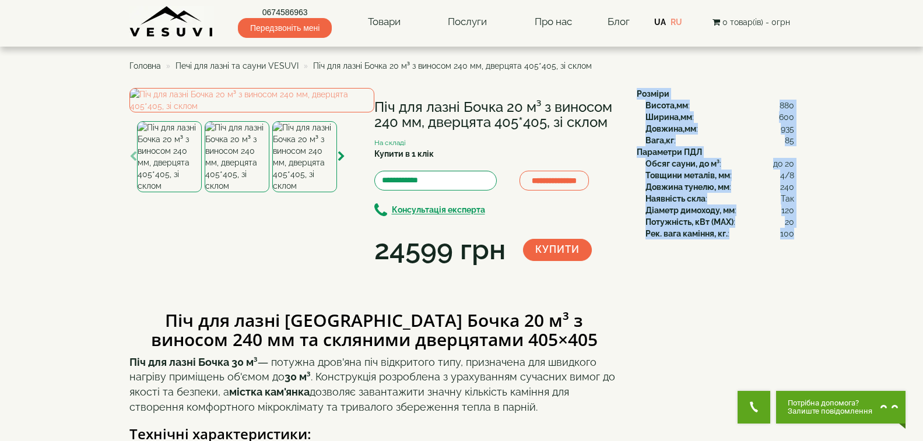
copy div "Розміри Висота,мм : 880 Ширина,мм : 600 Довжина,мм : 935 Вага,кг : 85 Параметри…"
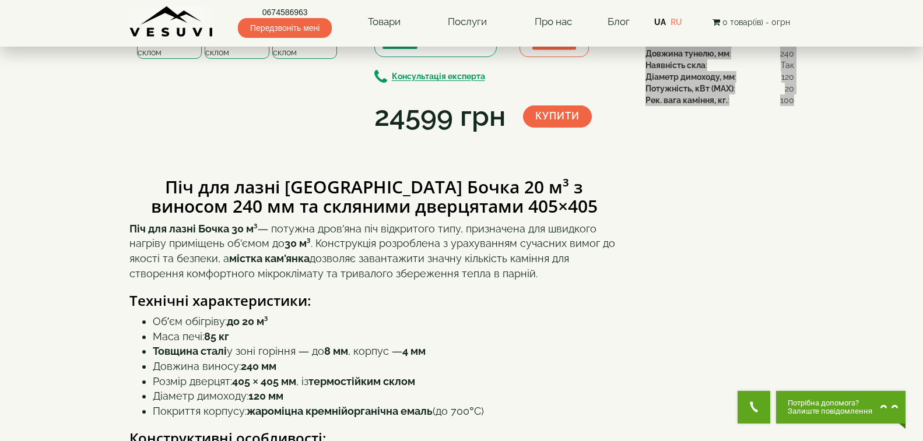
scroll to position [58, 0]
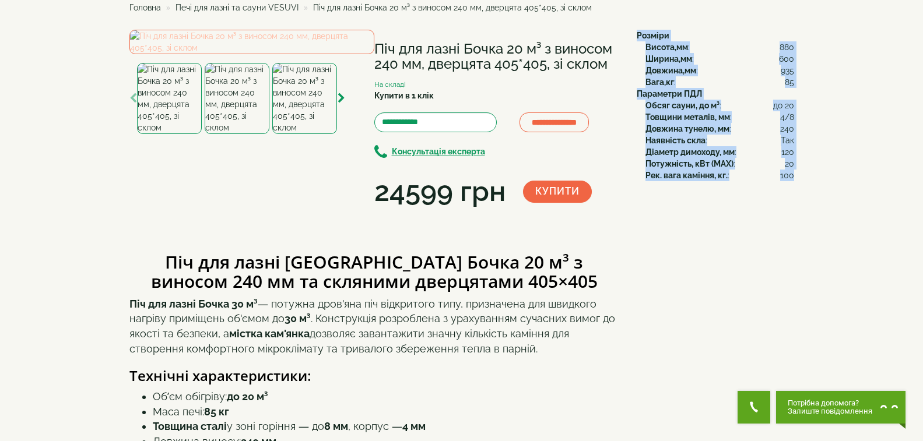
click at [224, 54] on img at bounding box center [251, 42] width 245 height 24
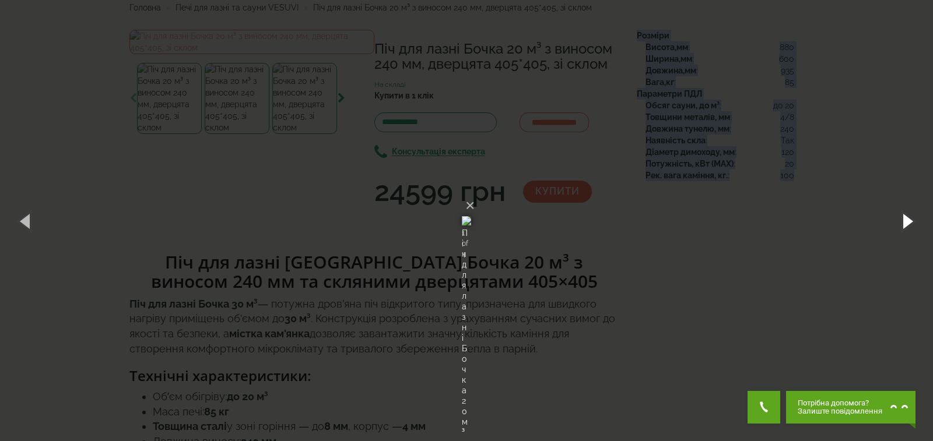
click at [905, 213] on button "button" at bounding box center [906, 221] width 52 height 64
click at [909, 221] on button "button" at bounding box center [906, 221] width 52 height 64
click at [895, 211] on button "button" at bounding box center [906, 221] width 52 height 64
click at [900, 215] on button "button" at bounding box center [906, 221] width 52 height 64
click at [474, 193] on button "×" at bounding box center [469, 206] width 9 height 26
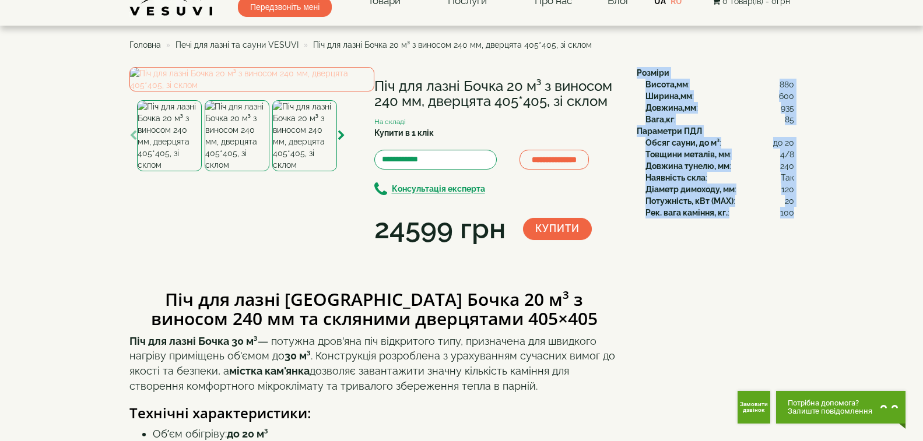
scroll to position [0, 0]
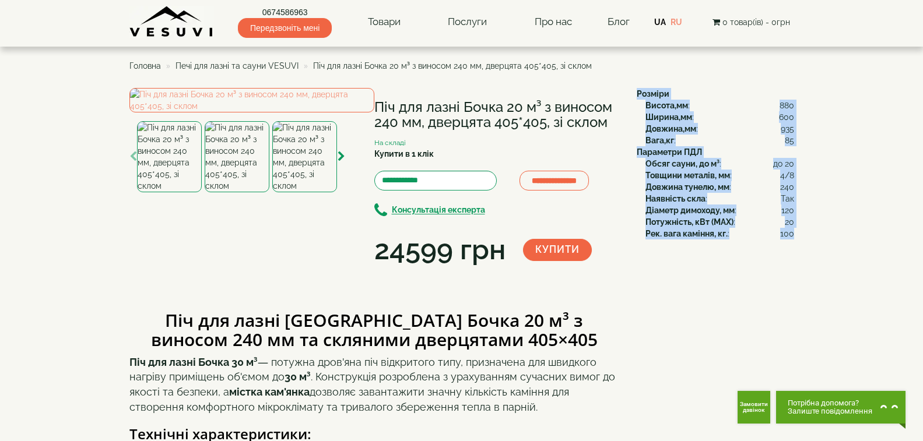
click at [227, 65] on span "Печі для лазні та сауни VESUVI" at bounding box center [236, 65] width 123 height 9
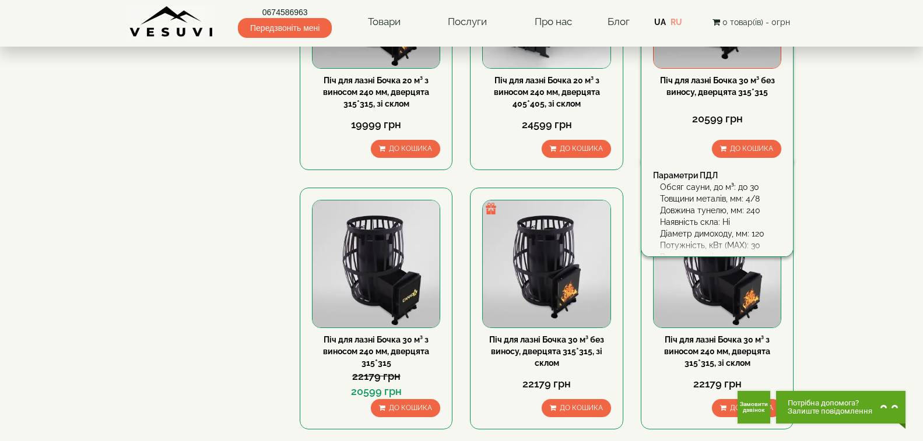
scroll to position [1107, 0]
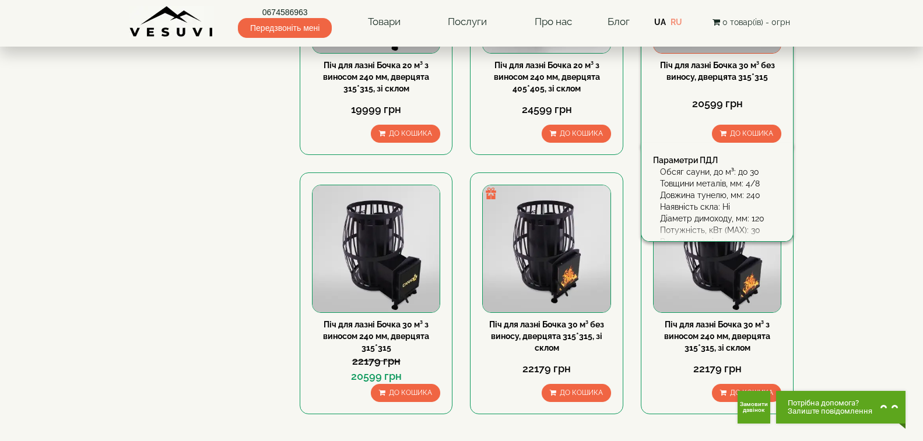
click at [712, 64] on link "Піч для лазні Бочка 30 м³ без виносу, дверцята 315*315" at bounding box center [717, 71] width 115 height 21
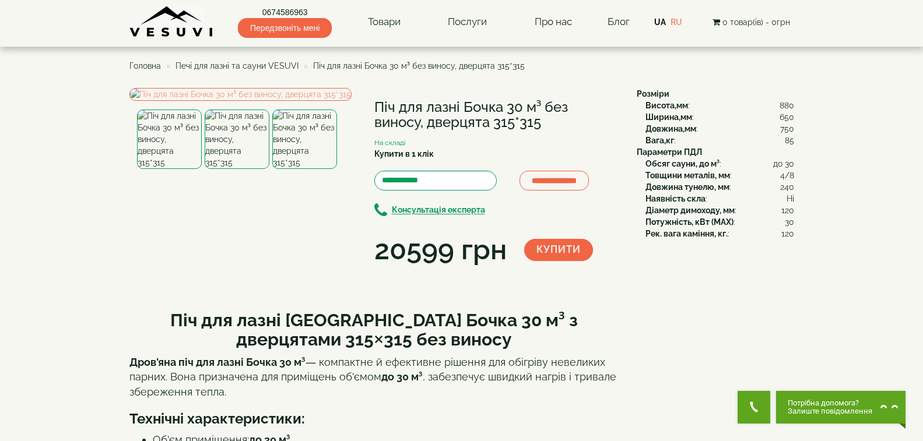
drag, startPoint x: 373, startPoint y: 106, endPoint x: 541, endPoint y: 128, distance: 169.3
click at [541, 128] on div "**********" at bounding box center [378, 179] width 498 height 182
copy div "Піч для лазні Бочка 30 м³ без виносу, дверцята 315*315"
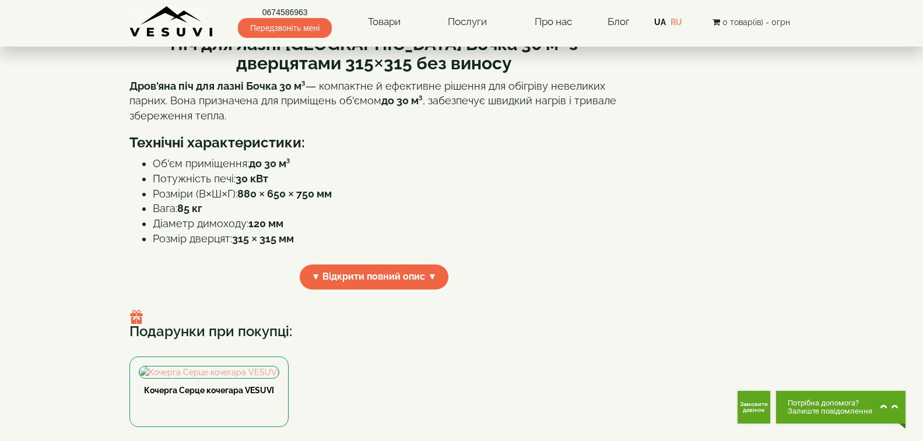
scroll to position [291, 0]
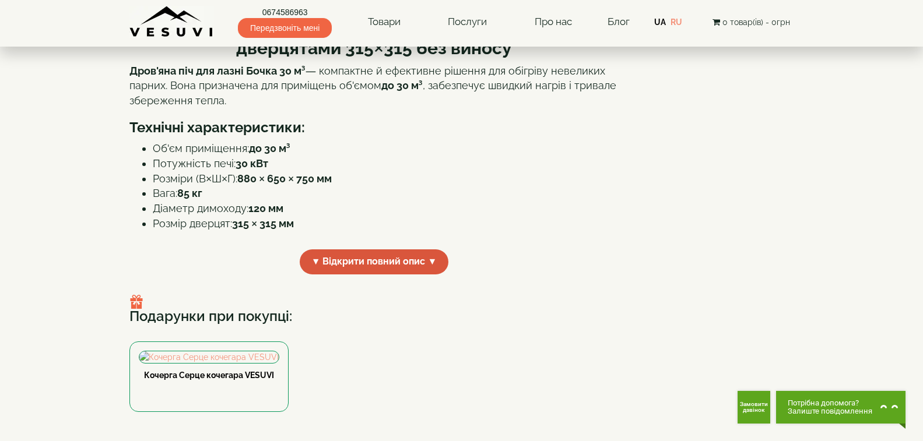
click at [368, 275] on span "▼ Відкрити повний опис ▼" at bounding box center [374, 261] width 149 height 25
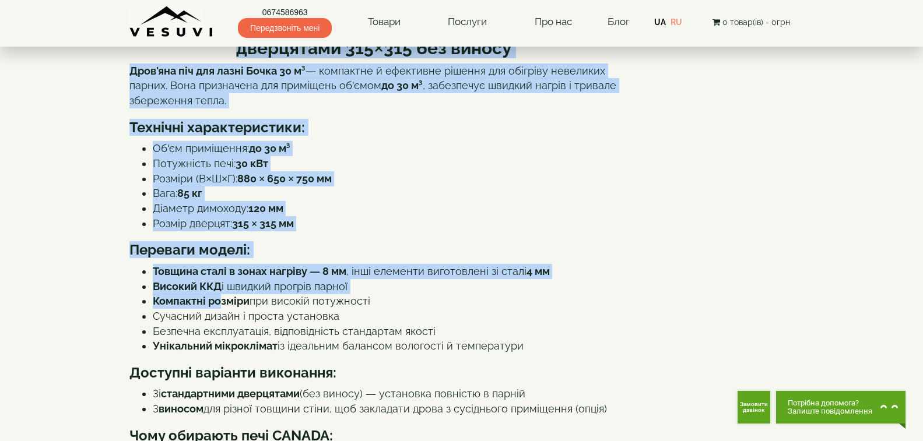
drag, startPoint x: 131, startPoint y: 131, endPoint x: 221, endPoint y: 384, distance: 269.0
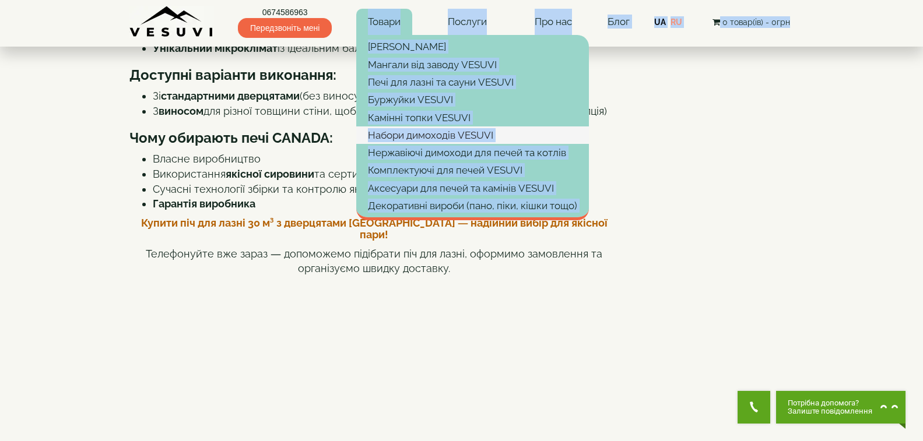
scroll to position [576, 0]
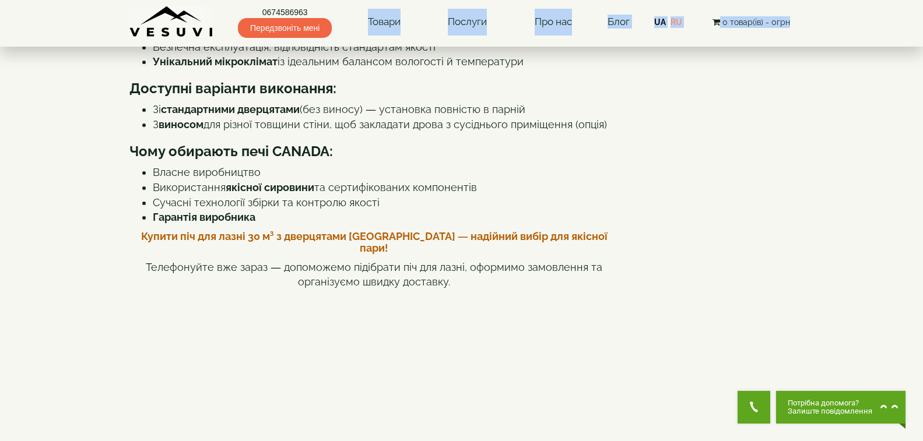
drag, startPoint x: 131, startPoint y: 135, endPoint x: 541, endPoint y: 168, distance: 412.3
click at [541, 168] on div "Піч для лазні [GEOGRAPHIC_DATA] Бочка 30 м³ з дверцятами 315×315 без виносу Дро…" at bounding box center [374, 304] width 490 height 1163
copy div "Lor ips dolor SITAME Conse 34 a³ e seddoeiusm 616×430 tem incidi Utla'etd mag a…"
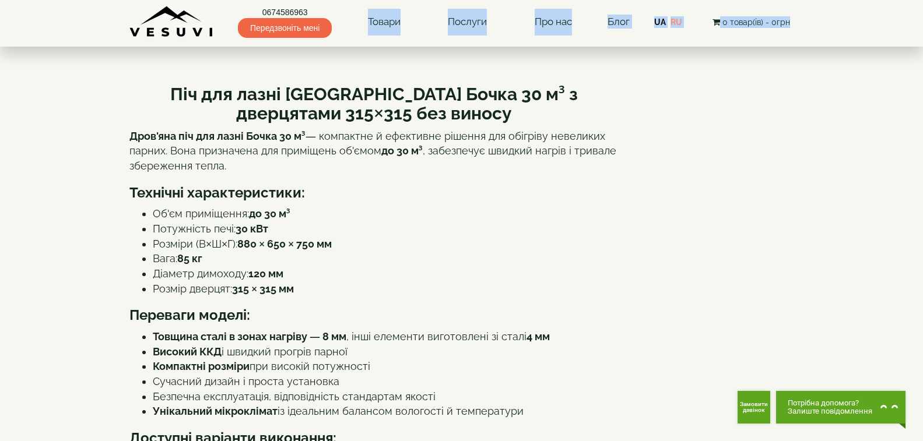
scroll to position [0, 0]
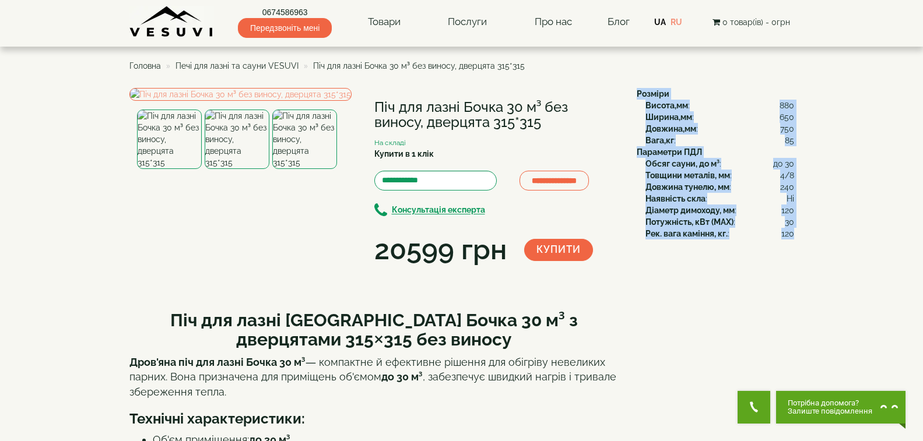
drag, startPoint x: 635, startPoint y: 95, endPoint x: 793, endPoint y: 233, distance: 209.9
click at [793, 233] on div "Розміри Висота,мм : 880 Ширина,мм : 650 Довжина,мм : 750 Вага,кг : 85 Параметри…" at bounding box center [711, 164] width 166 height 152
copy div "Розміри Висота,мм : 880 Ширина,мм : 650 Довжина,мм : 750 Вага,кг : 85 Параметри…"
click at [279, 101] on img at bounding box center [240, 94] width 222 height 13
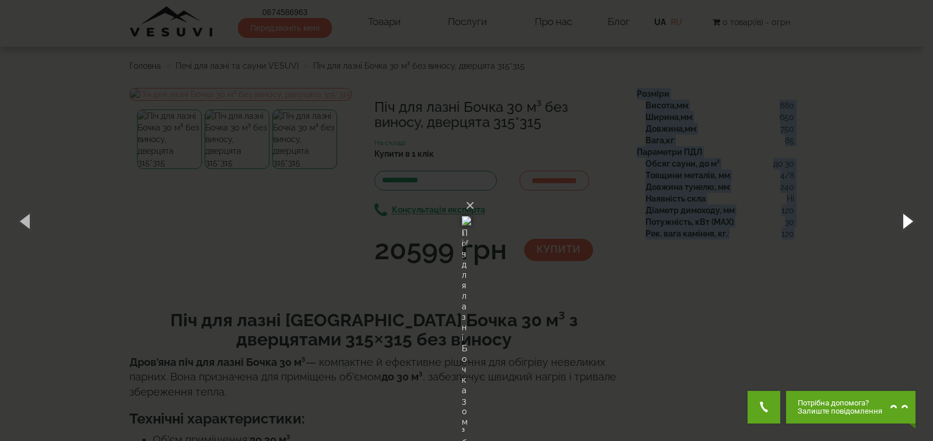
click at [902, 221] on button "button" at bounding box center [906, 221] width 52 height 64
click at [912, 220] on button "button" at bounding box center [906, 221] width 52 height 64
click at [474, 193] on button "×" at bounding box center [469, 206] width 9 height 26
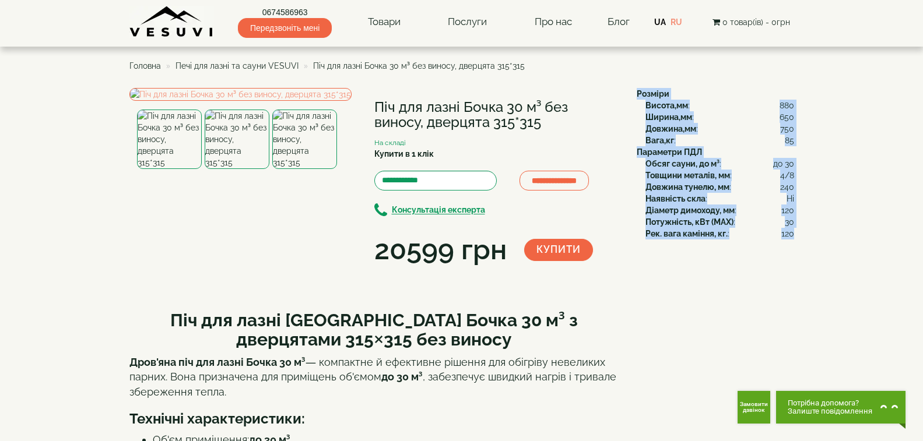
click at [221, 62] on span "Печі для лазні та сауни VESUVI" at bounding box center [236, 65] width 123 height 9
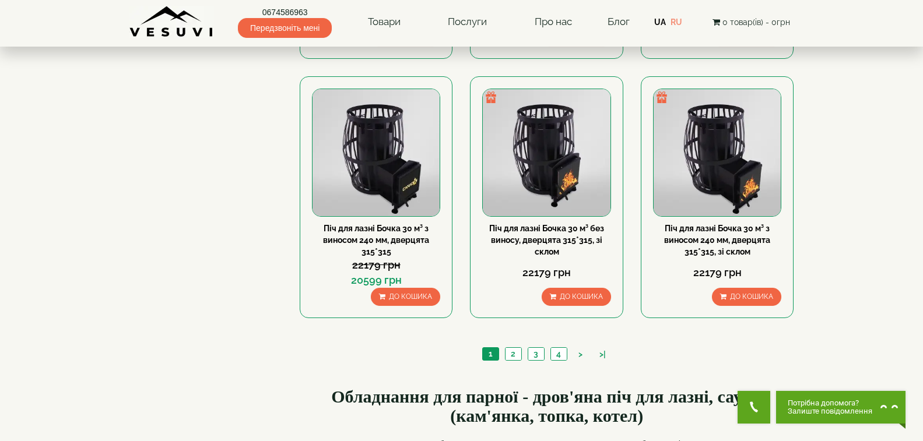
scroll to position [1224, 0]
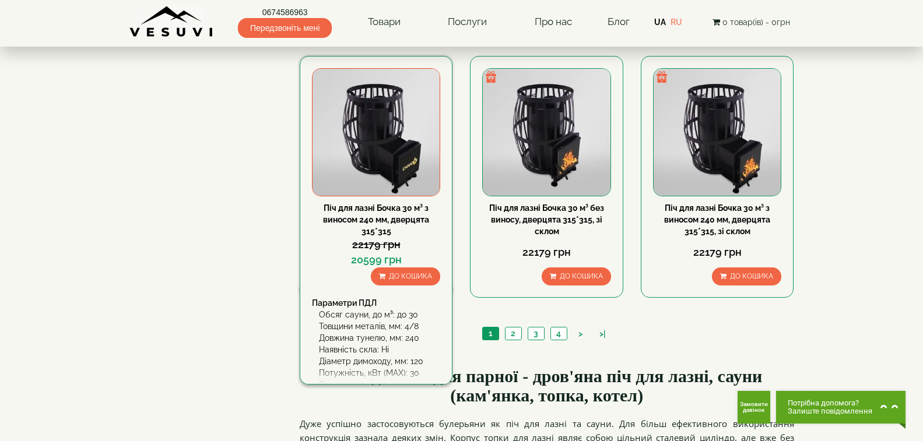
click at [353, 223] on link "Піч для лазні Бочка 30 м³ з виносом 240 мм, дверцята 315*315" at bounding box center [376, 219] width 106 height 33
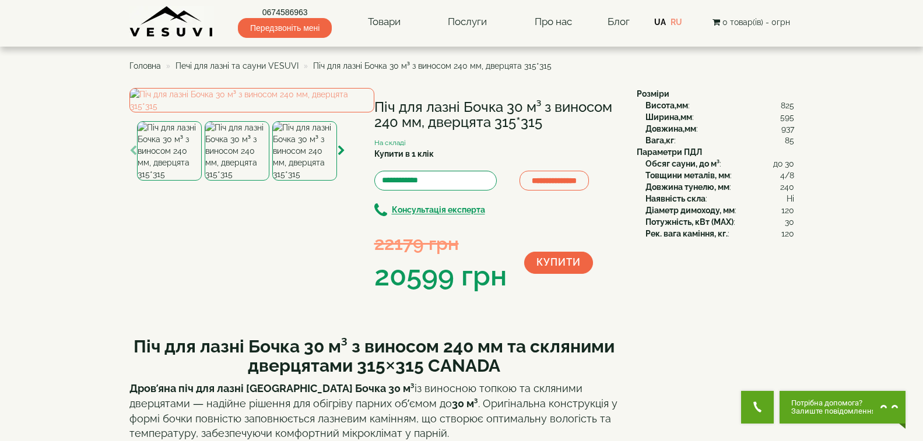
drag, startPoint x: 374, startPoint y: 104, endPoint x: 545, endPoint y: 127, distance: 172.9
click at [545, 127] on h1 "Піч для лазні Бочка 30 м³ з виносом 240 мм, дверцята 315*315" at bounding box center [496, 115] width 245 height 31
copy h1 "Піч для лазні Бочка 30 м³ з виносом 240 мм, дверцята 315*315"
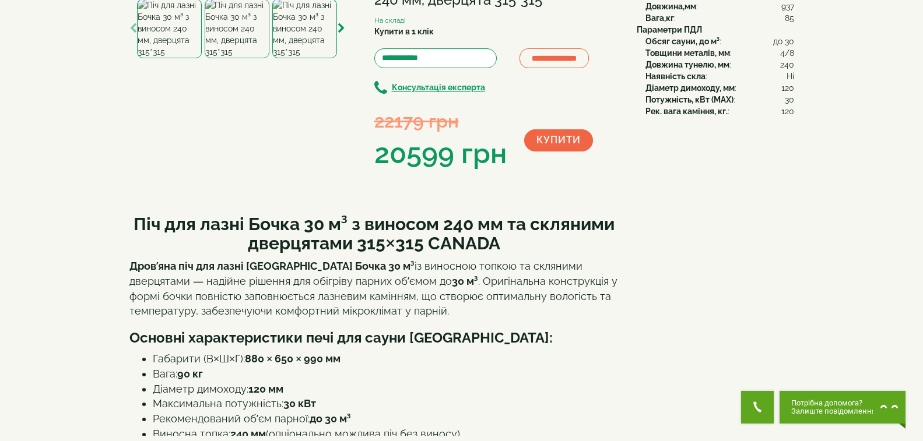
scroll to position [350, 0]
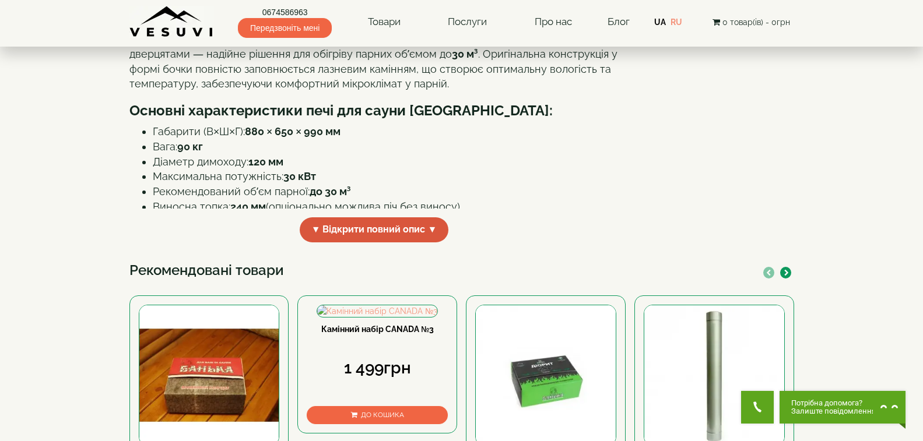
click at [363, 242] on span "▼ Відкрити повний опис ▼" at bounding box center [374, 229] width 149 height 25
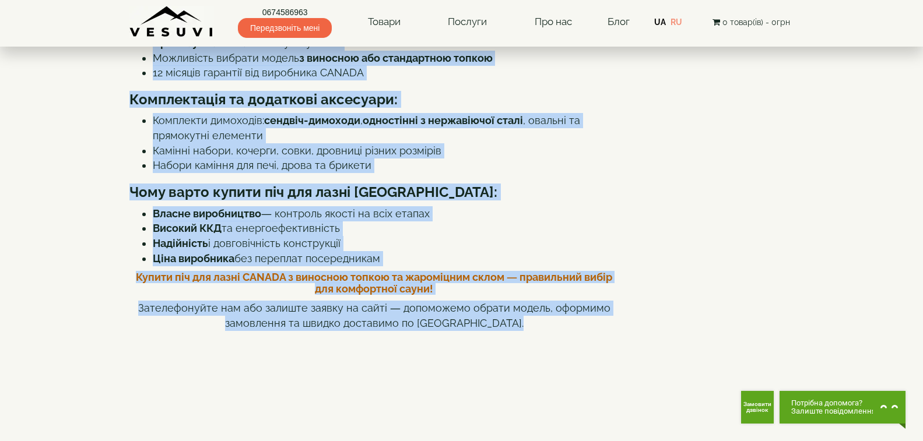
scroll to position [671, 0]
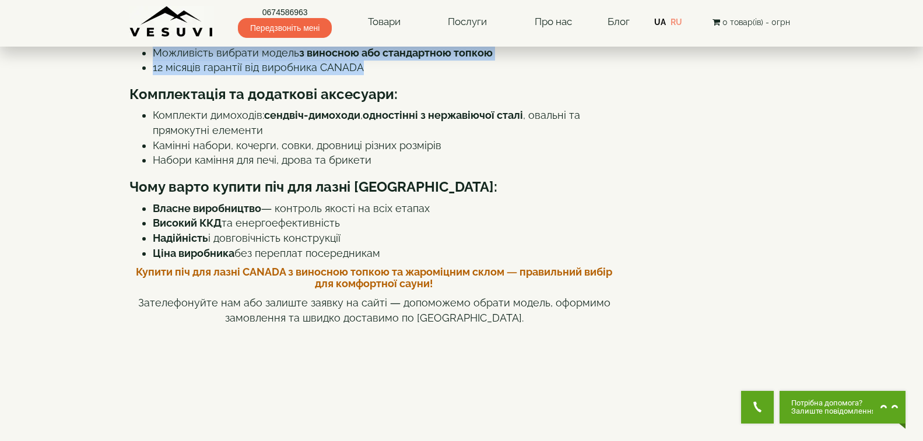
drag, startPoint x: 130, startPoint y: 131, endPoint x: 494, endPoint y: 151, distance: 364.3
click at [494, 151] on div "Піч для лазні Бочка 30 м³ з виносом 240 мм та скляними дверцятами 315×315 CANAD…" at bounding box center [374, 295] width 490 height 1283
copy div "Піч для лазні Бочка 30 м³ з виносом 240 мм та скляними дверцятами 315×315 CANAD…"
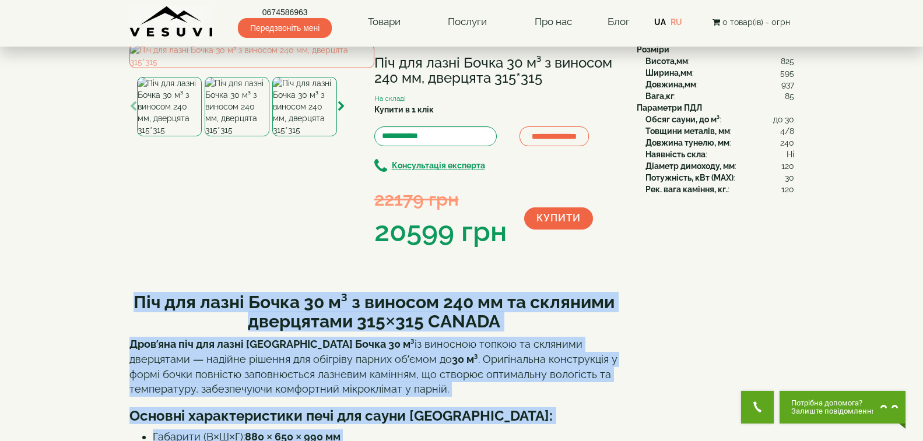
scroll to position [0, 0]
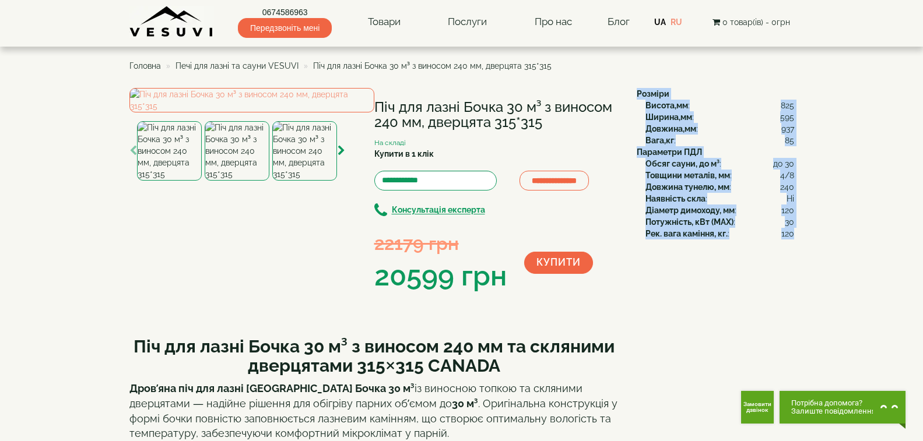
drag, startPoint x: 637, startPoint y: 93, endPoint x: 792, endPoint y: 242, distance: 214.8
copy div "Розміри Висота,мм : 825 Ширина,мм : 595 Довжина,мм : 937 Вага,кг : 85 Параметри…"
click at [191, 112] on img at bounding box center [251, 100] width 245 height 24
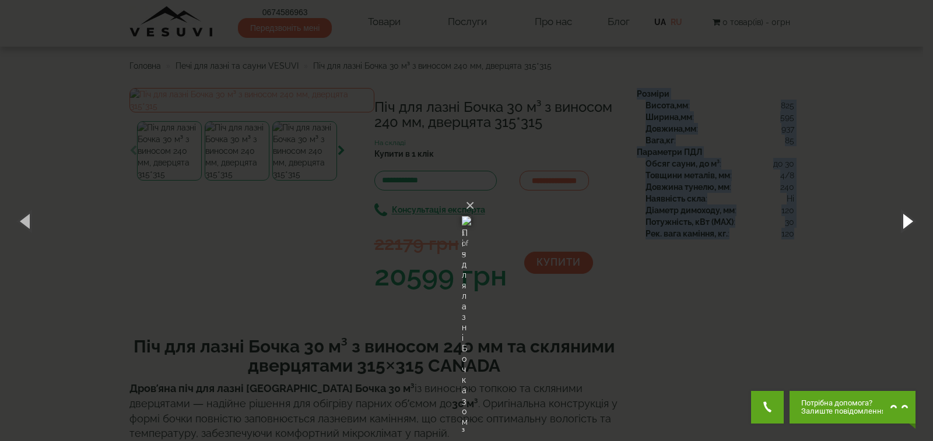
click at [909, 206] on button "button" at bounding box center [906, 221] width 52 height 64
click at [911, 212] on button "button" at bounding box center [906, 221] width 52 height 64
click at [912, 216] on button "button" at bounding box center [906, 221] width 52 height 64
click at [909, 223] on button "button" at bounding box center [906, 221] width 52 height 64
drag, startPoint x: 609, startPoint y: 60, endPoint x: 595, endPoint y: 97, distance: 39.6
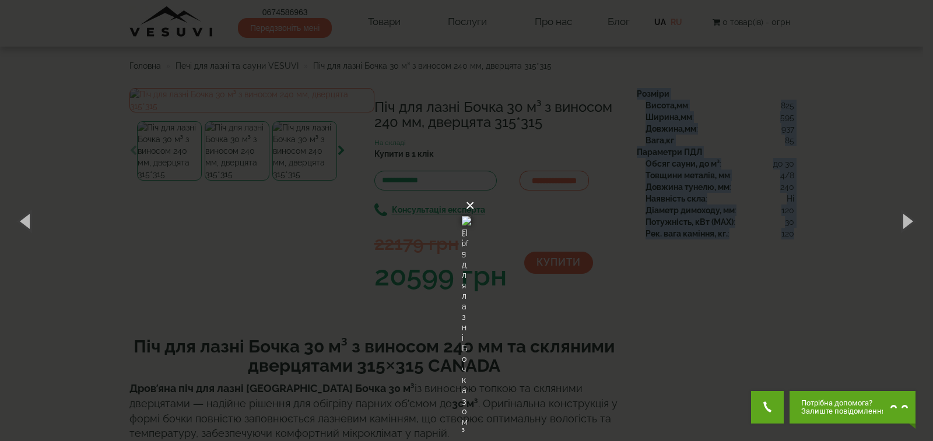
click at [474, 193] on button "×" at bounding box center [469, 206] width 9 height 26
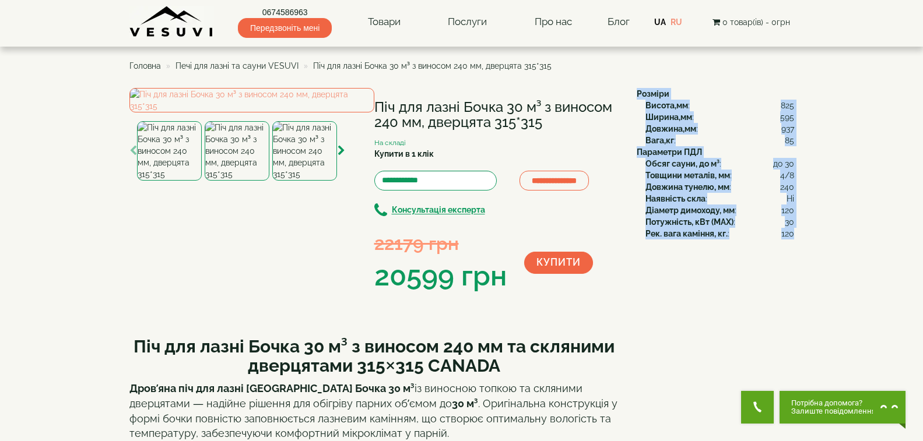
click at [272, 62] on span "Печі для лазні та сауни VESUVI" at bounding box center [236, 65] width 123 height 9
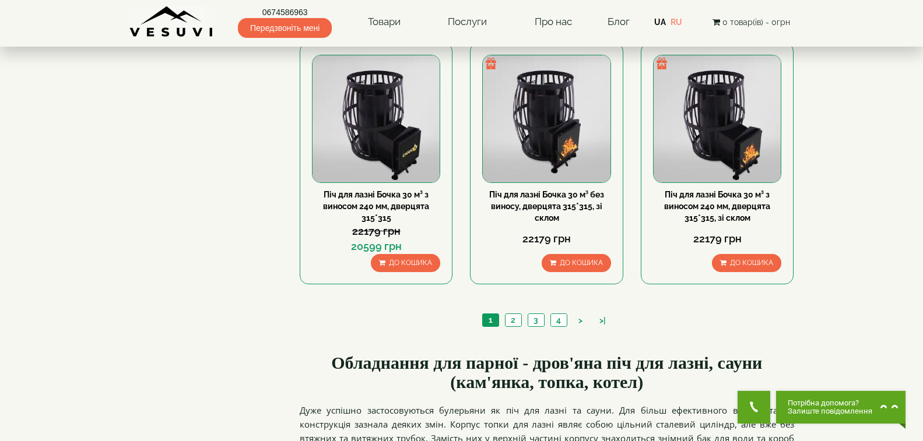
scroll to position [1224, 0]
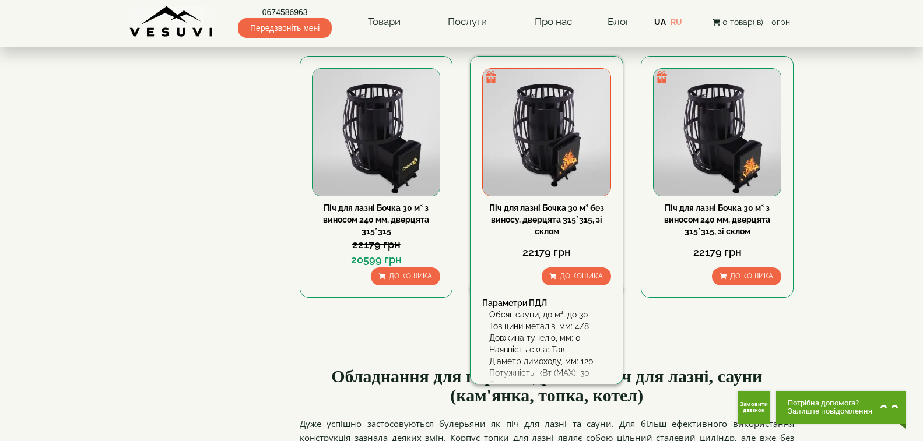
click at [555, 217] on link "Піч для лазні Бочка 30 м³ без виносу, дверцята 315*315, зі склом" at bounding box center [546, 219] width 115 height 33
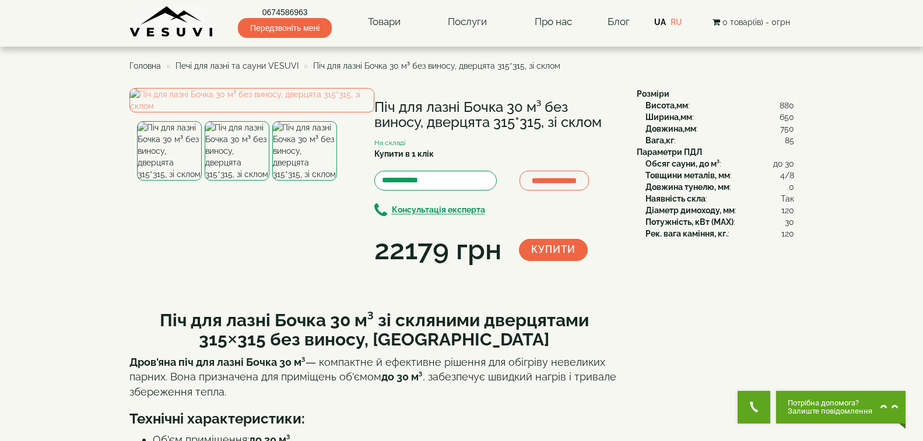
drag, startPoint x: 374, startPoint y: 100, endPoint x: 602, endPoint y: 122, distance: 229.0
click at [602, 122] on h1 "Піч для лазні Бочка 30 м³ без виносу, дверцята 315*315, зі склом" at bounding box center [496, 115] width 245 height 31
copy h1 "Піч для лазні Бочка 30 м³ без виносу, дверцята 315*315, зі склом"
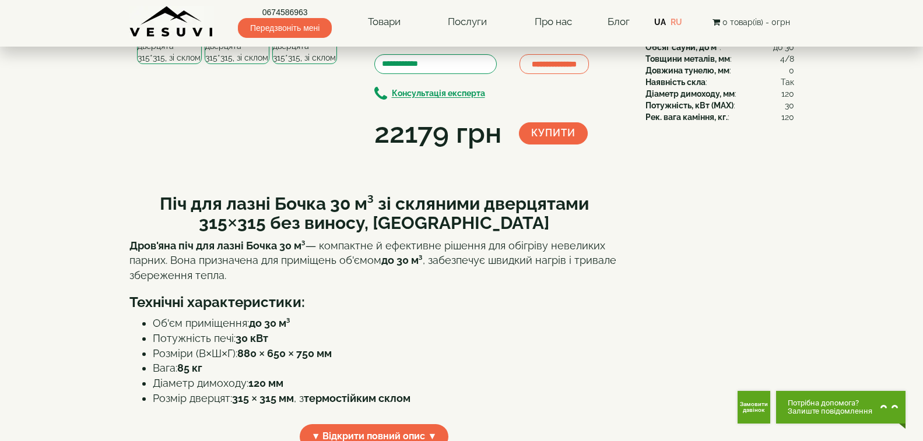
scroll to position [233, 0]
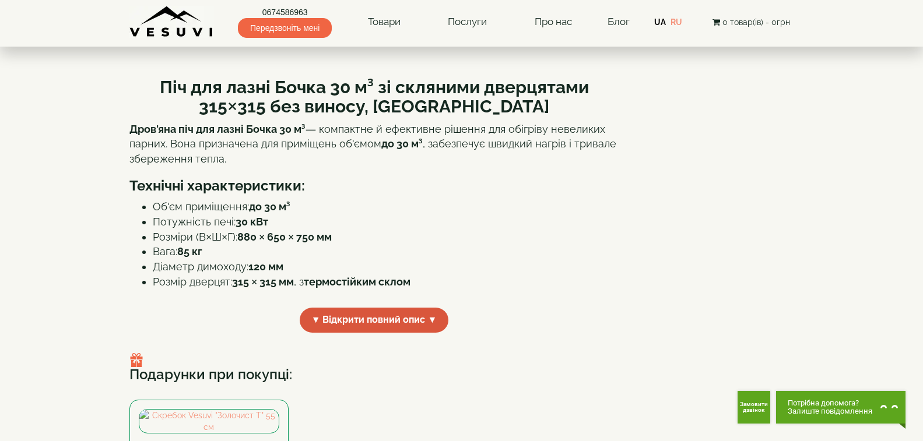
click at [332, 333] on span "▼ Відкрити повний опис ▼" at bounding box center [374, 320] width 149 height 25
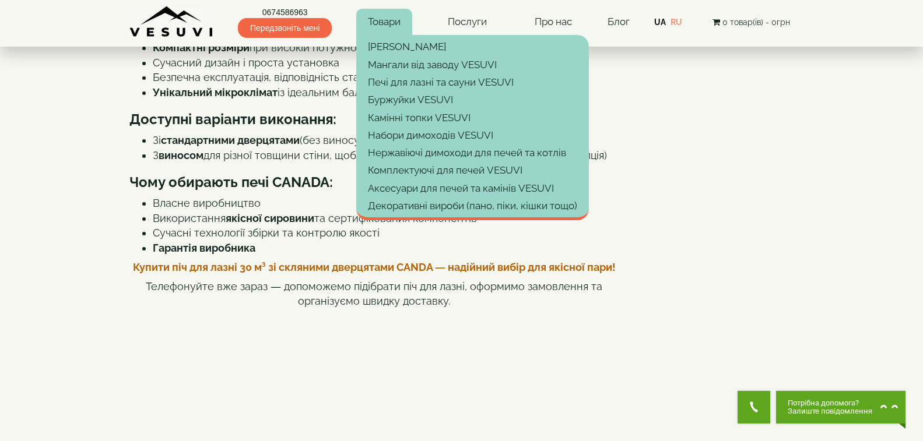
scroll to position [455, 0]
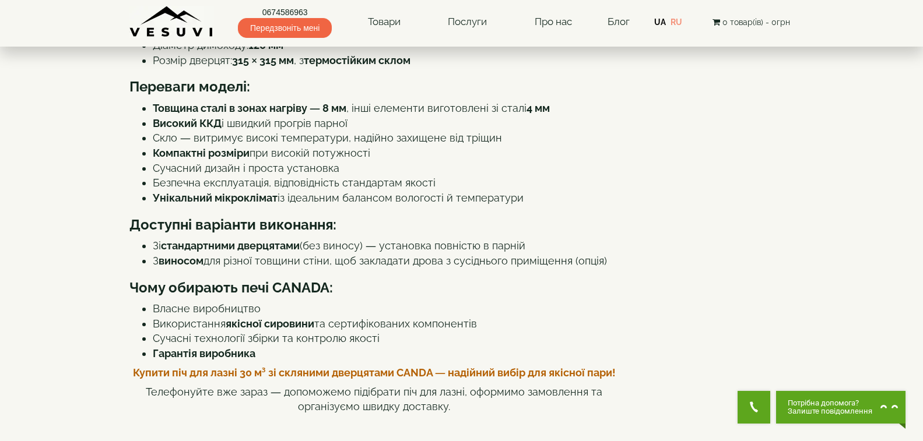
drag, startPoint x: 161, startPoint y: 194, endPoint x: 549, endPoint y: 302, distance: 403.1
click at [549, 302] on div "Піч для лазні Бочка 30 м³ зі скляними дверцятами 315×315 без виносу, CANADA Дро…" at bounding box center [374, 434] width 490 height 1181
copy div "Піч для лазні Бочка 30 м³ зі скляними дверцятами 315×315 без виносу, CANADA Дро…"
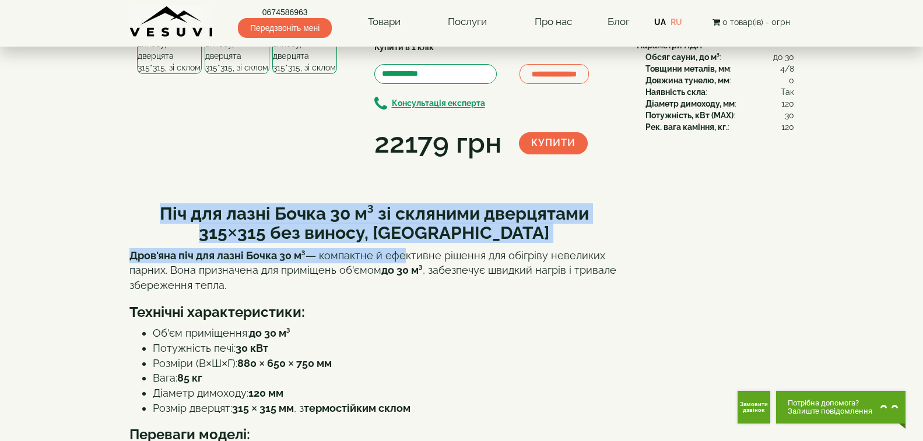
scroll to position [47, 0]
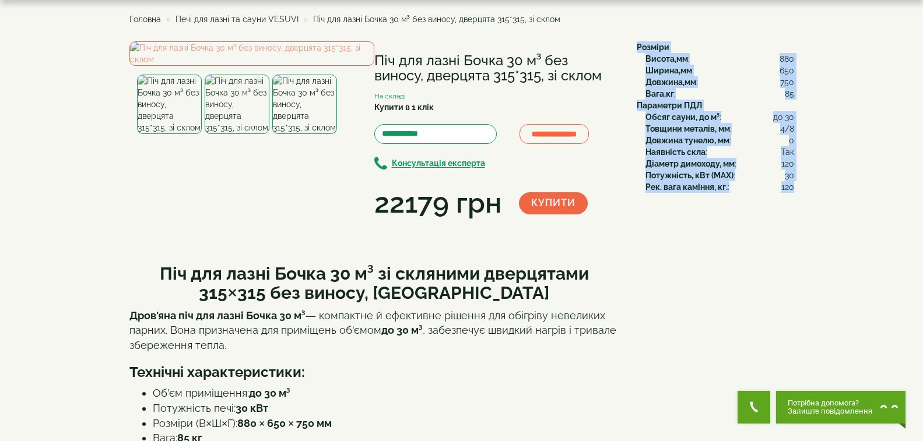
drag, startPoint x: 636, startPoint y: 44, endPoint x: 793, endPoint y: 188, distance: 213.3
click at [793, 188] on div "Розміри Висота,мм : 880 Ширина,мм : 650 Довжина,мм : 750 Вага,кг : 85 Параметри…" at bounding box center [711, 117] width 166 height 152
copy div "Розміри Висота,мм : 880 Ширина,мм : 650 Довжина,мм : 750 Вага,кг : 85 Параметри…"
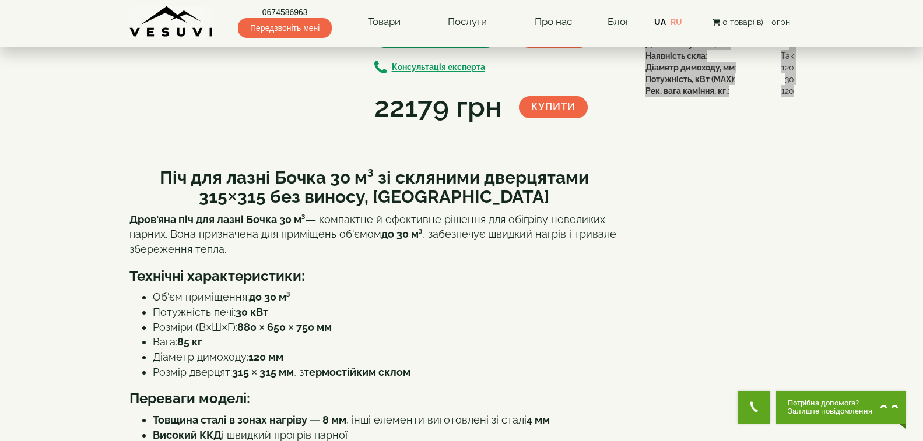
scroll to position [0, 0]
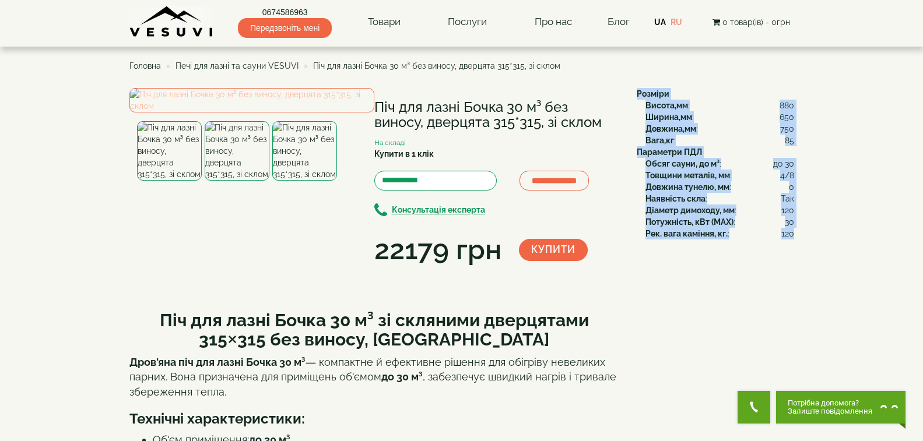
click at [245, 112] on img at bounding box center [251, 100] width 245 height 24
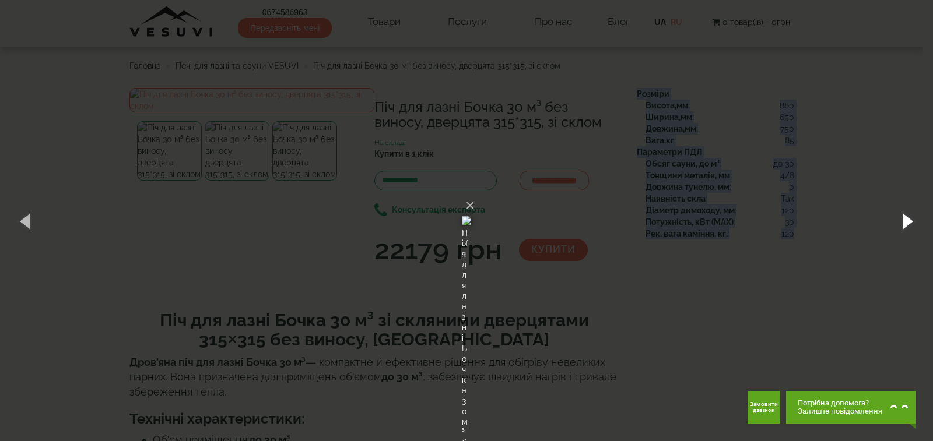
click at [908, 209] on button "button" at bounding box center [906, 221] width 52 height 64
click at [903, 218] on button "button" at bounding box center [906, 221] width 52 height 64
click at [474, 193] on button "×" at bounding box center [469, 206] width 9 height 26
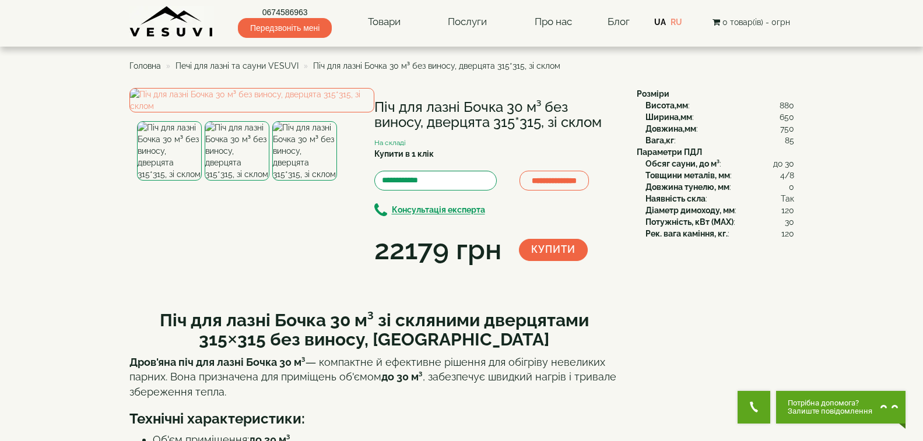
click at [565, 270] on div "**********" at bounding box center [378, 179] width 498 height 182
click at [205, 64] on span "Печі для лазні та сауни VESUVI" at bounding box center [236, 65] width 123 height 9
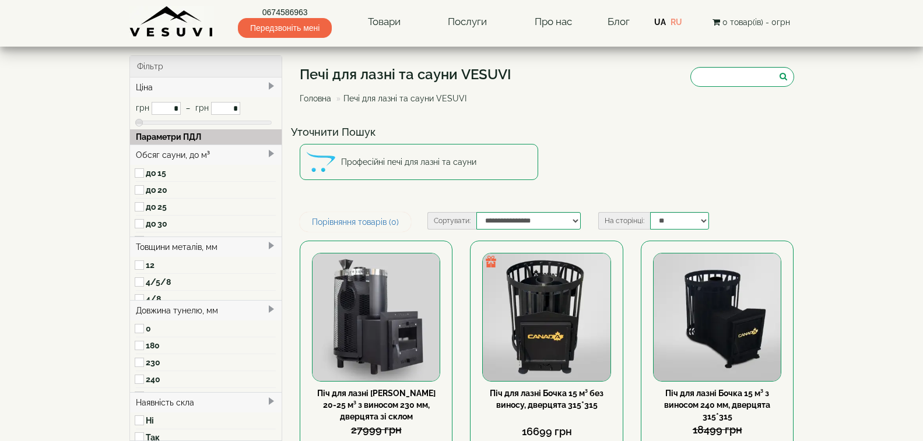
type input "*****"
type input "******"
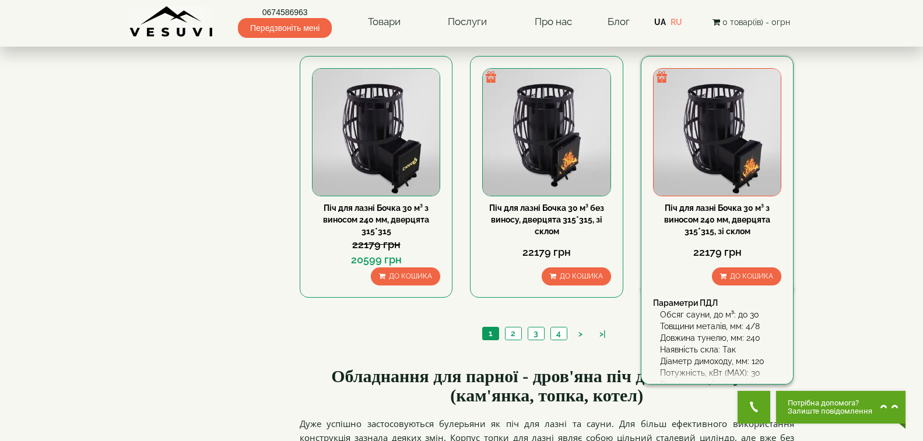
click at [731, 219] on link "Піч для лазні Бочка 30 м³ з виносом 240 мм, дверцята 315*315, зі склом" at bounding box center [717, 219] width 106 height 33
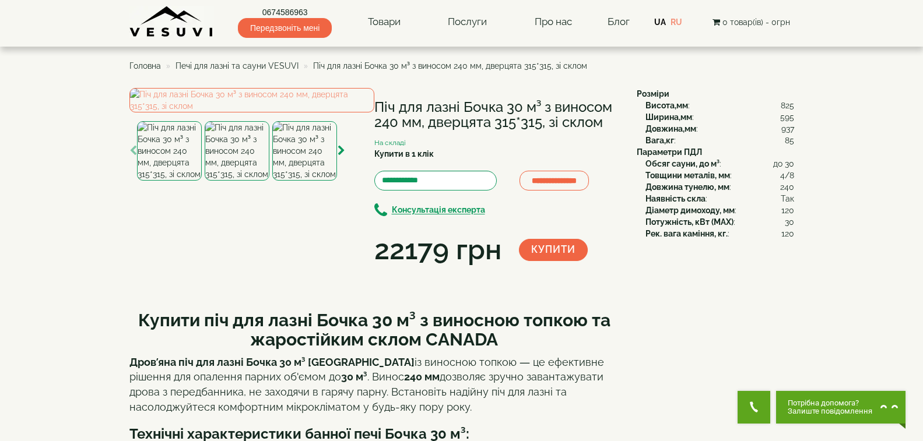
drag, startPoint x: 377, startPoint y: 105, endPoint x: 602, endPoint y: 123, distance: 226.3
click at [602, 123] on h1 "Піч для лазні Бочка 30 м³ з виносом 240 мм, дверцята 315*315, зі склом" at bounding box center [496, 115] width 245 height 31
copy h1 "Піч для лазні Бочка 30 м³ з виносом 240 мм, дверцята 315*315, зі склом"
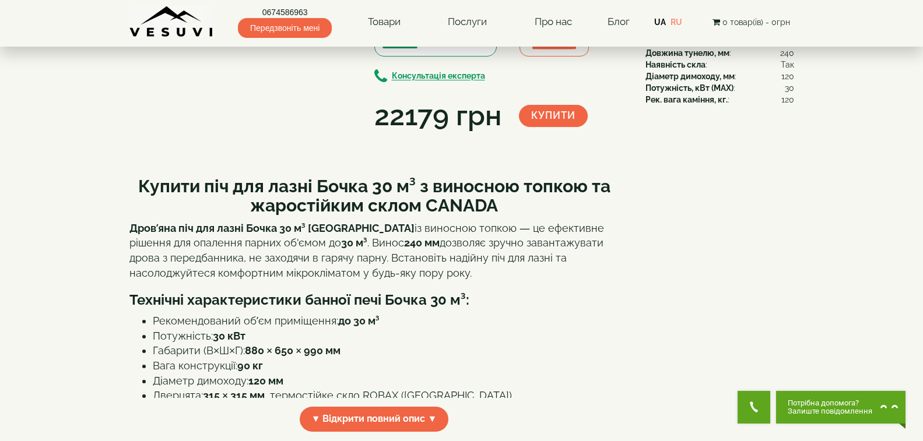
scroll to position [291, 0]
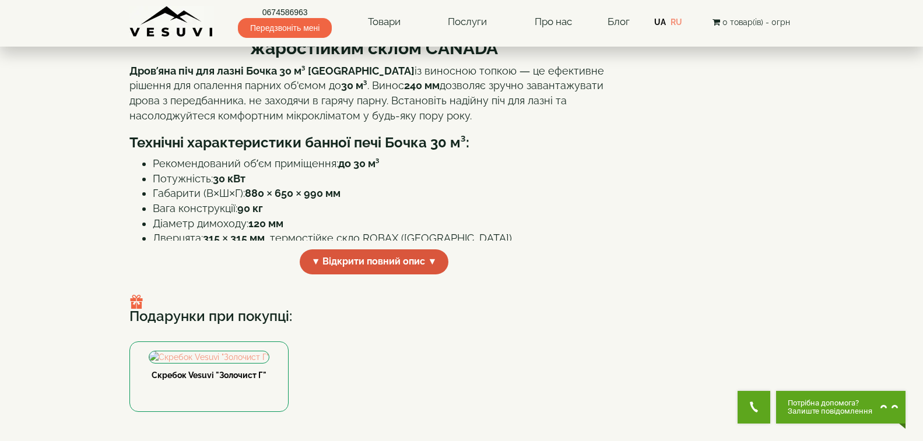
click at [363, 275] on span "▼ Відкрити повний опис ▼" at bounding box center [374, 261] width 149 height 25
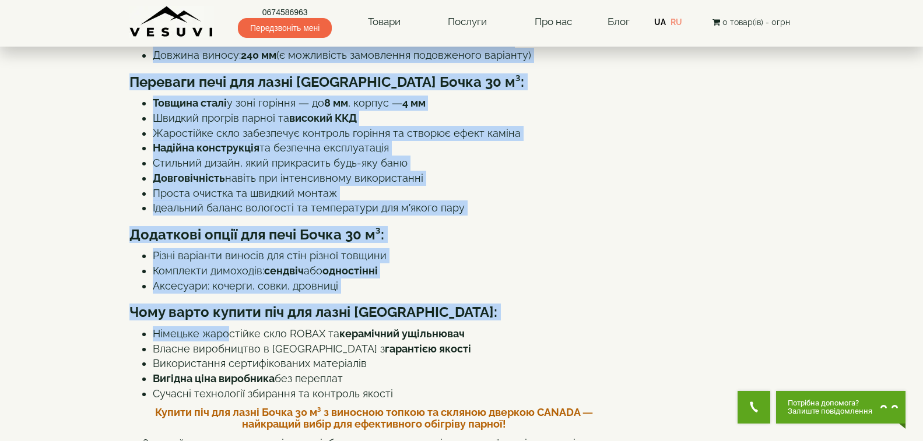
scroll to position [585, 0]
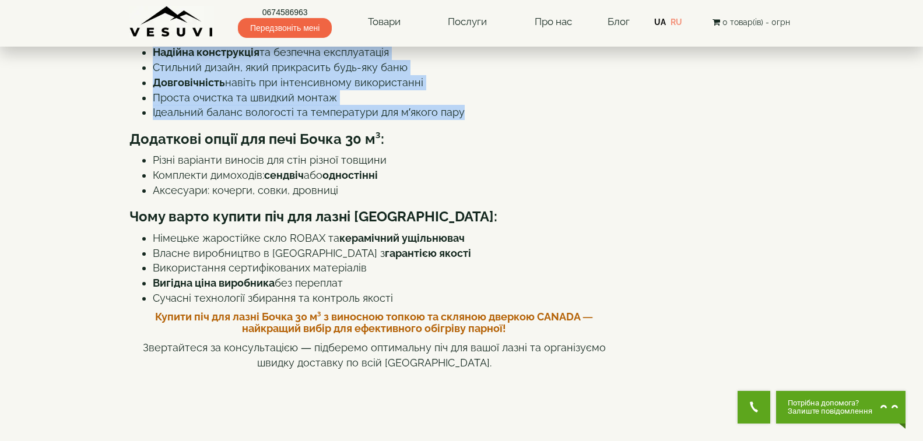
drag, startPoint x: 139, startPoint y: 132, endPoint x: 483, endPoint y: 214, distance: 353.0
click at [483, 214] on div "Купити піч для лазні Бочка 30 м³ з виносною топкою та жаростійким склом CANADA …" at bounding box center [374, 348] width 490 height 1268
copy div "Купити піч для лазні Бочка 30 м³ з виносною топкою та жаростійким склом CANADA …"
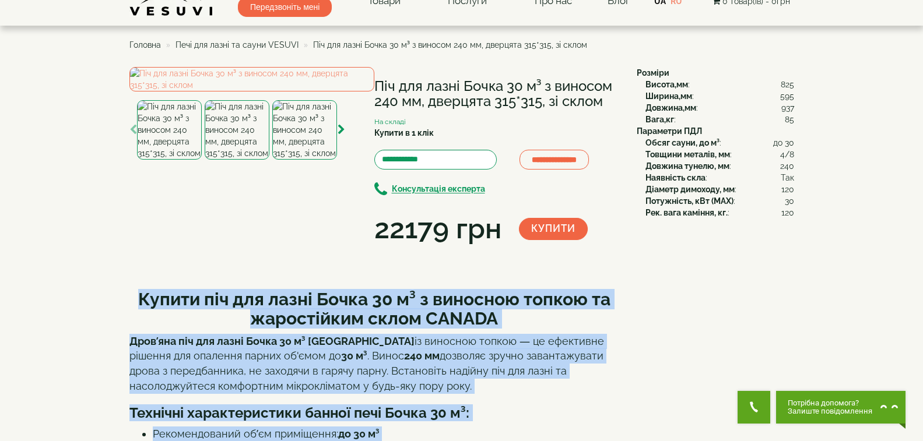
scroll to position [0, 0]
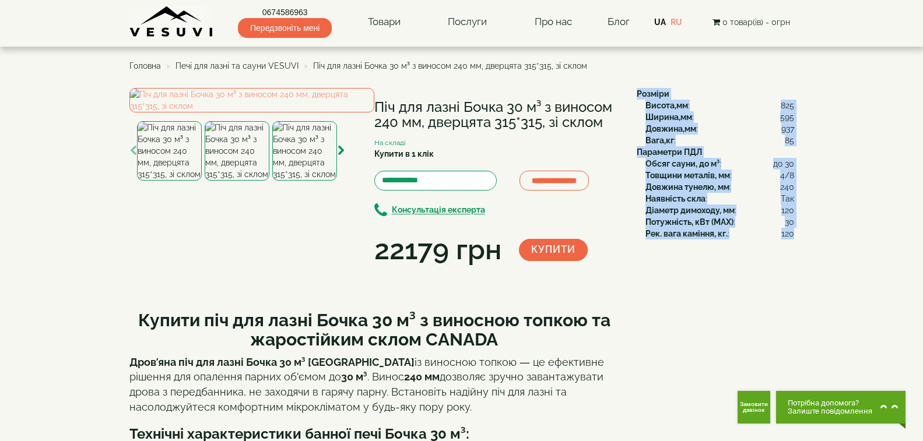
drag, startPoint x: 635, startPoint y: 90, endPoint x: 793, endPoint y: 235, distance: 214.9
click at [793, 235] on div "Розміри Висота,мм : 825 Ширина,мм : 595 Довжина,мм : 937 Вага,кг : 85 Параметри…" at bounding box center [711, 164] width 166 height 152
copy div "Розміри Висота,мм : 825 Ширина,мм : 595 Довжина,мм : 937 Вага,кг : 85 Параметри…"
click at [309, 112] on img at bounding box center [251, 100] width 245 height 24
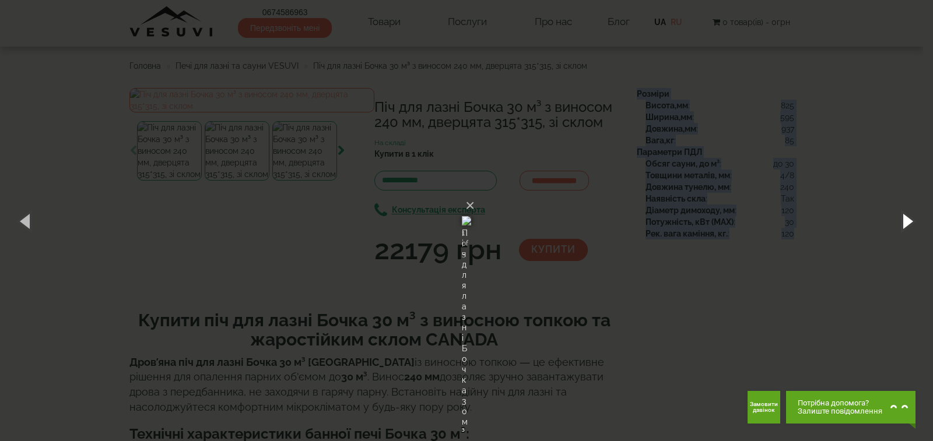
click at [914, 214] on button "button" at bounding box center [906, 221] width 52 height 64
click at [898, 223] on button "button" at bounding box center [906, 221] width 52 height 64
click at [913, 218] on button "button" at bounding box center [906, 221] width 52 height 64
drag, startPoint x: 910, startPoint y: 216, endPoint x: 880, endPoint y: 220, distance: 30.7
click at [908, 217] on button "button" at bounding box center [906, 221] width 52 height 64
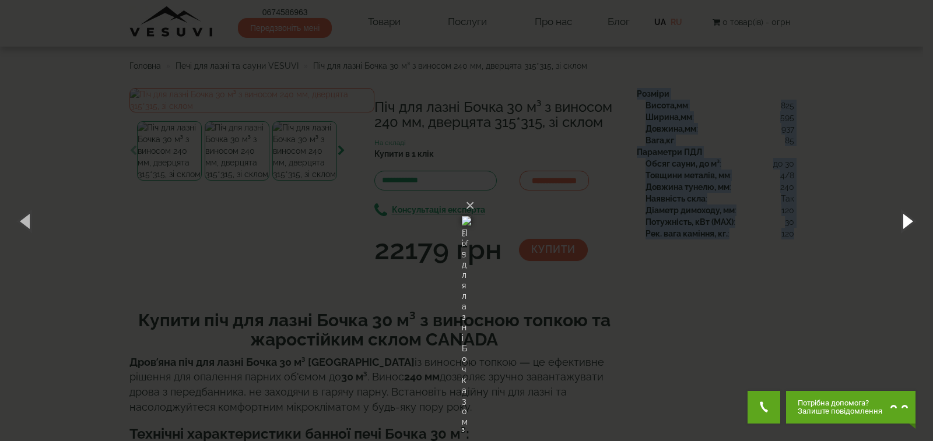
click at [903, 219] on button "button" at bounding box center [906, 221] width 52 height 64
click at [474, 193] on button "×" at bounding box center [469, 206] width 9 height 26
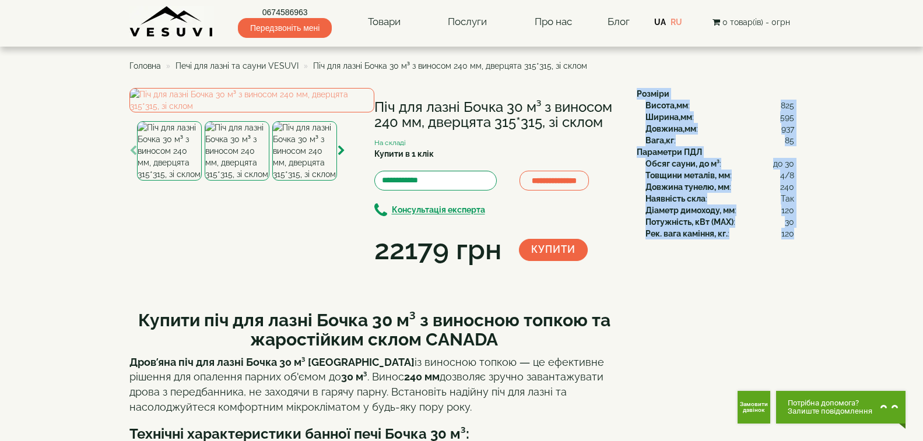
click at [221, 66] on span "Печі для лазні та сауни VESUVI" at bounding box center [236, 65] width 123 height 9
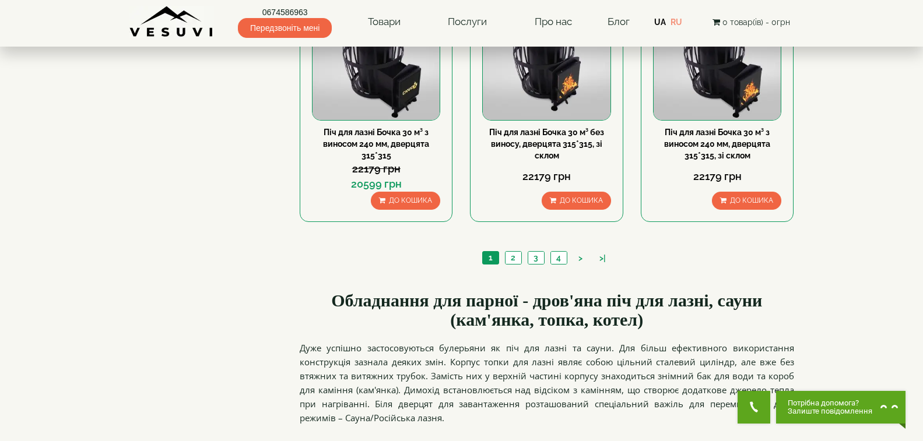
scroll to position [1282, 0]
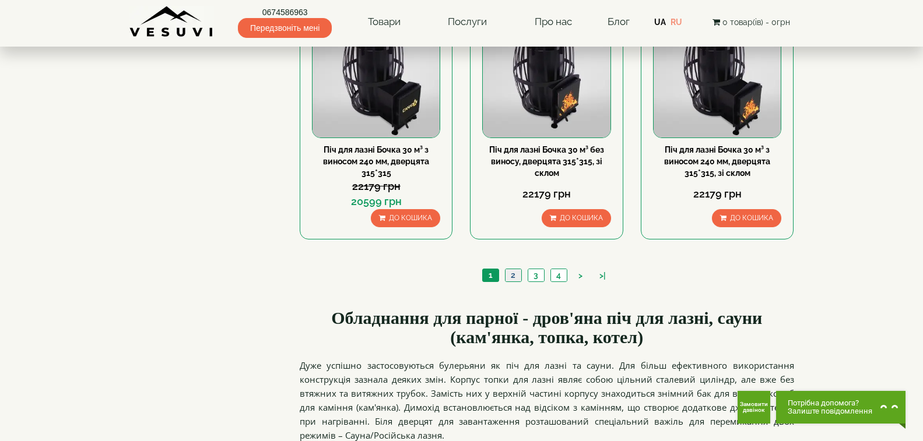
click at [513, 276] on link "2" at bounding box center [513, 275] width 16 height 12
